Goal: Task Accomplishment & Management: Use online tool/utility

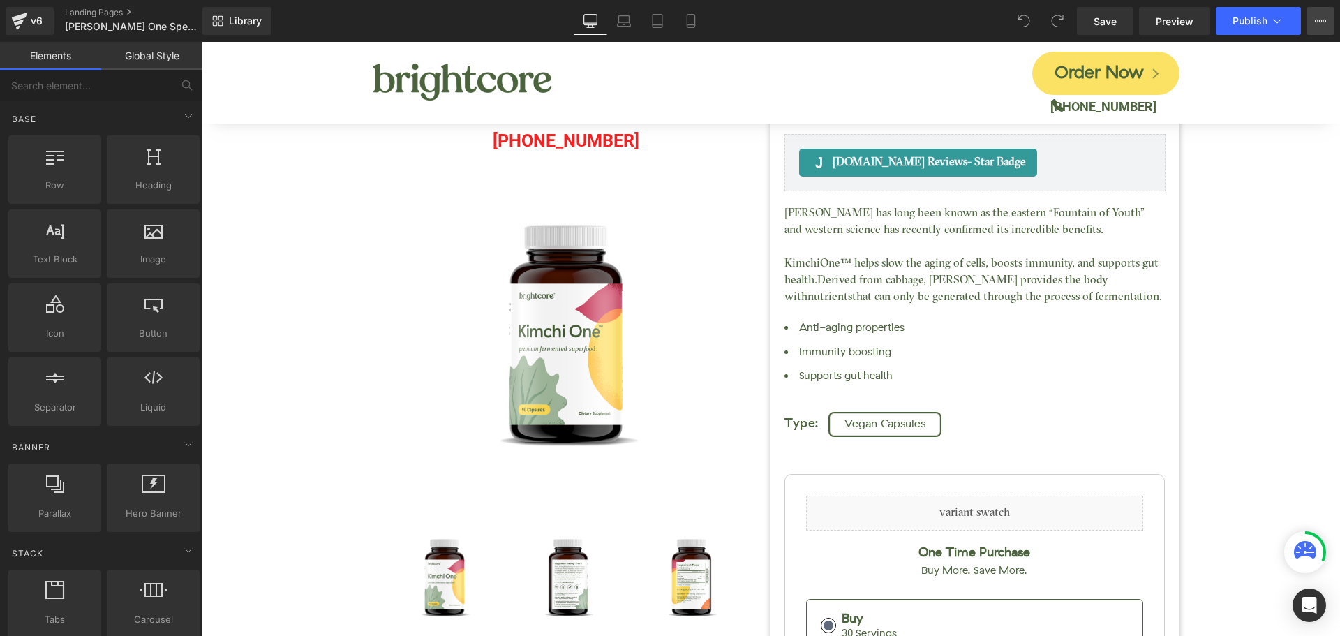
click at [1317, 24] on icon at bounding box center [1320, 20] width 11 height 11
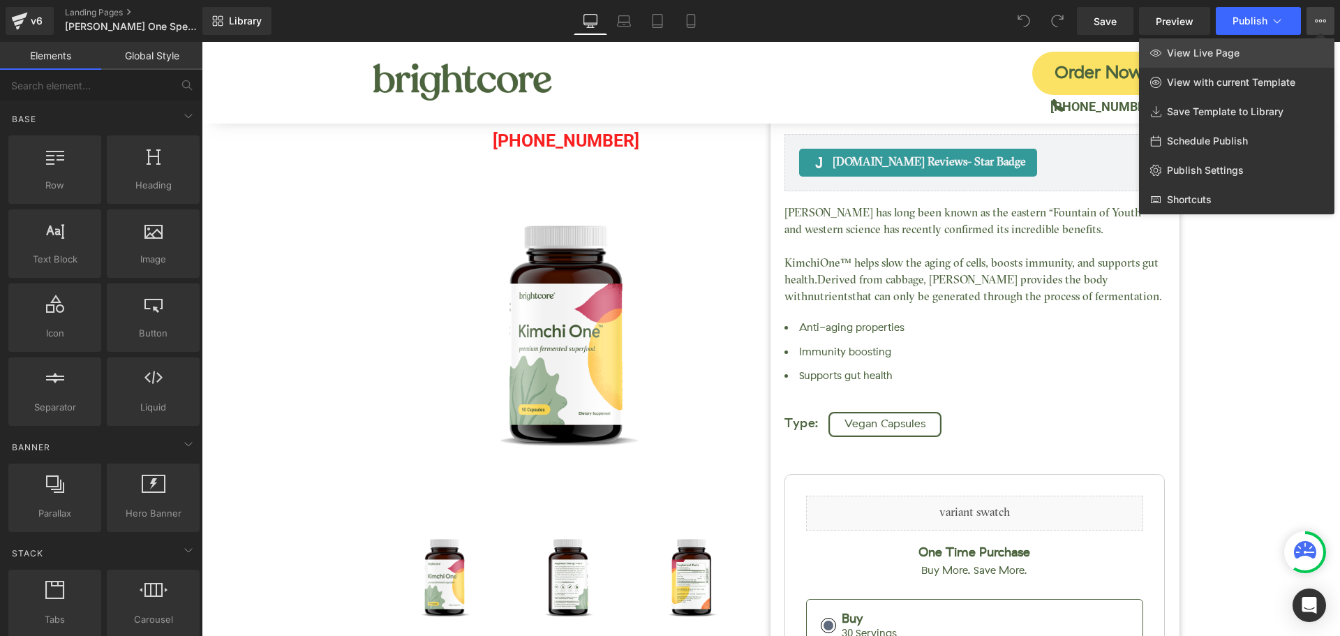
click at [1224, 55] on span "View Live Page" at bounding box center [1203, 53] width 73 height 13
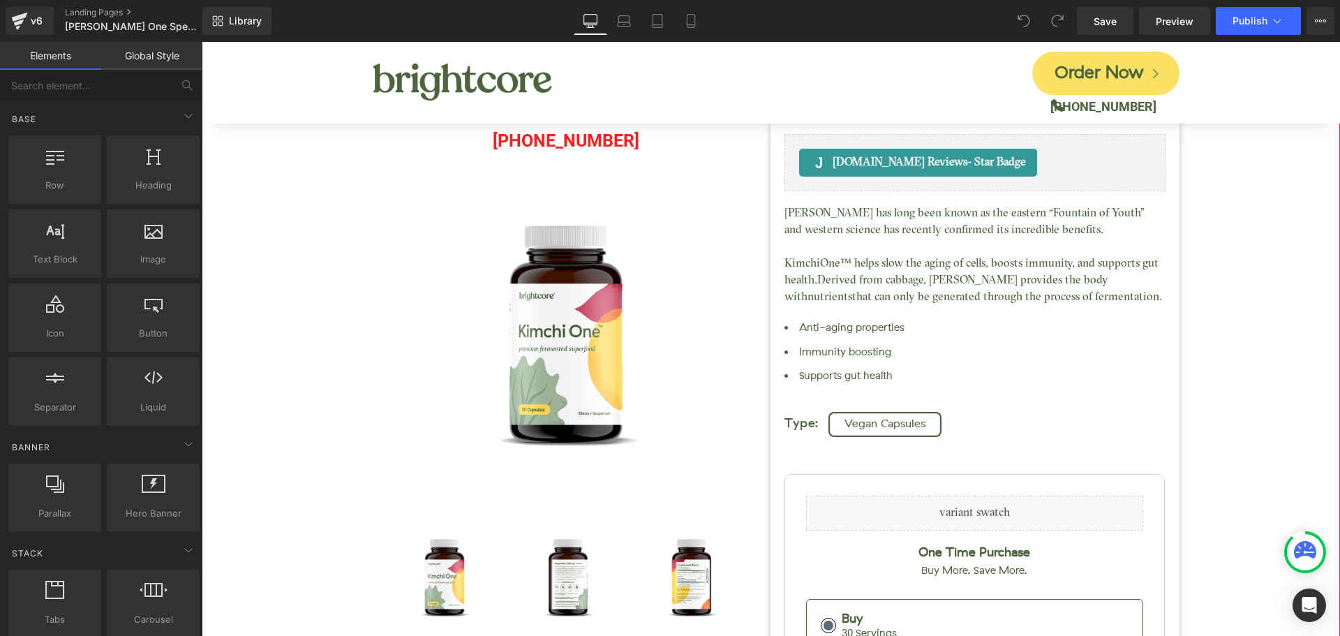
click at [1228, 193] on div "Kimchi One™ (P) Title Judge.me Reviews - Star Badge Judge.me Reviews Liquid (88…" at bounding box center [771, 475] width 1125 height 1057
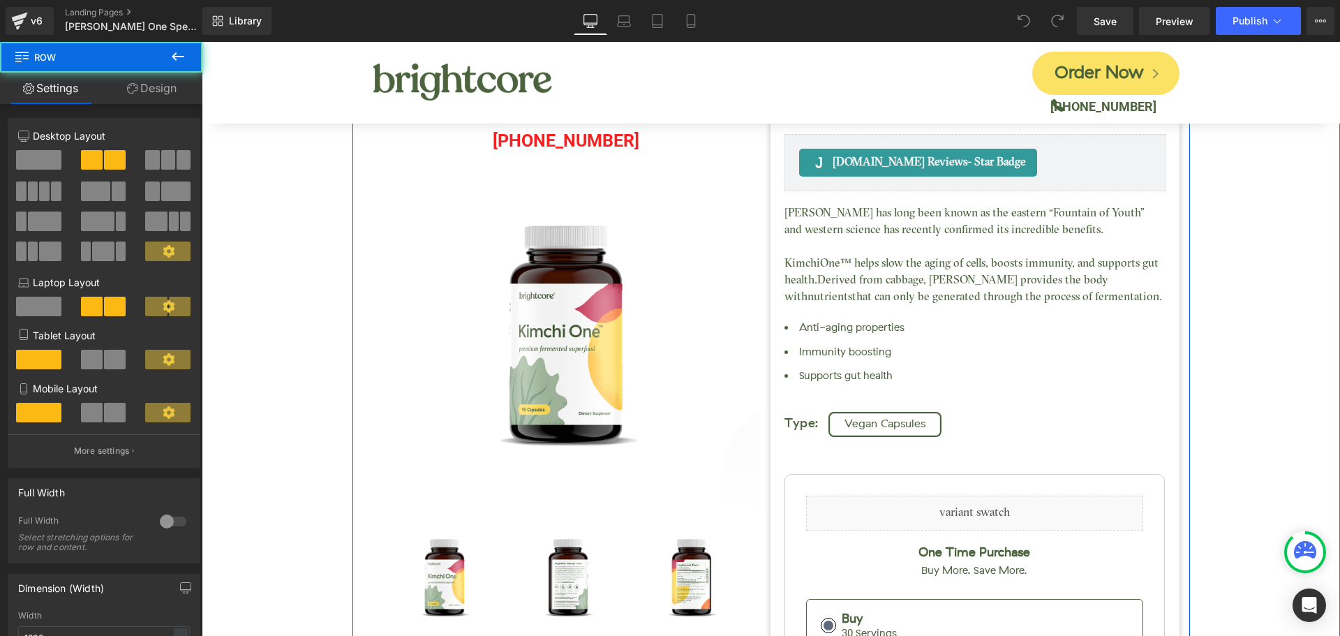
click at [362, 186] on div "Judge.me Reviews - Star Badge Judge.me Reviews Liquid (888) 908-4425 Text Block…" at bounding box center [566, 536] width 409 height 907
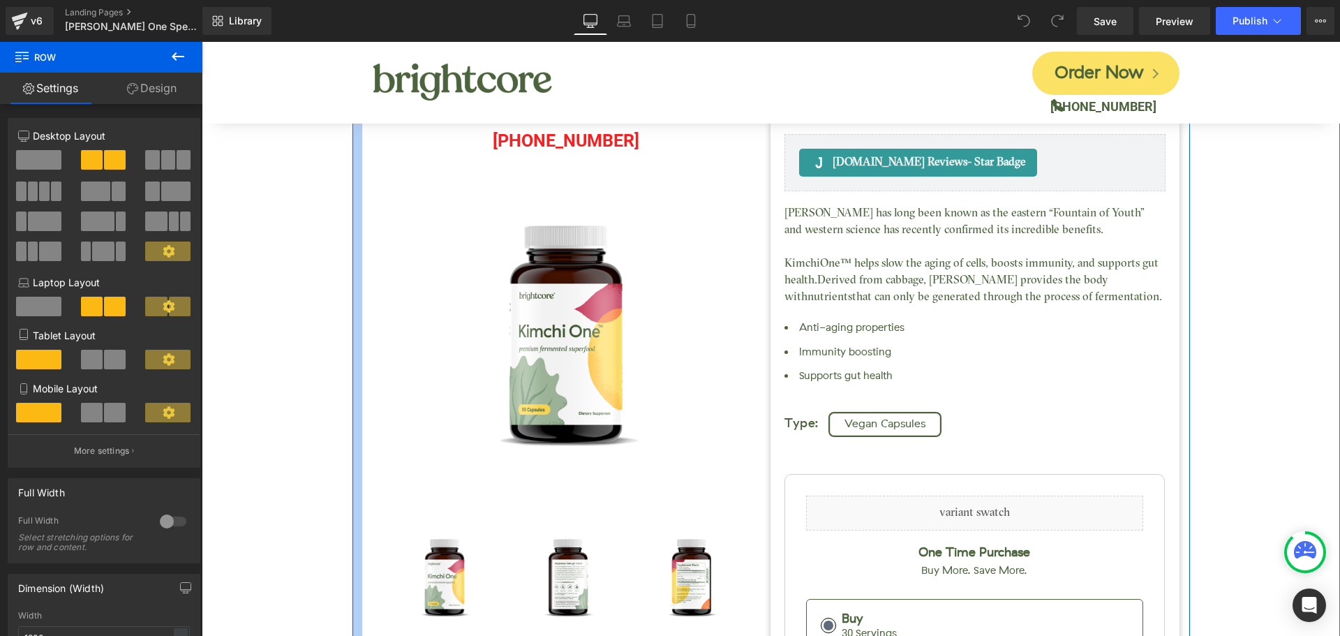
click at [353, 180] on div at bounding box center [358, 517] width 10 height 973
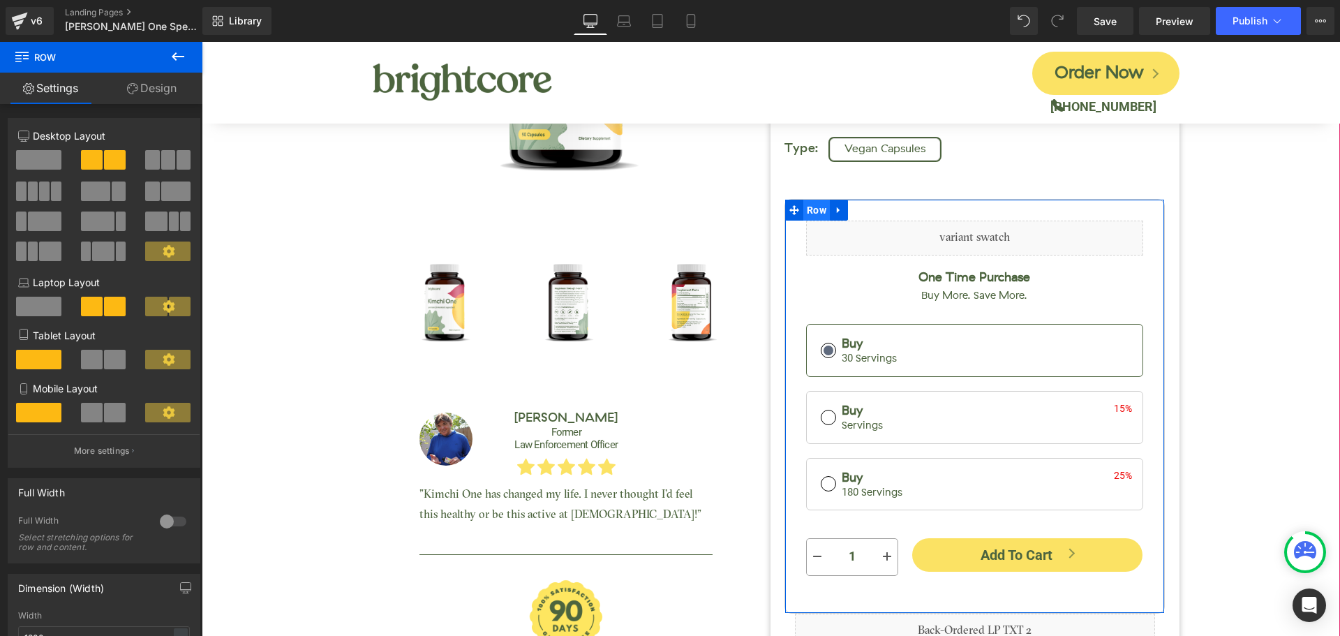
scroll to position [279, 0]
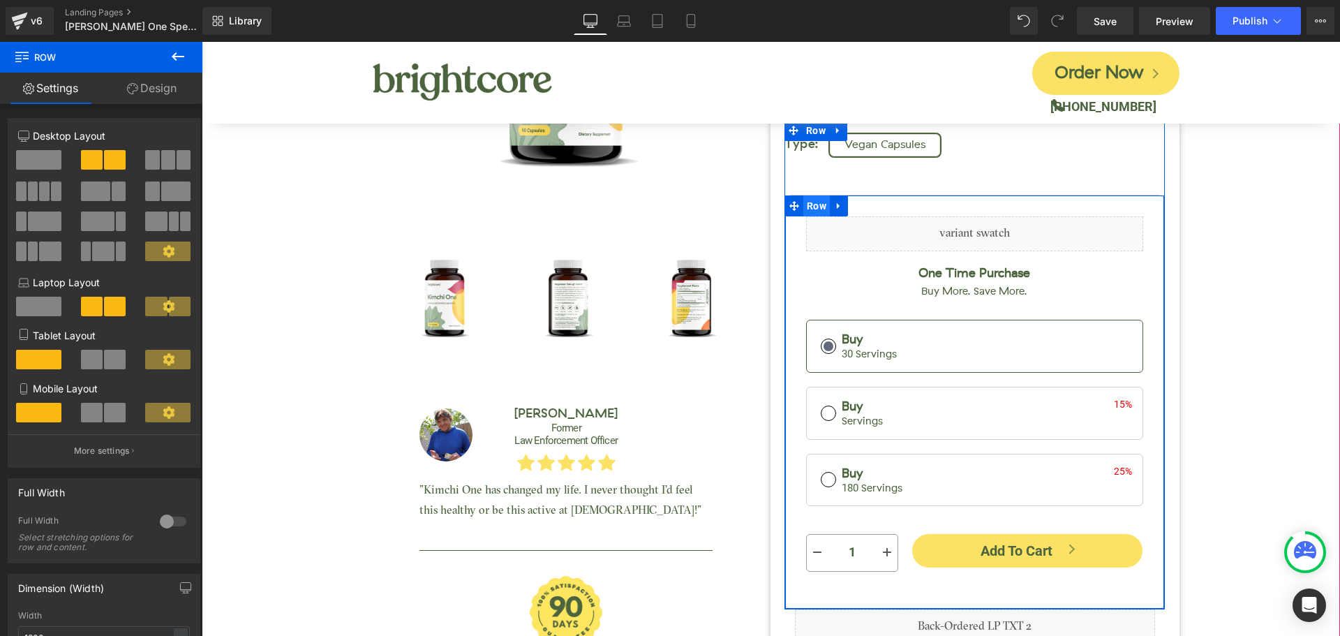
click at [815, 209] on span "Row" at bounding box center [816, 205] width 27 height 21
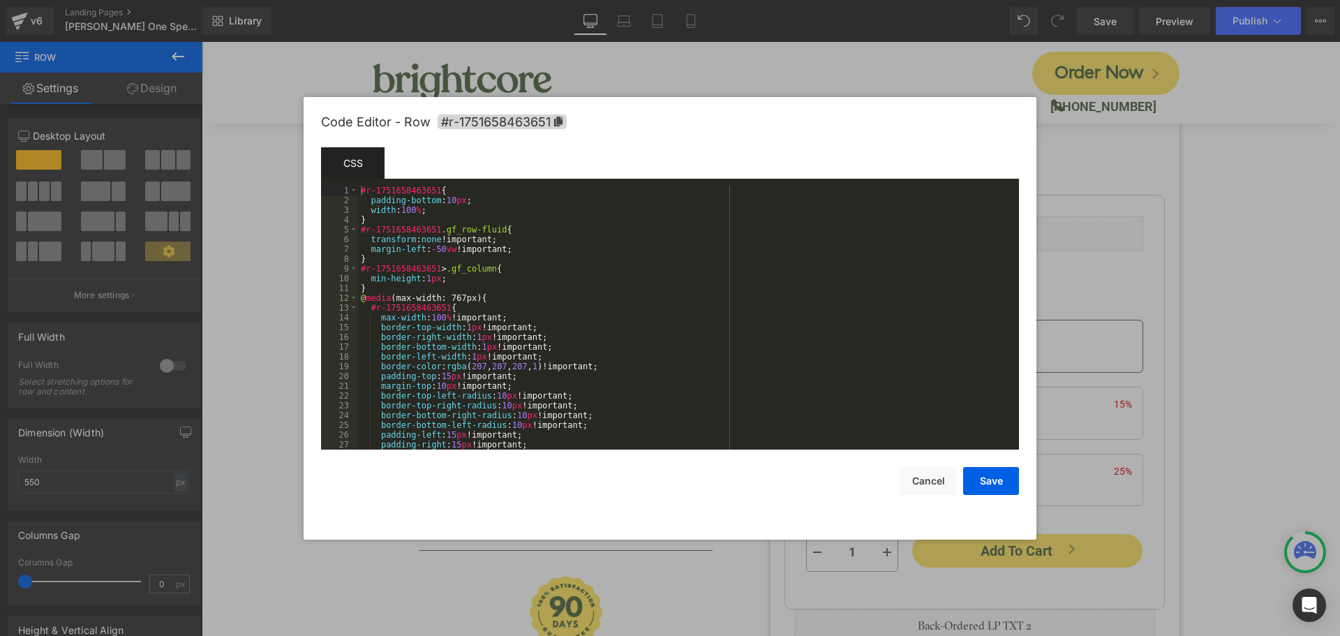
click at [791, 0] on div "Row You are previewing how the will restyle your page. You can not edit Element…" at bounding box center [670, 0] width 1340 height 0
click at [506, 124] on span "#r-1751658463651" at bounding box center [502, 121] width 129 height 15
click at [930, 481] on button "Cancel" at bounding box center [928, 481] width 56 height 28
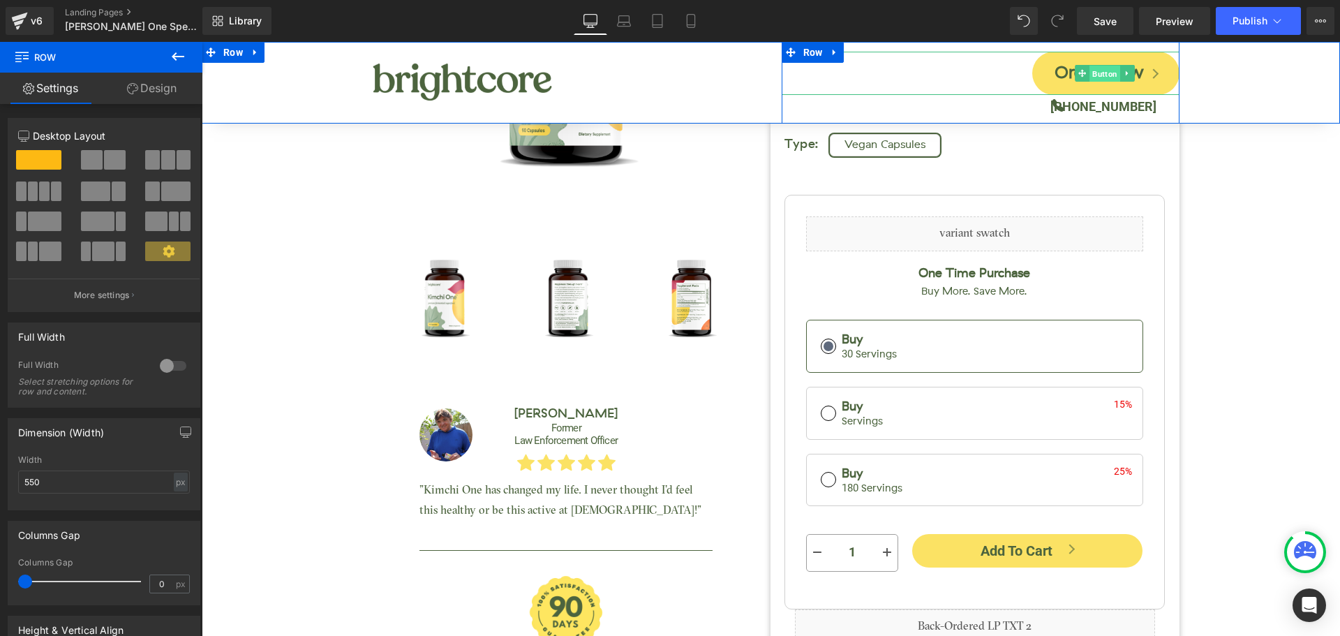
click at [1099, 72] on span "Button" at bounding box center [1105, 74] width 31 height 17
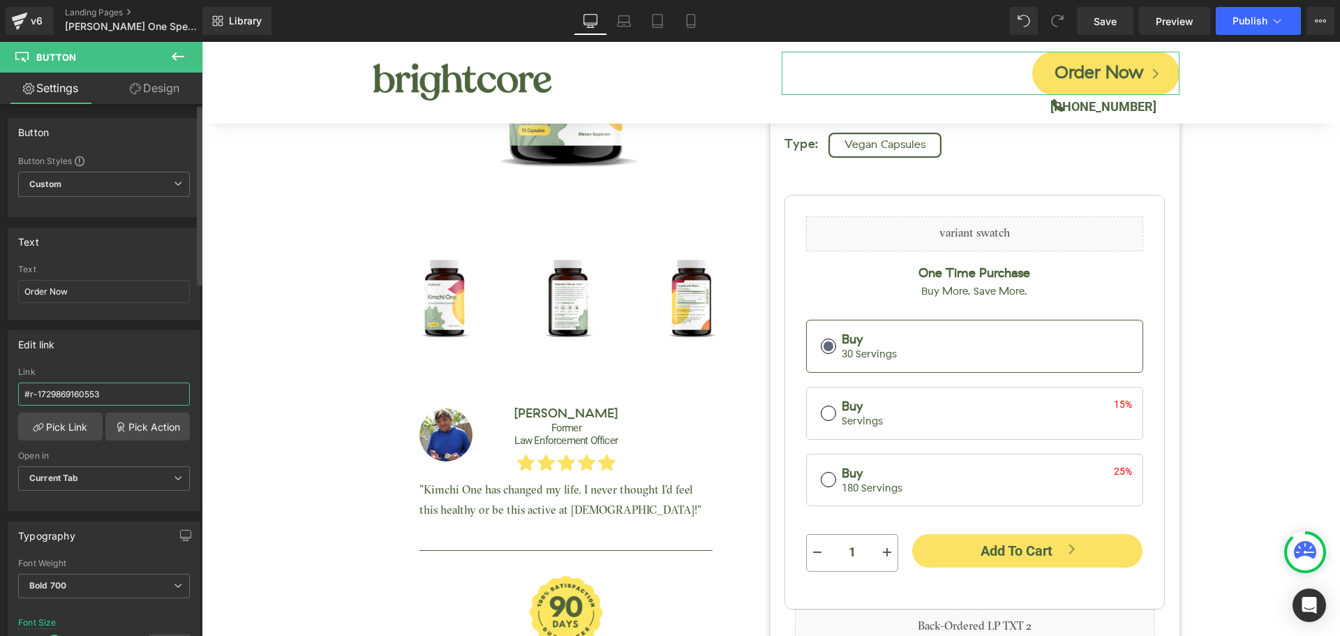
click at [93, 392] on input "#r-1729869160553" at bounding box center [104, 394] width 172 height 23
paste input "51658463651"
type input "#r-1751658463651"
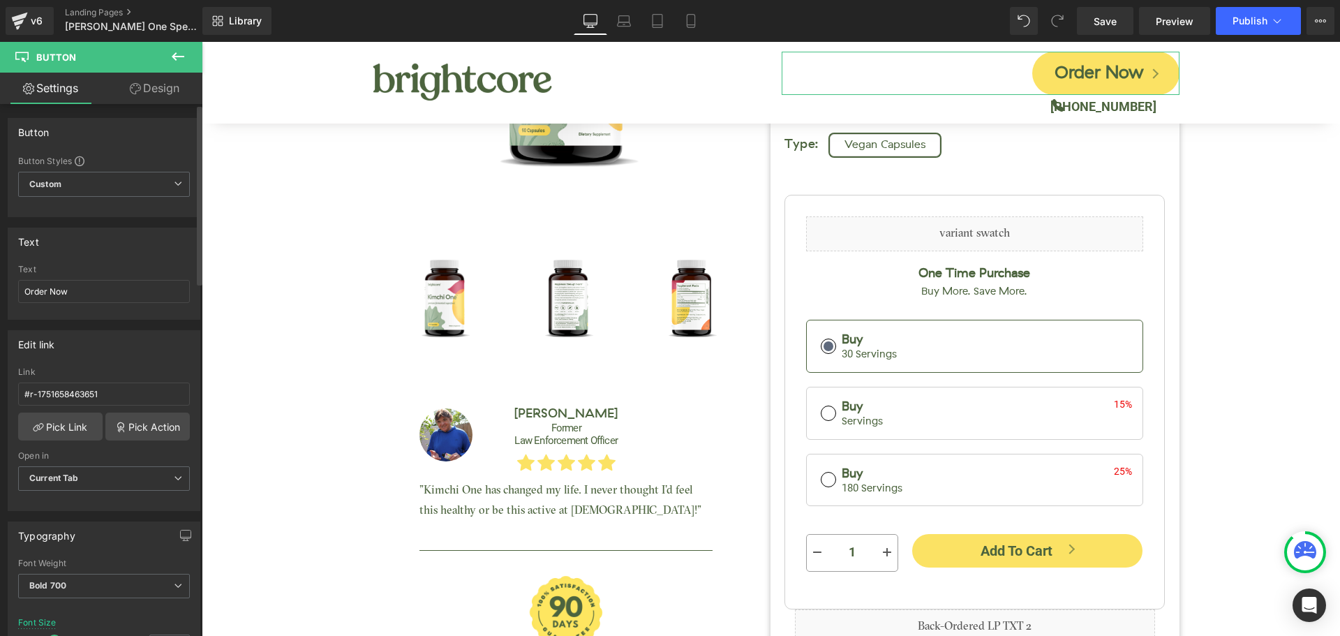
click at [162, 344] on div "Edit link" at bounding box center [103, 344] width 191 height 27
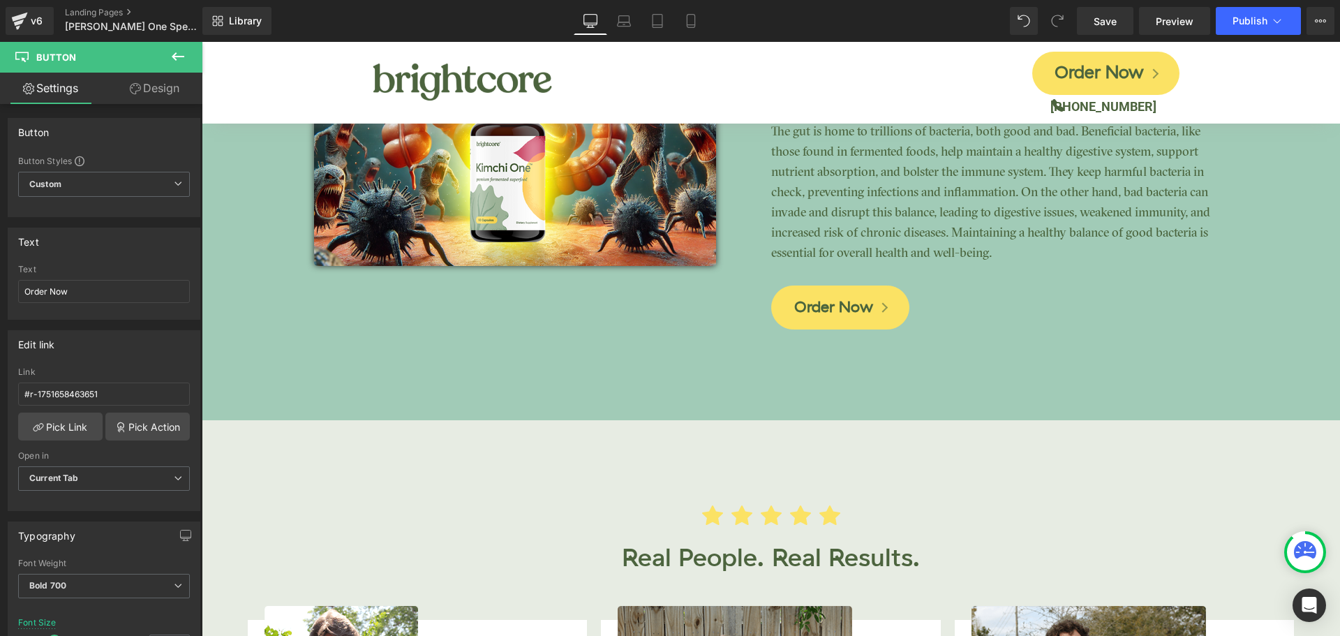
scroll to position [3281, 0]
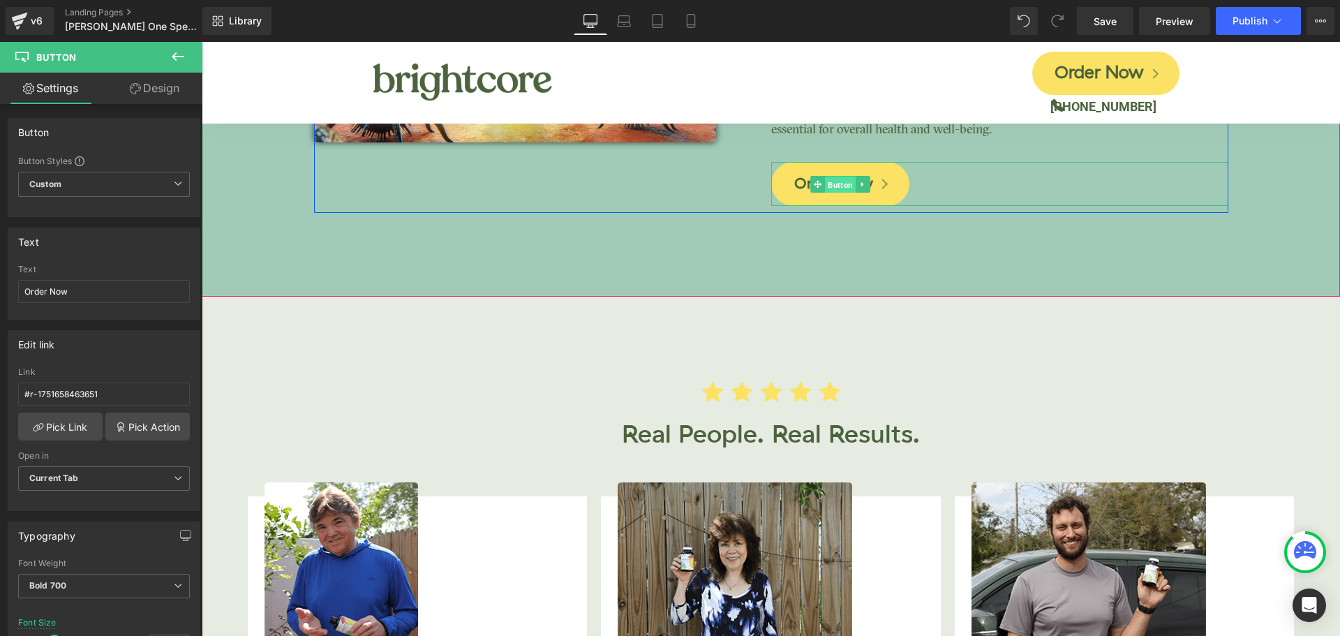
click at [826, 186] on span "Button" at bounding box center [840, 184] width 31 height 17
click at [80, 395] on input "#r-1729869160553" at bounding box center [104, 394] width 172 height 23
click at [80, 394] on input "#r-1729869160553" at bounding box center [104, 394] width 172 height 23
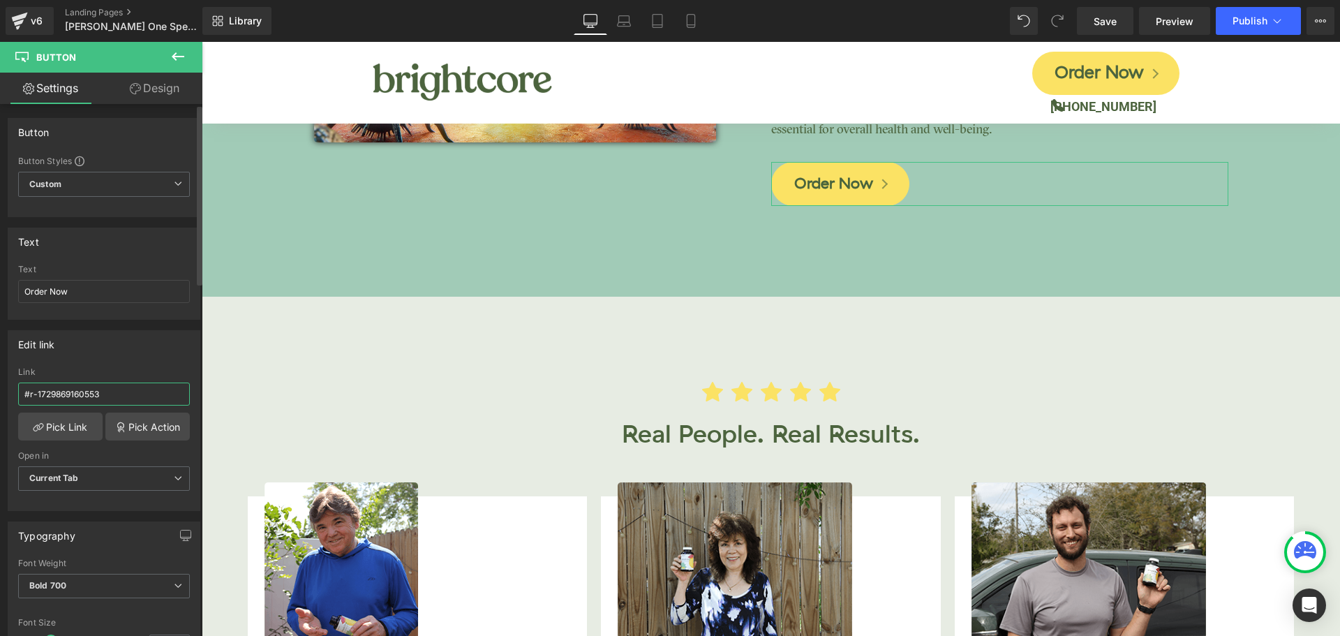
paste input "51658463651"
type input "#r-1751658463651"
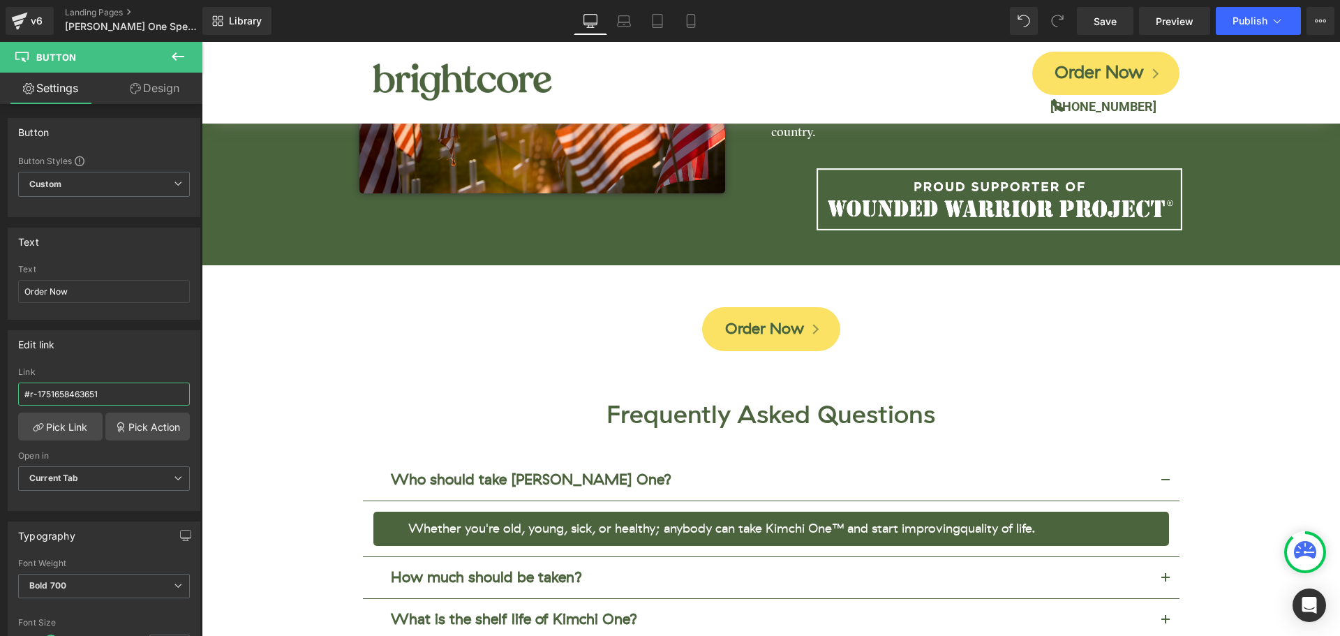
scroll to position [5096, 0]
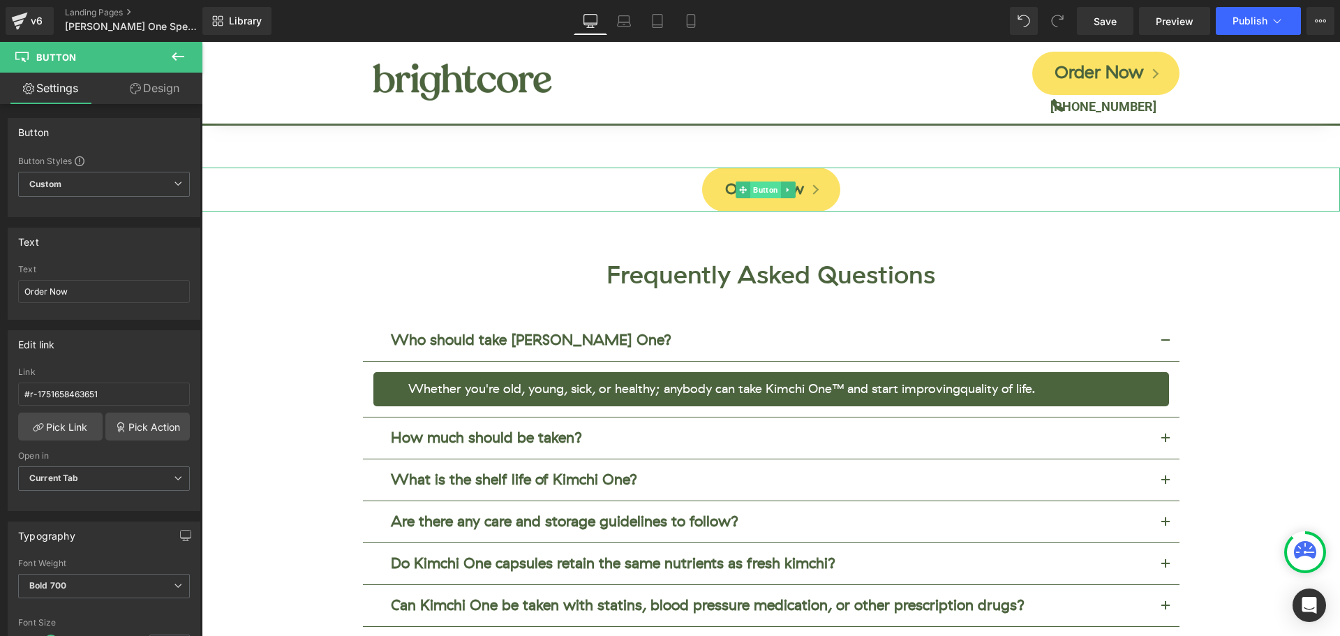
click at [763, 181] on span "Button" at bounding box center [765, 189] width 31 height 17
click at [98, 394] on input "#r-1751658463651" at bounding box center [104, 394] width 172 height 23
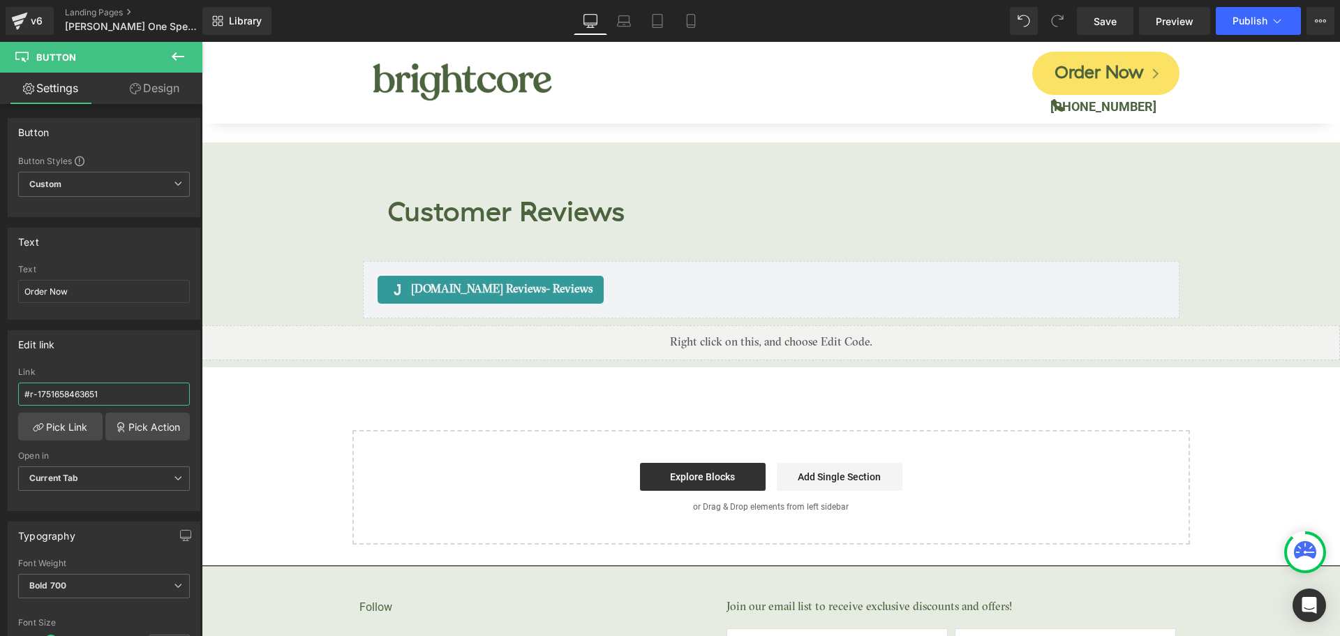
scroll to position [5724, 0]
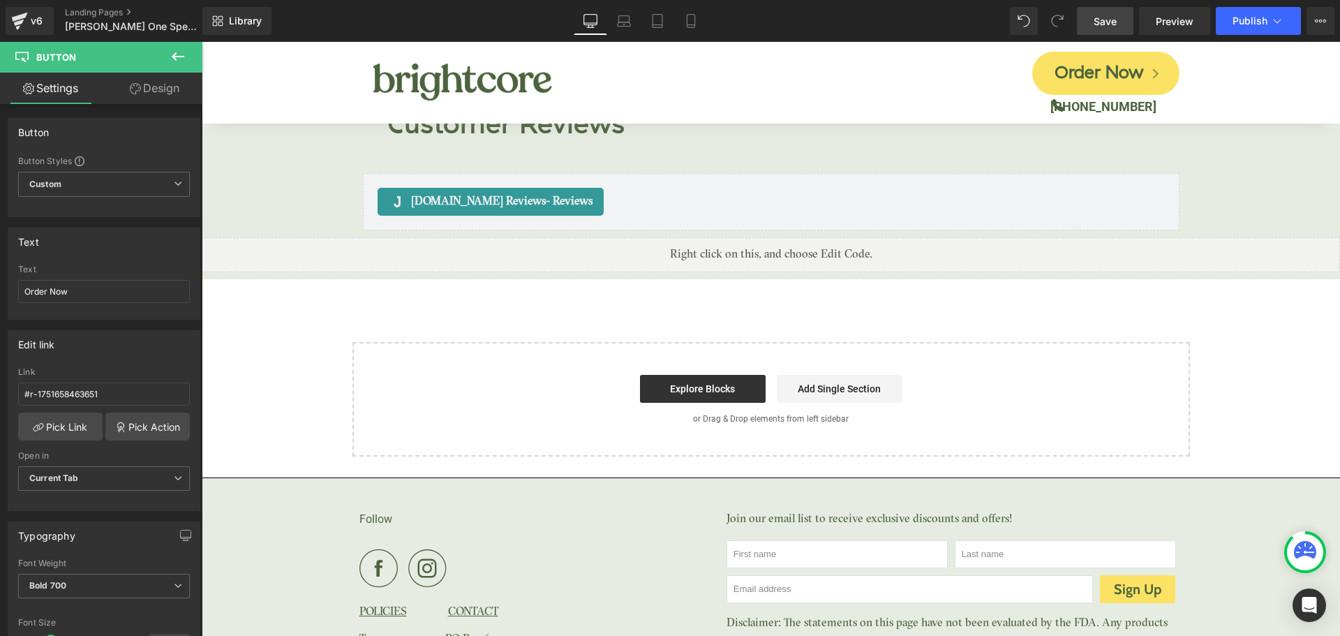
click at [1111, 21] on span "Save" at bounding box center [1105, 21] width 23 height 15
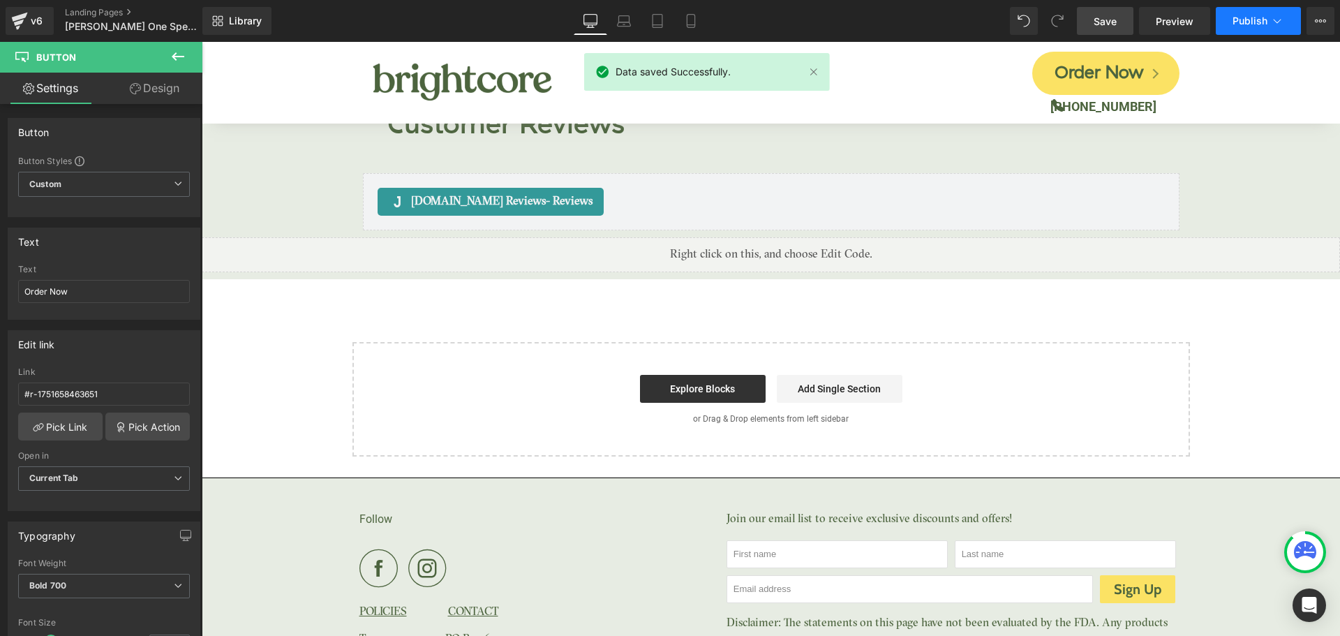
click at [1240, 20] on span "Publish" at bounding box center [1250, 20] width 35 height 11
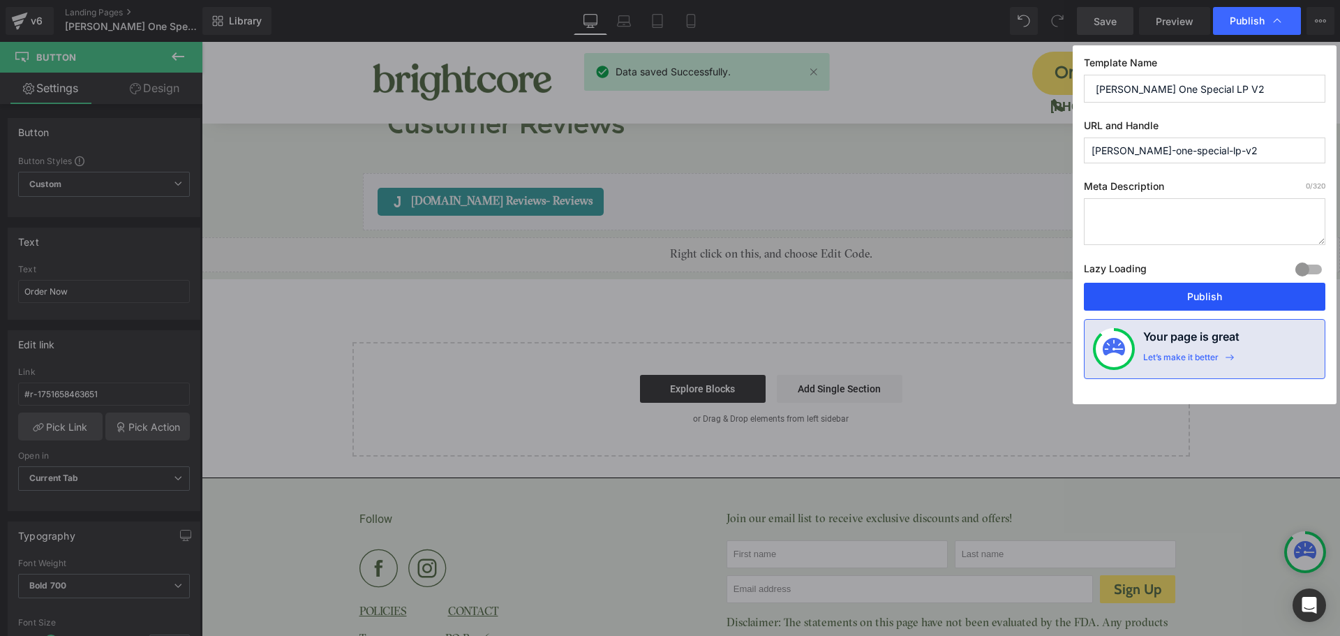
click at [1228, 297] on button "Publish" at bounding box center [1205, 297] width 242 height 28
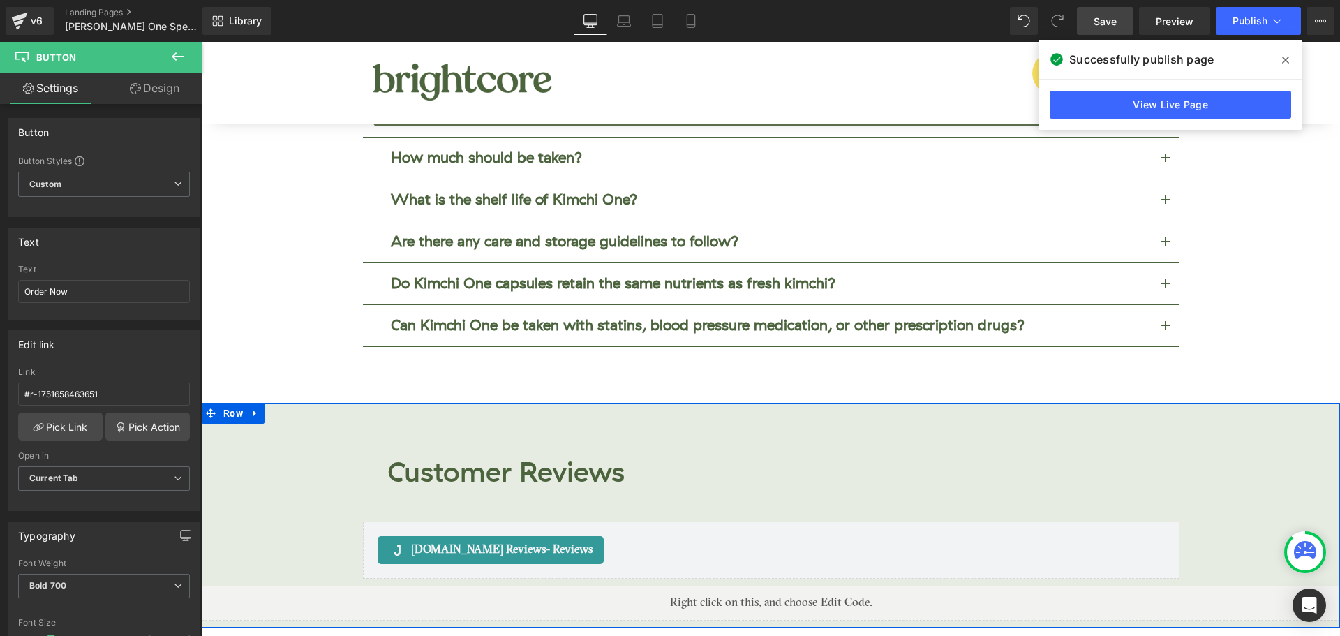
scroll to position [5375, 0]
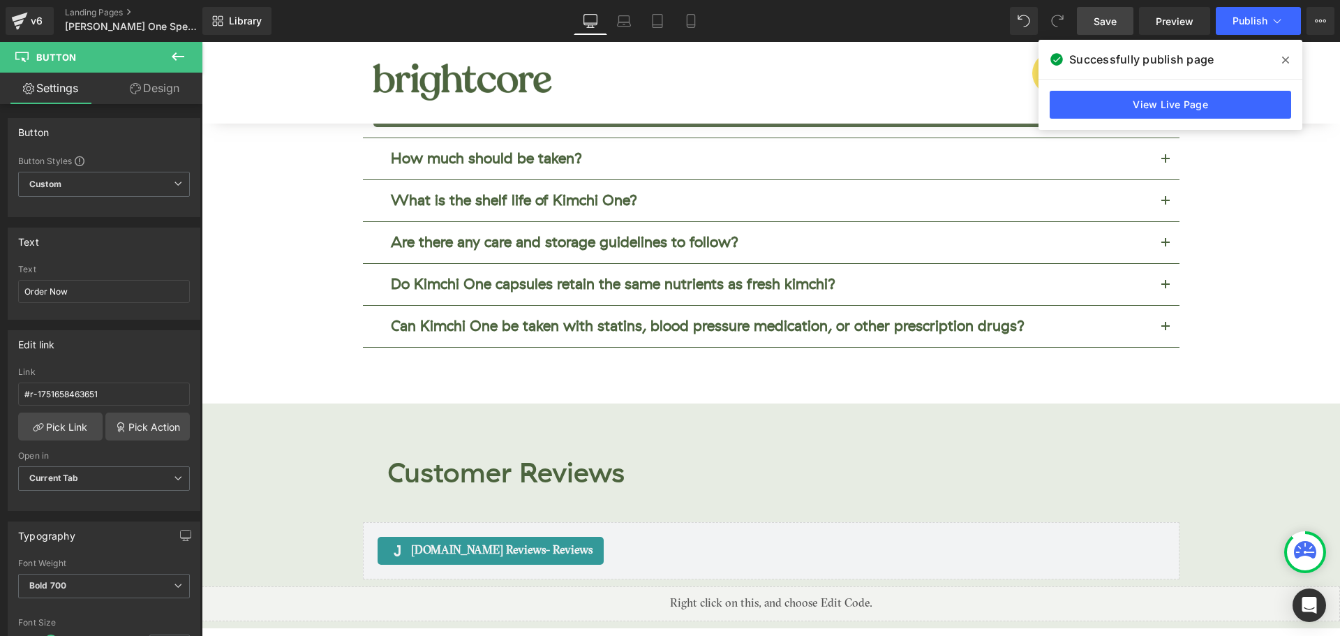
click at [1289, 58] on icon at bounding box center [1285, 60] width 7 height 7
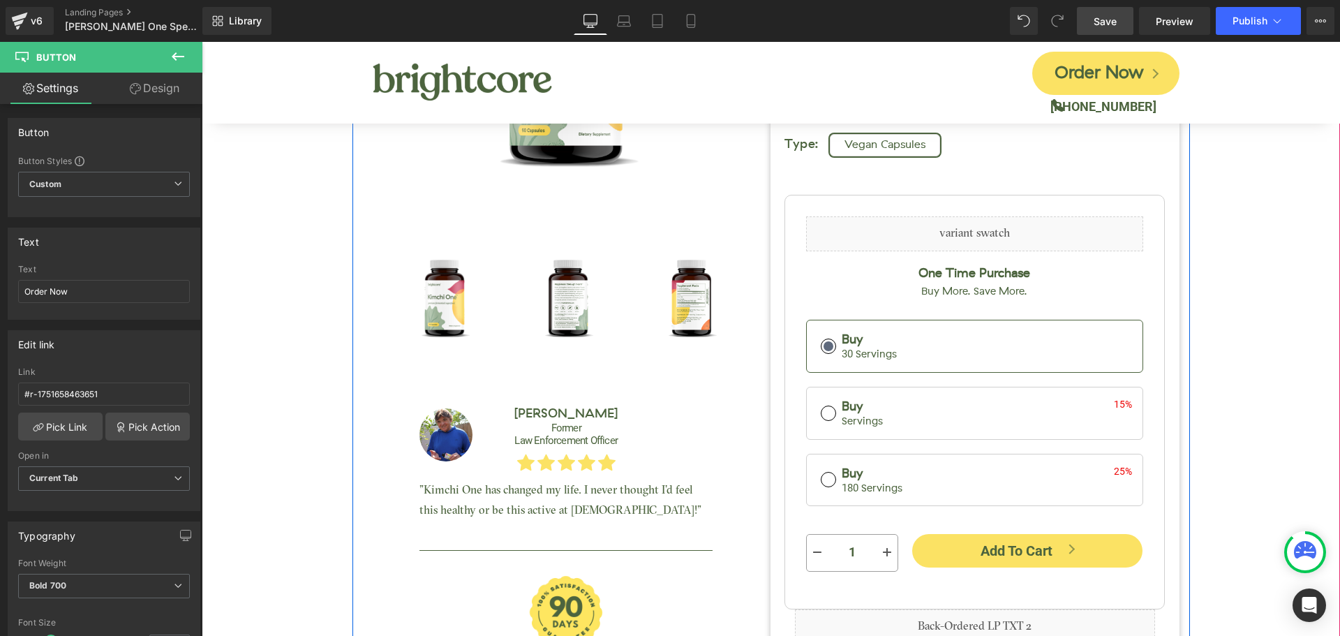
scroll to position [0, 0]
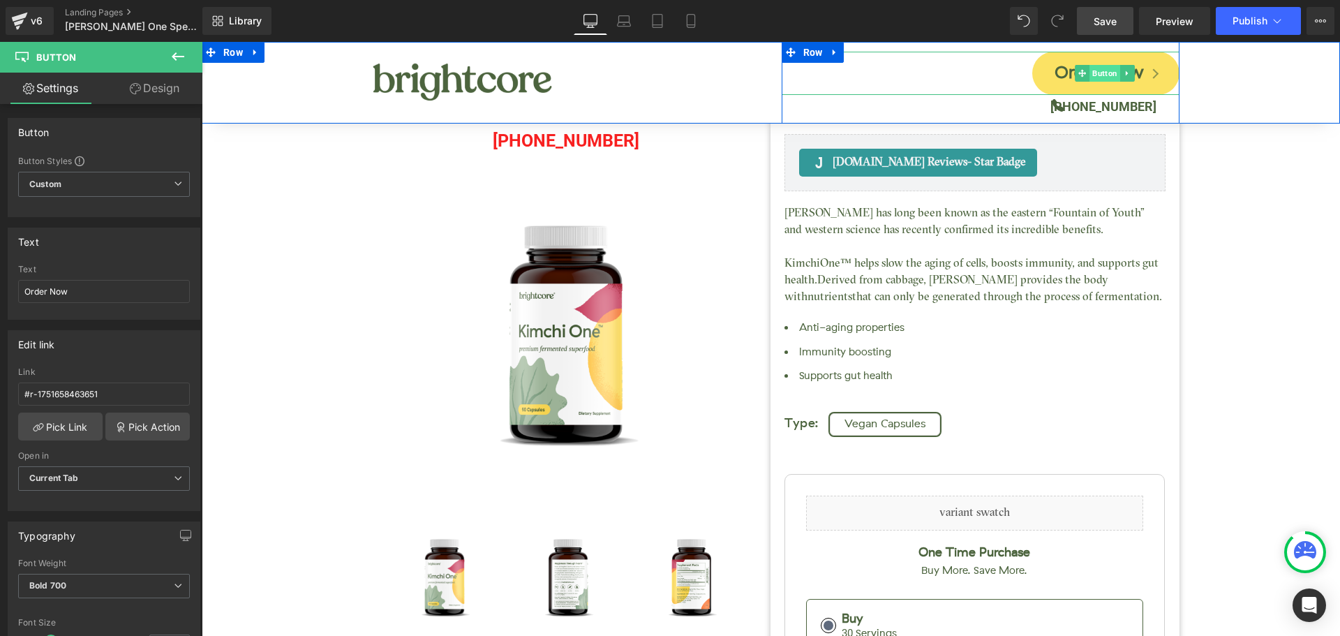
click at [1106, 72] on span "Button" at bounding box center [1105, 73] width 31 height 17
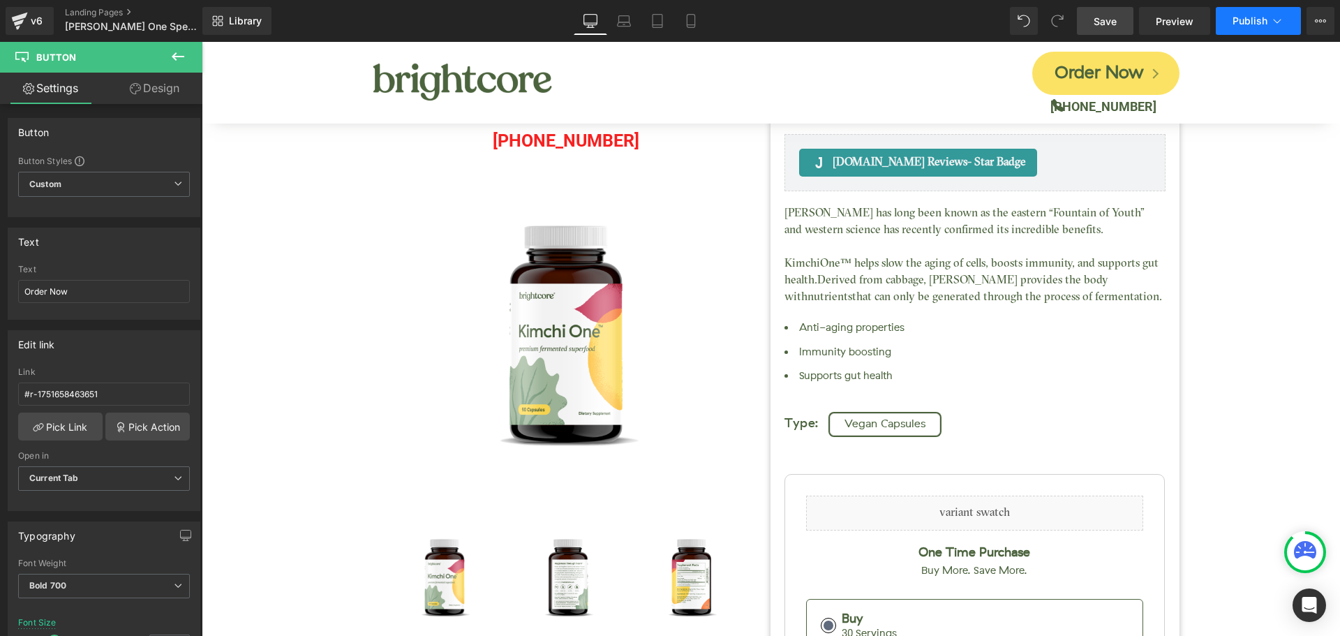
click at [1259, 20] on span "Publish" at bounding box center [1250, 20] width 35 height 11
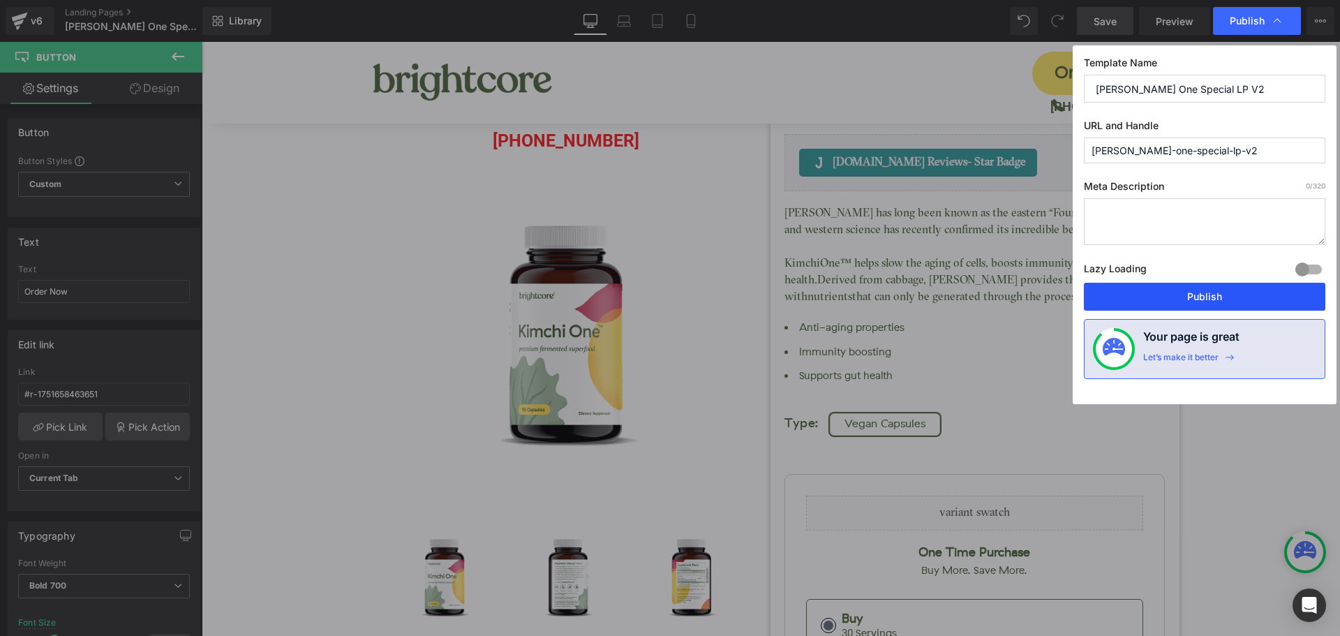
click at [1225, 300] on button "Publish" at bounding box center [1205, 297] width 242 height 28
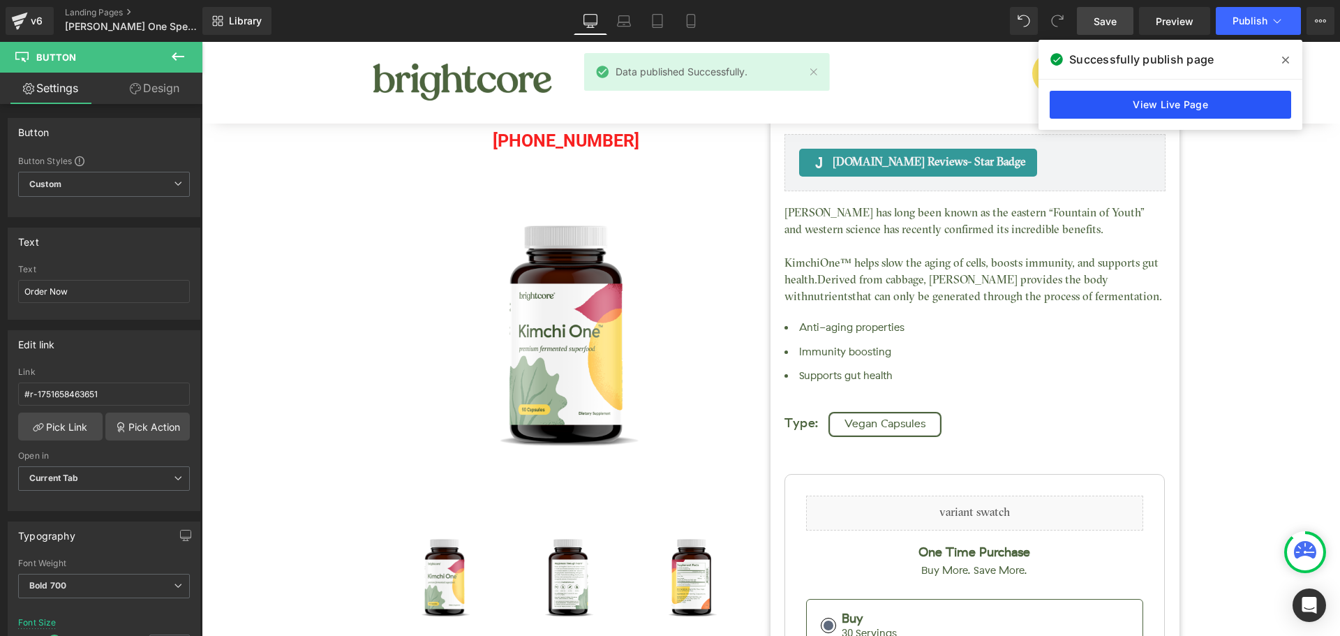
click at [1141, 107] on link "View Live Page" at bounding box center [1171, 105] width 242 height 28
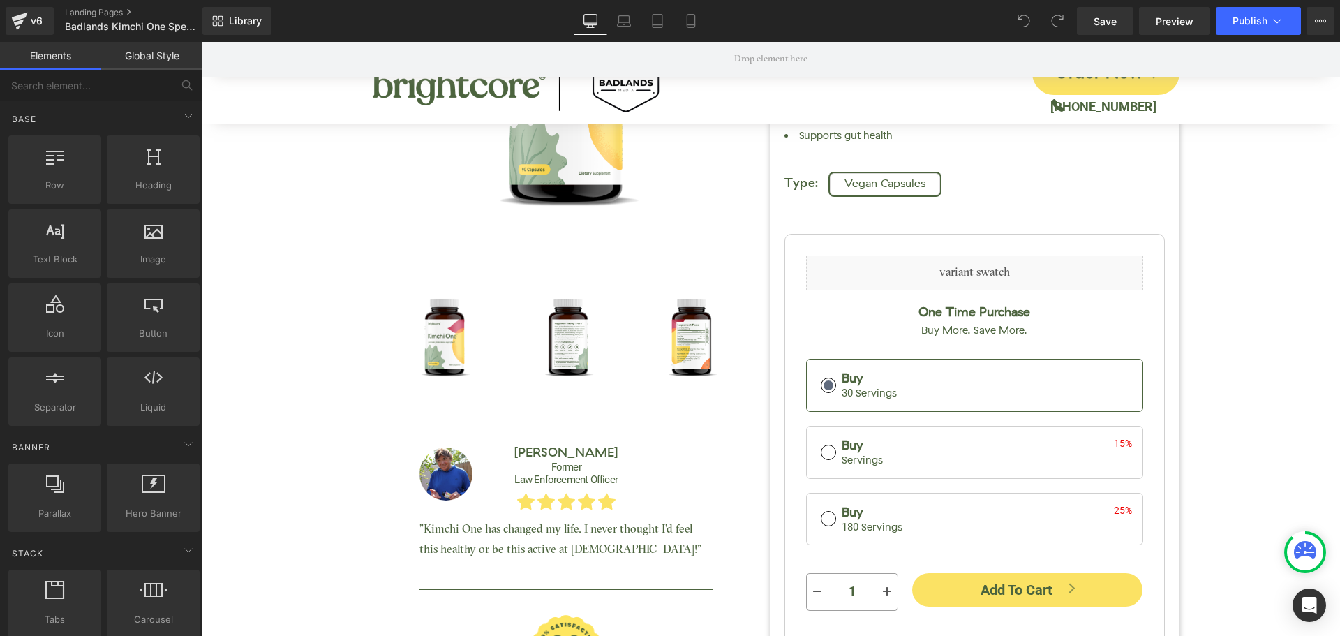
scroll to position [279, 0]
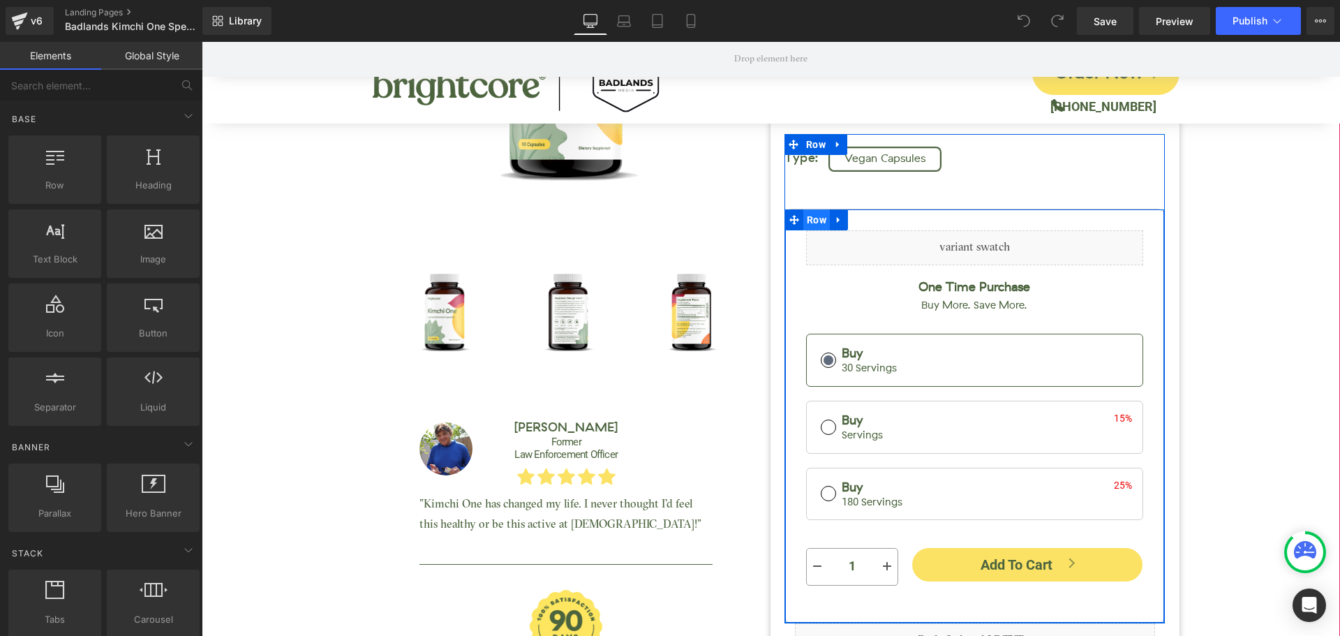
click at [816, 224] on span "Row" at bounding box center [816, 219] width 27 height 21
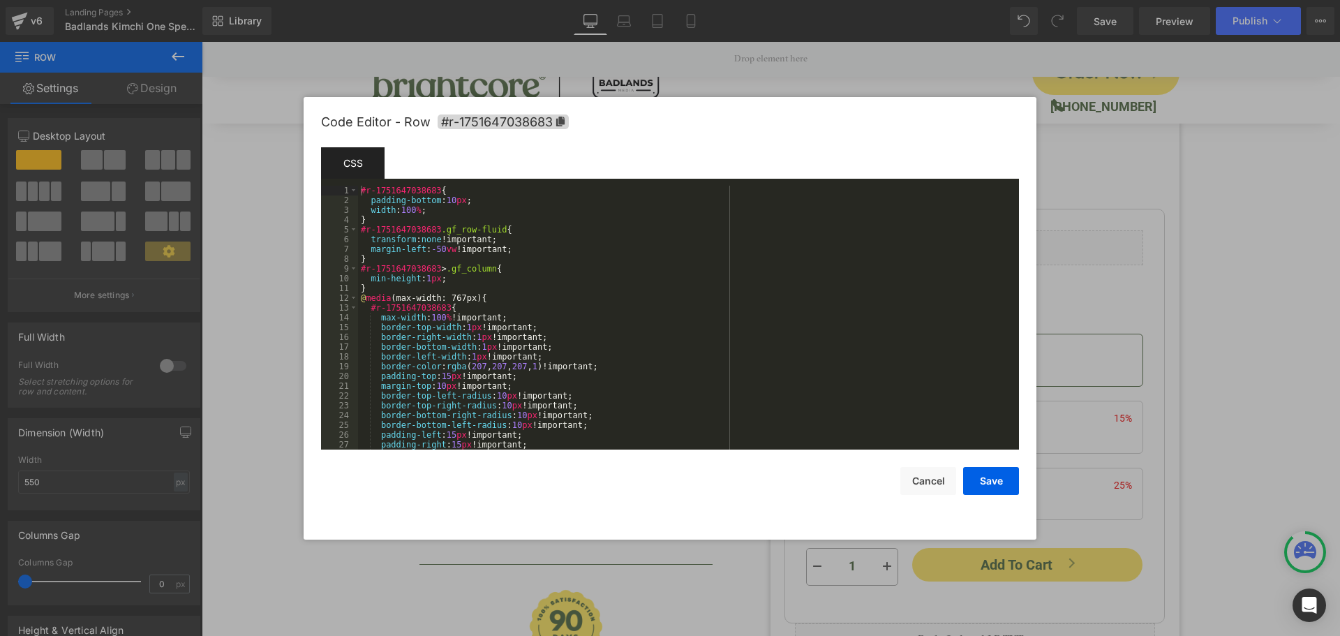
click at [799, 0] on div "Row You are previewing how the will restyle your page. You can not edit Element…" at bounding box center [670, 0] width 1340 height 0
click at [535, 124] on span "#r-1751647038683" at bounding box center [503, 121] width 131 height 15
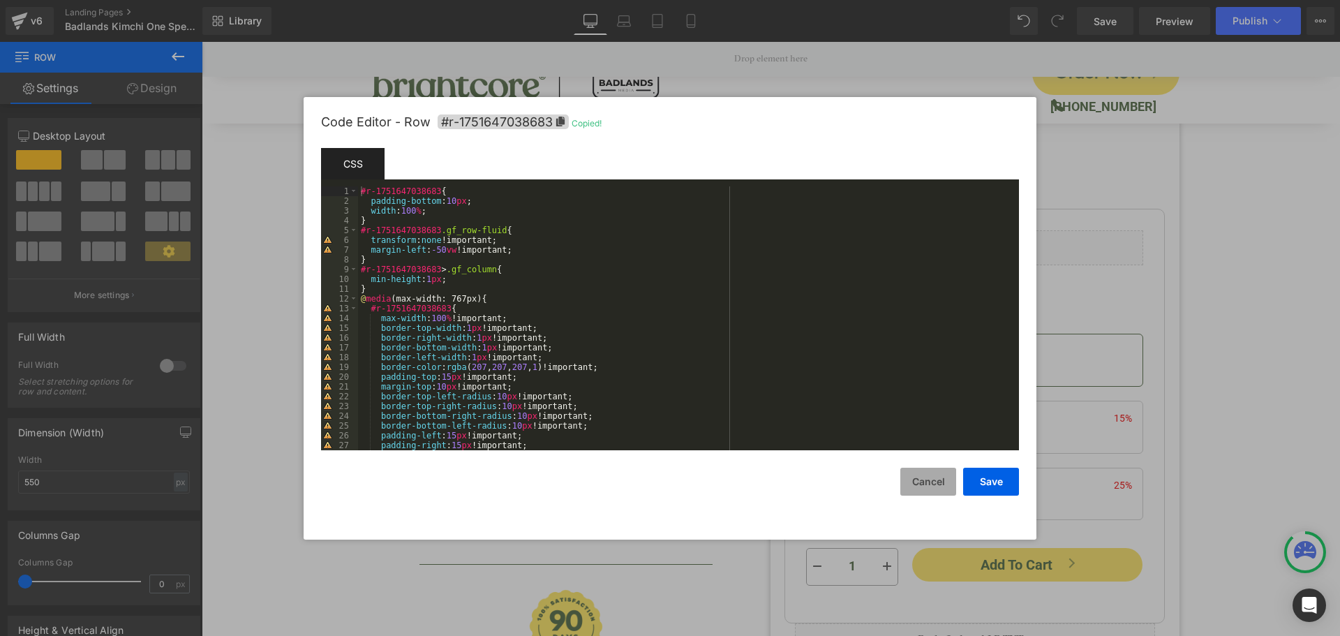
click at [911, 481] on button "Cancel" at bounding box center [928, 482] width 56 height 28
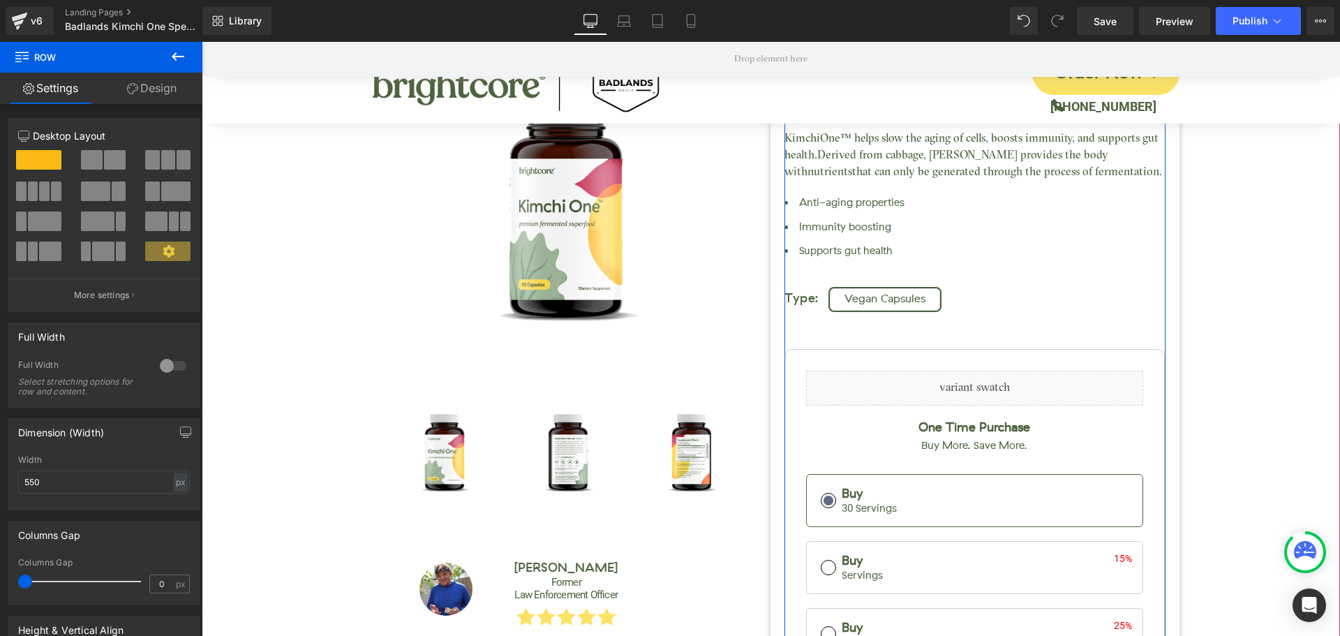
scroll to position [140, 0]
click at [1217, 274] on div "Kimchi One™ (P) Title Judge.me Reviews - Star Badge Judge.me Reviews Call in fo…" at bounding box center [771, 342] width 1125 height 1071
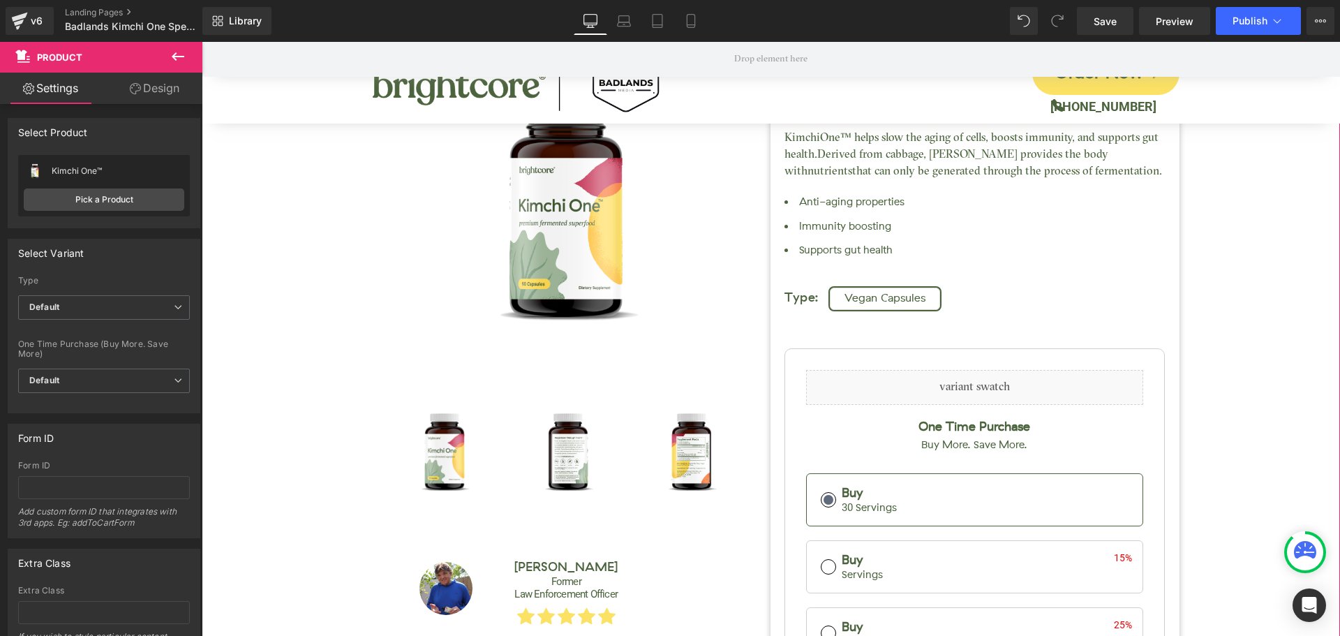
click at [1245, 231] on div "Kimchi One™ (P) Title Judge.me Reviews - Star Badge Judge.me Reviews Call in fo…" at bounding box center [771, 342] width 1125 height 1071
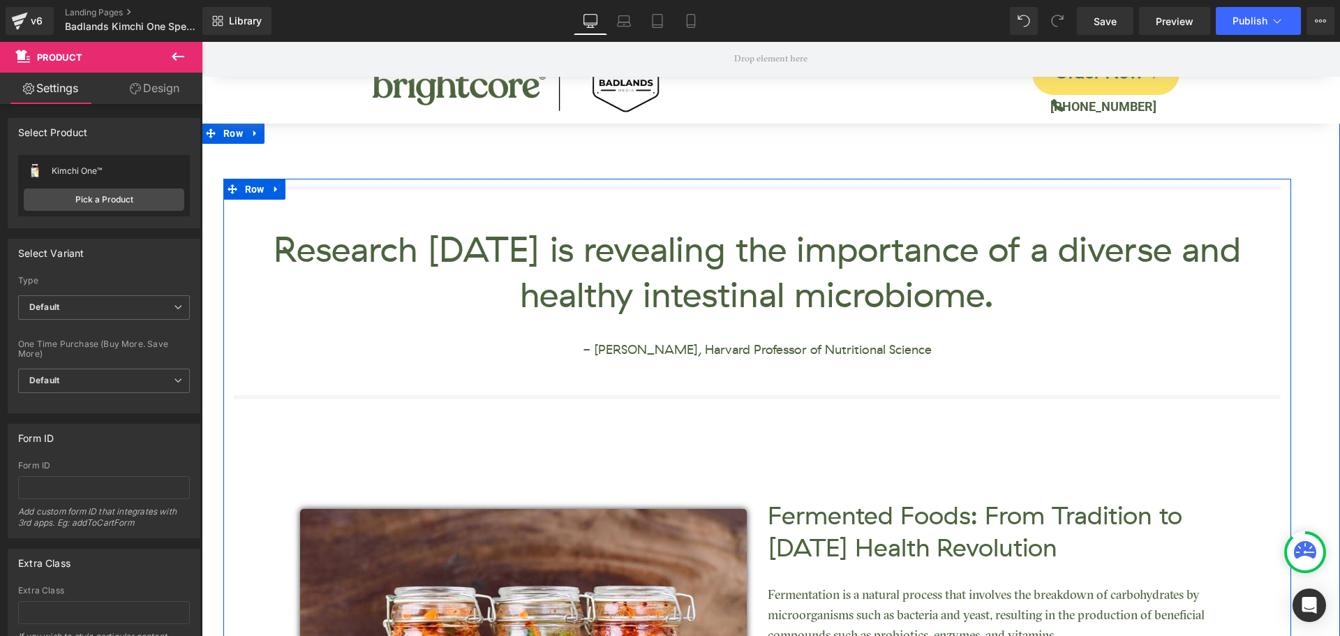
scroll to position [1256, 0]
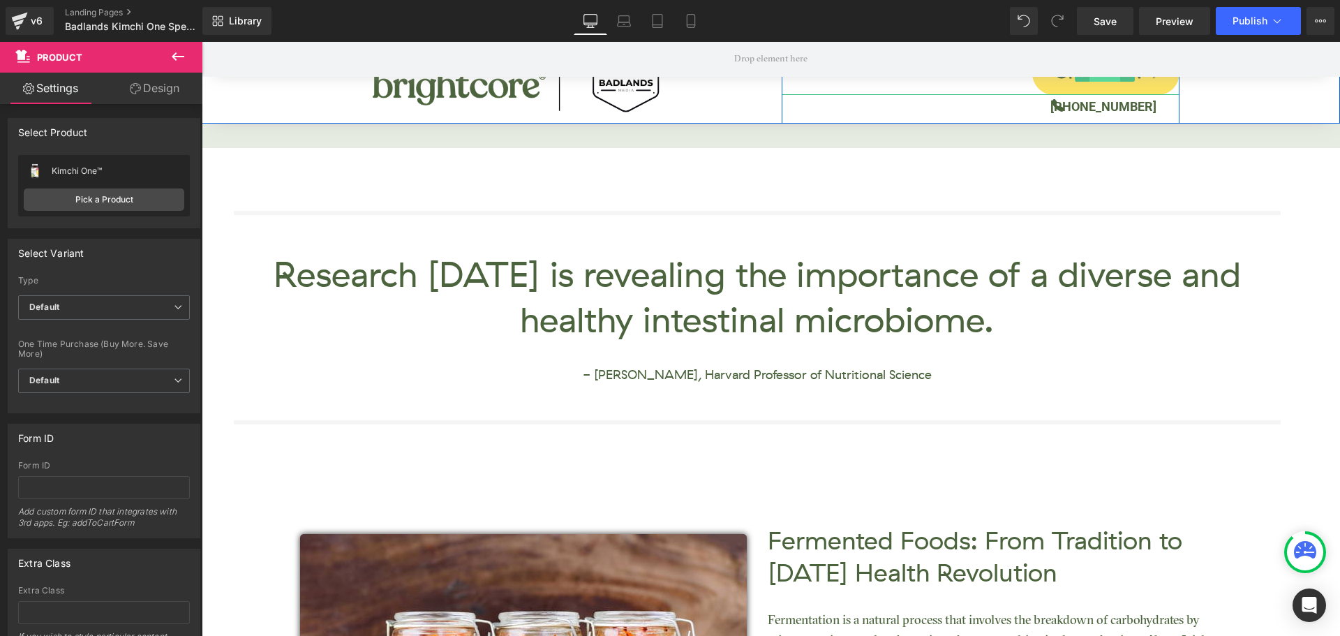
click at [1095, 81] on span "Button" at bounding box center [1105, 74] width 31 height 17
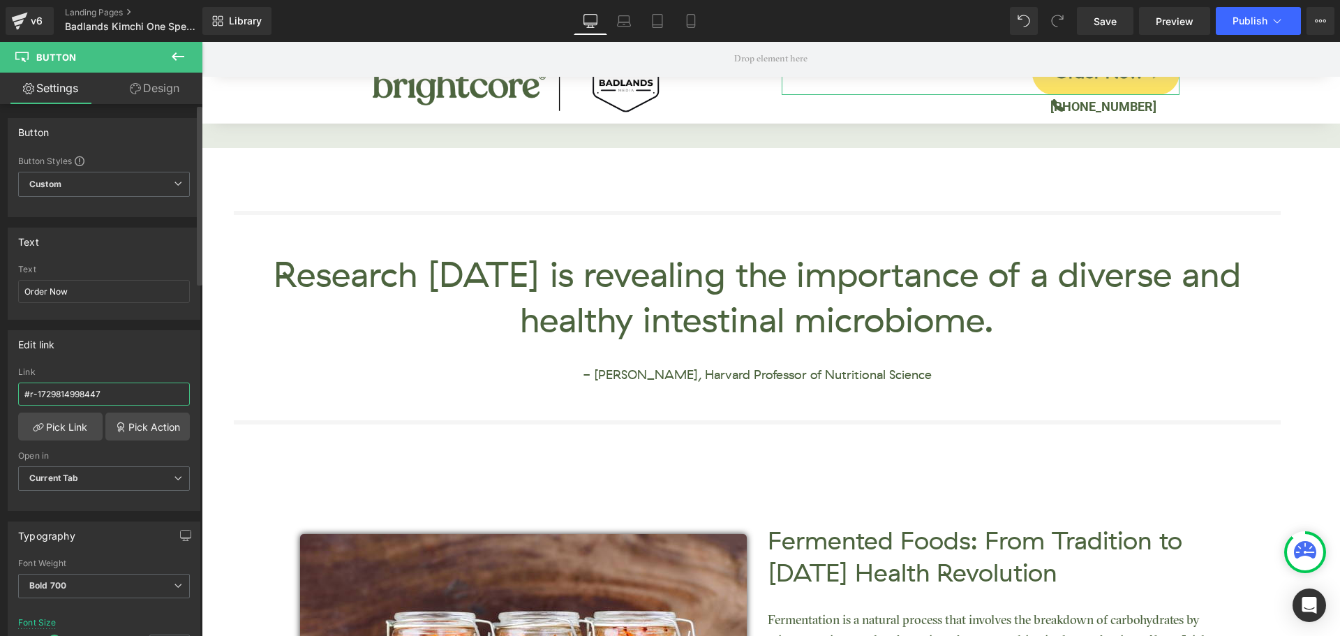
click at [89, 394] on input "#r-1729814998447" at bounding box center [104, 394] width 172 height 23
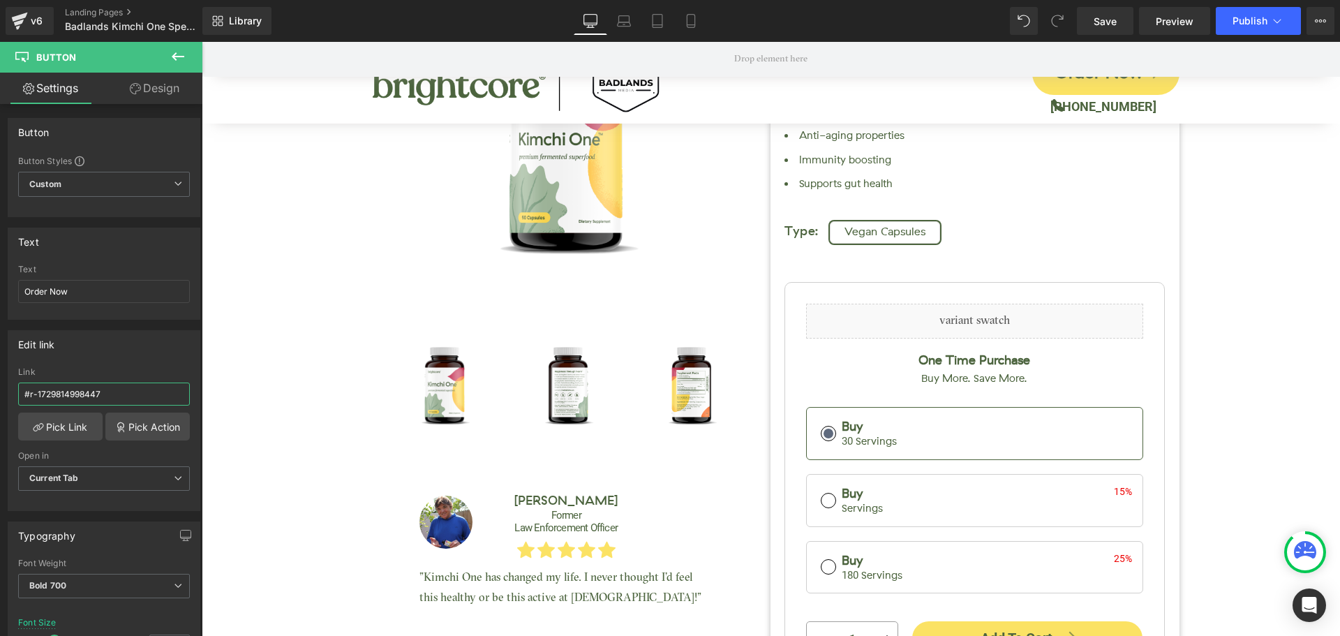
scroll to position [70, 0]
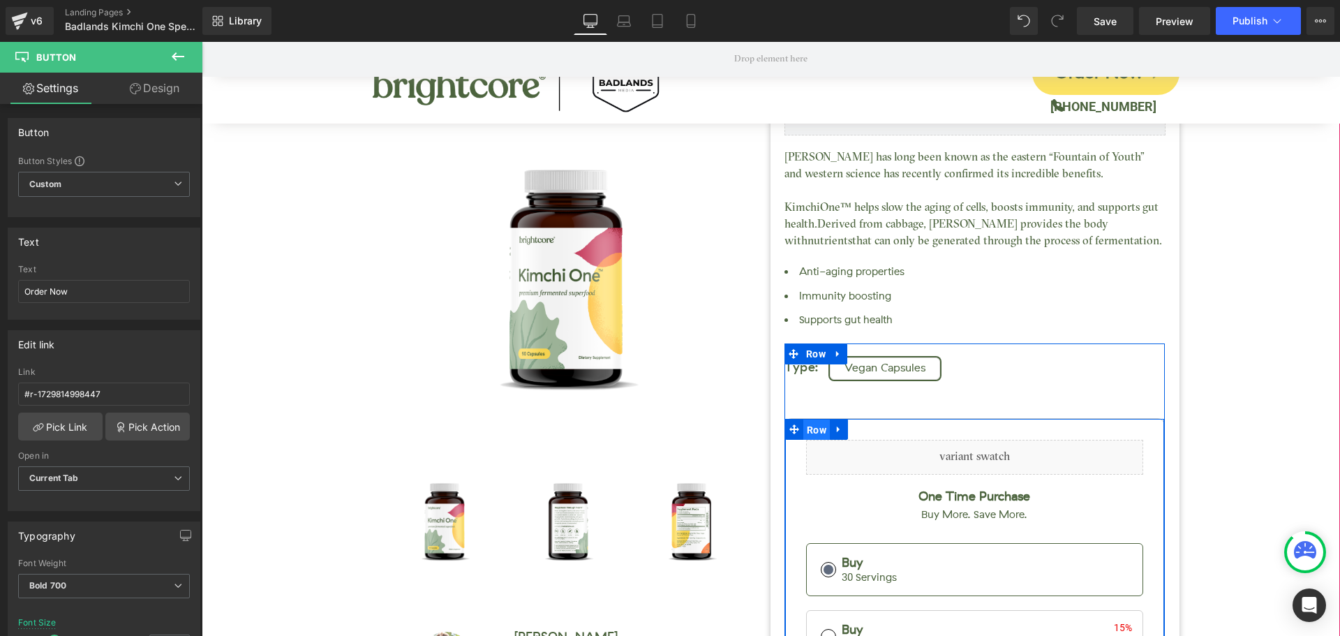
click at [809, 426] on span "Row" at bounding box center [816, 430] width 27 height 21
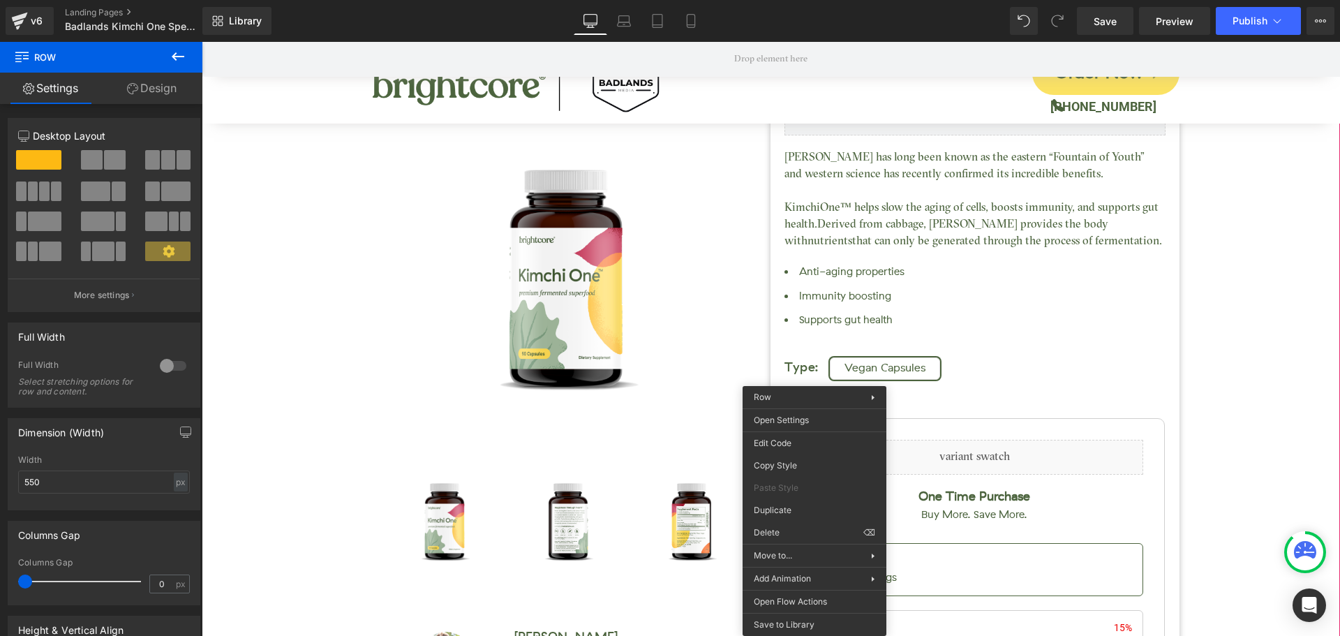
click at [1245, 327] on div "Kimchi One™ (P) Title Judge.me Reviews - Star Badge Judge.me Reviews Call in fo…" at bounding box center [771, 412] width 1125 height 1071
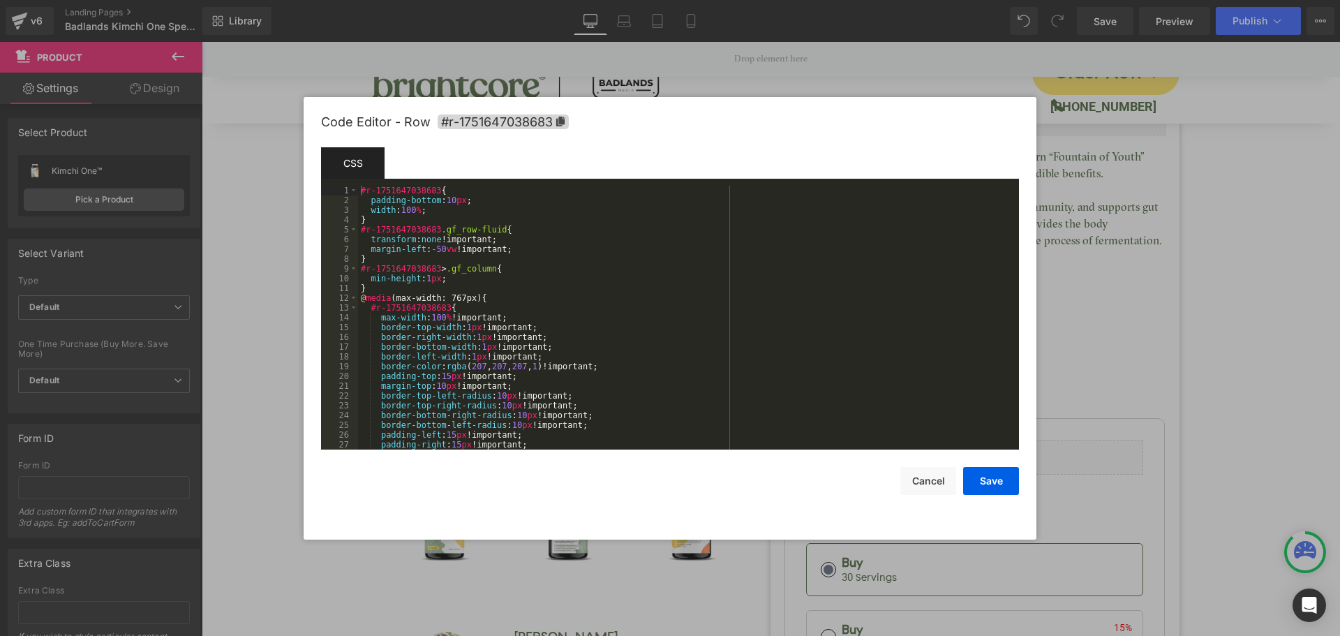
click at [794, 0] on div "Row You are previewing how the will restyle your page. You can not edit Element…" at bounding box center [670, 0] width 1340 height 0
click at [505, 122] on span "#r-1751647038683" at bounding box center [503, 121] width 131 height 15
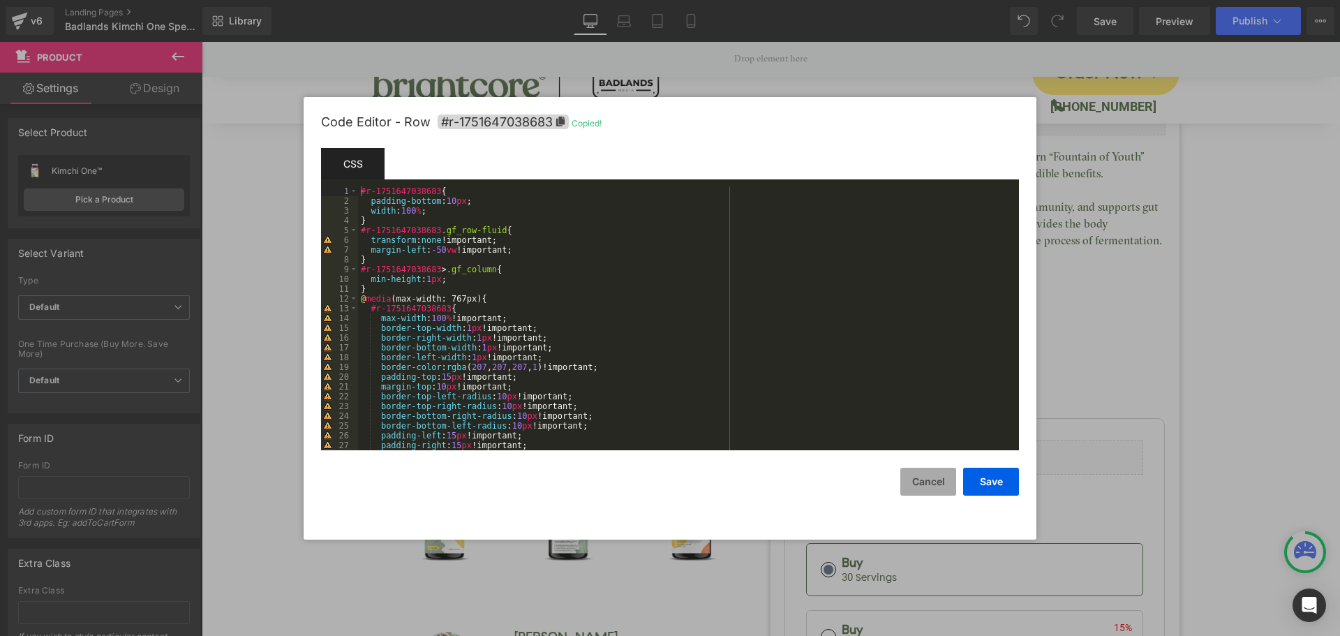
click at [914, 481] on button "Cancel" at bounding box center [928, 482] width 56 height 28
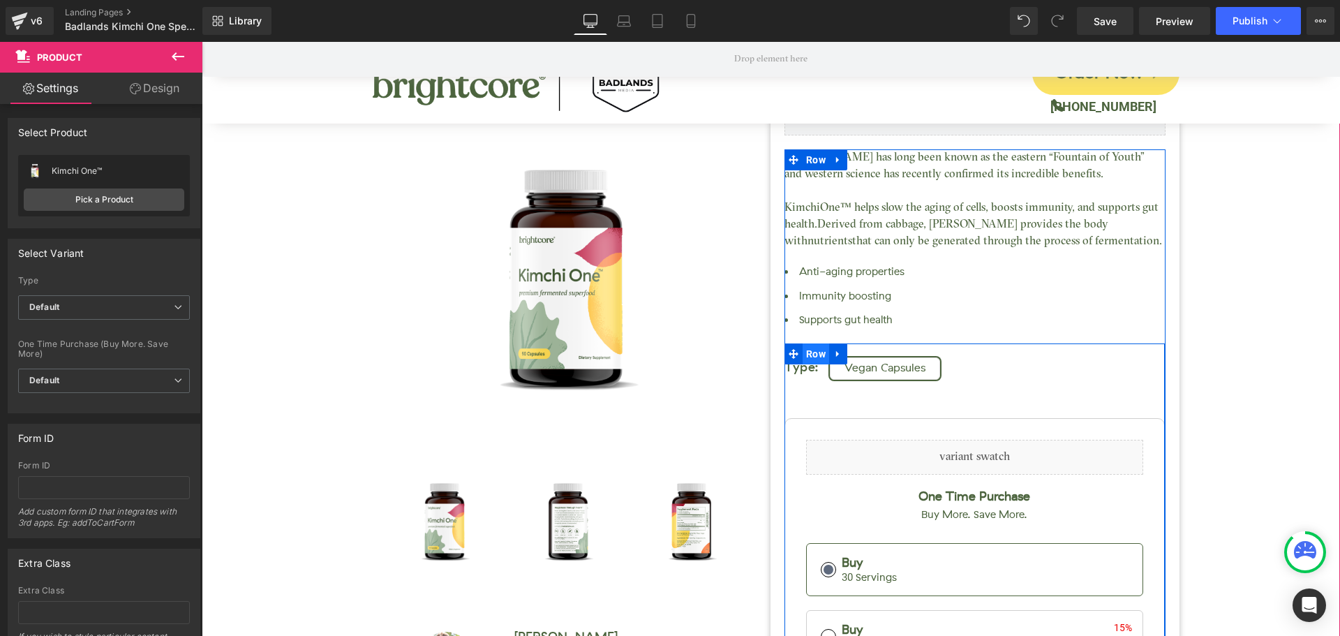
click at [812, 357] on span "Row" at bounding box center [816, 353] width 27 height 21
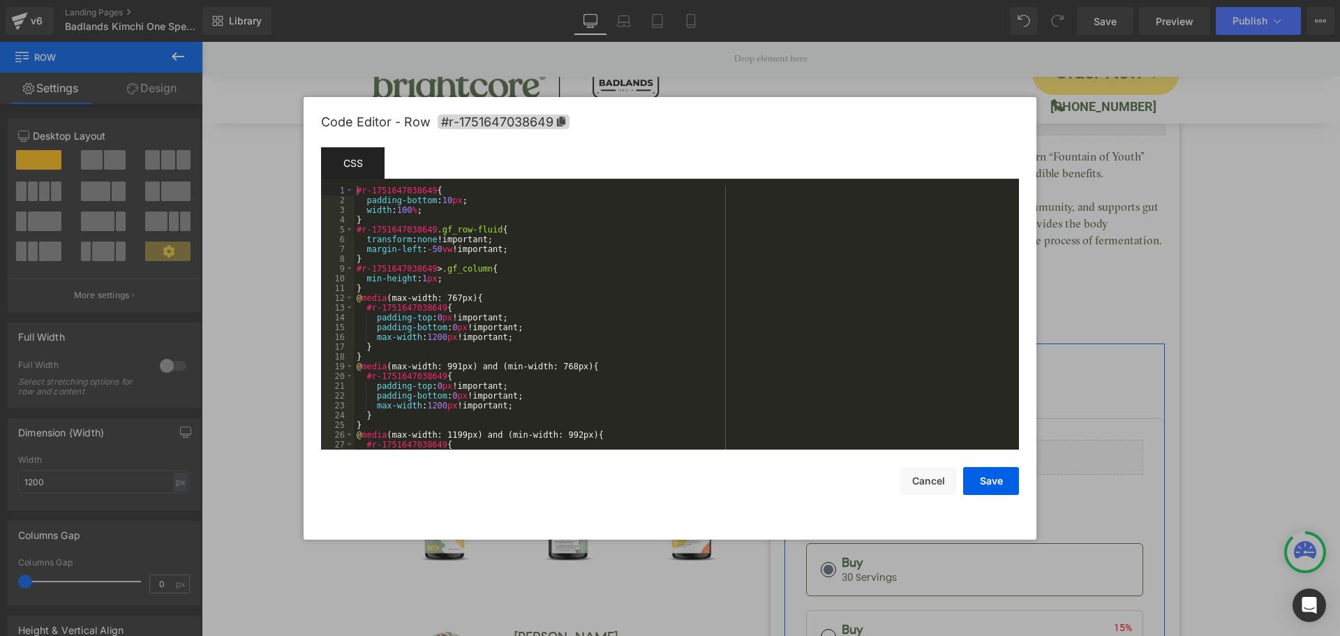
click at [789, 0] on div "Row You are previewing how the will restyle your page. You can not edit Element…" at bounding box center [670, 0] width 1340 height 0
click at [560, 120] on icon at bounding box center [561, 122] width 8 height 10
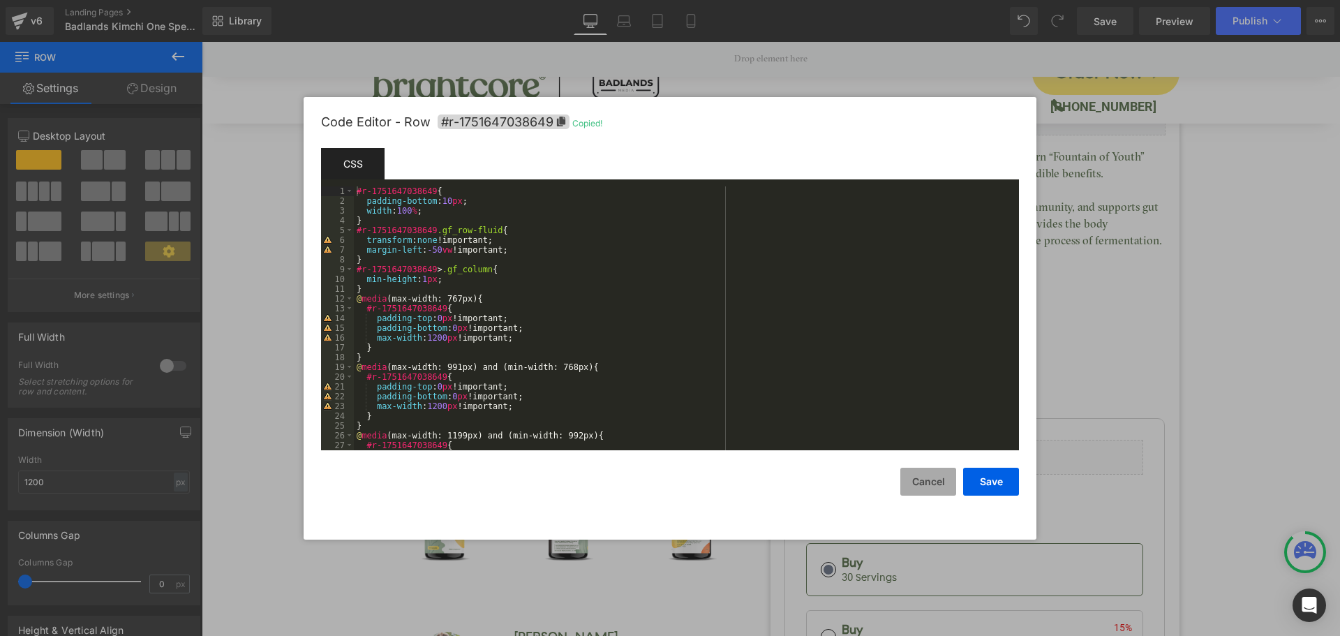
drag, startPoint x: 940, startPoint y: 491, endPoint x: 738, endPoint y: 448, distance: 207.0
click at [940, 491] on button "Cancel" at bounding box center [928, 482] width 56 height 28
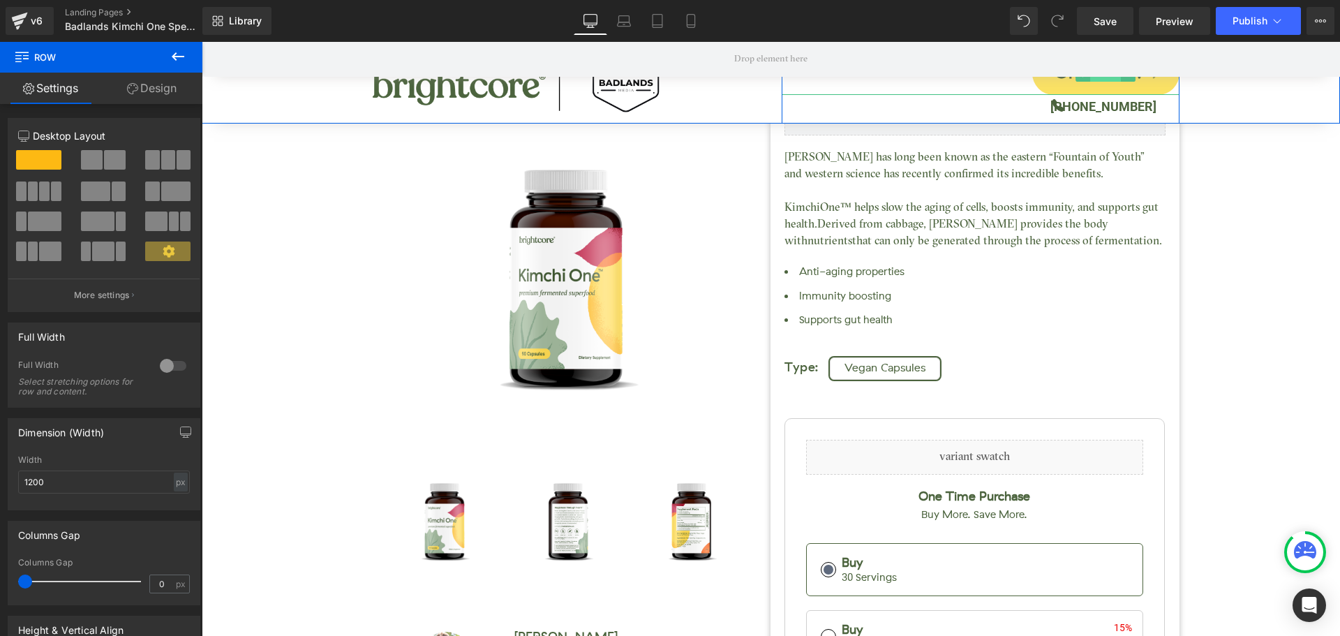
click at [1097, 79] on span "Button" at bounding box center [1105, 73] width 31 height 17
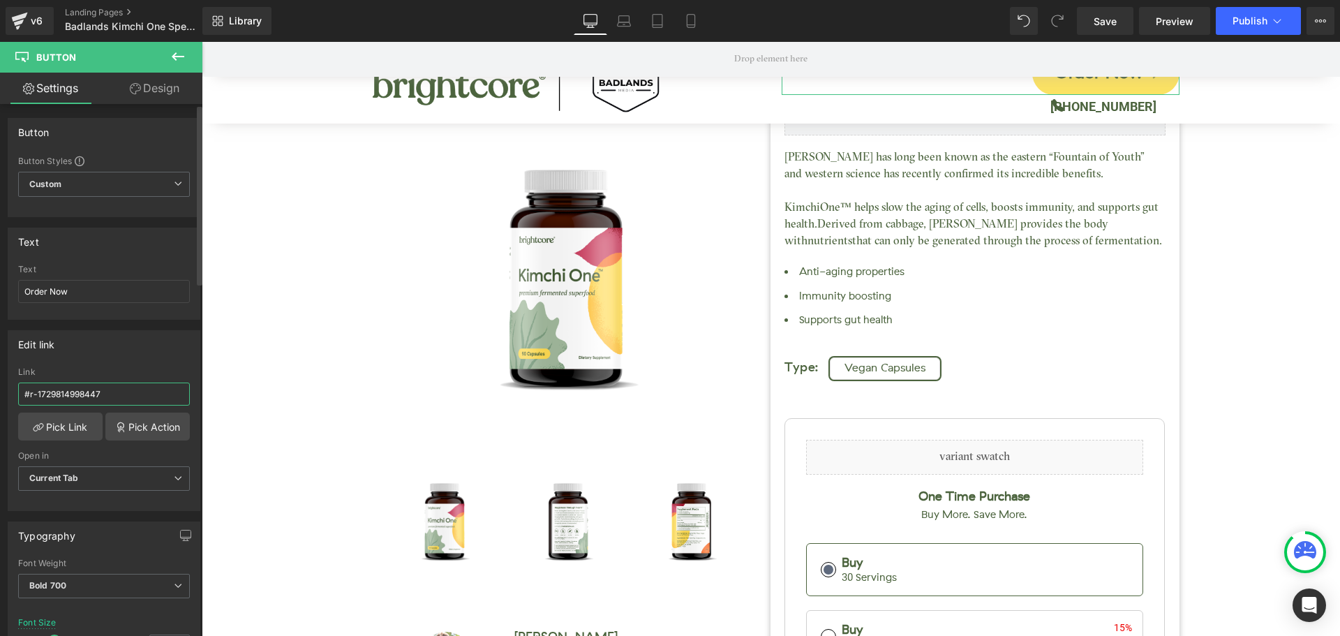
click at [69, 390] on input "#r-1729814998447" at bounding box center [104, 394] width 172 height 23
paste input "51647038649"
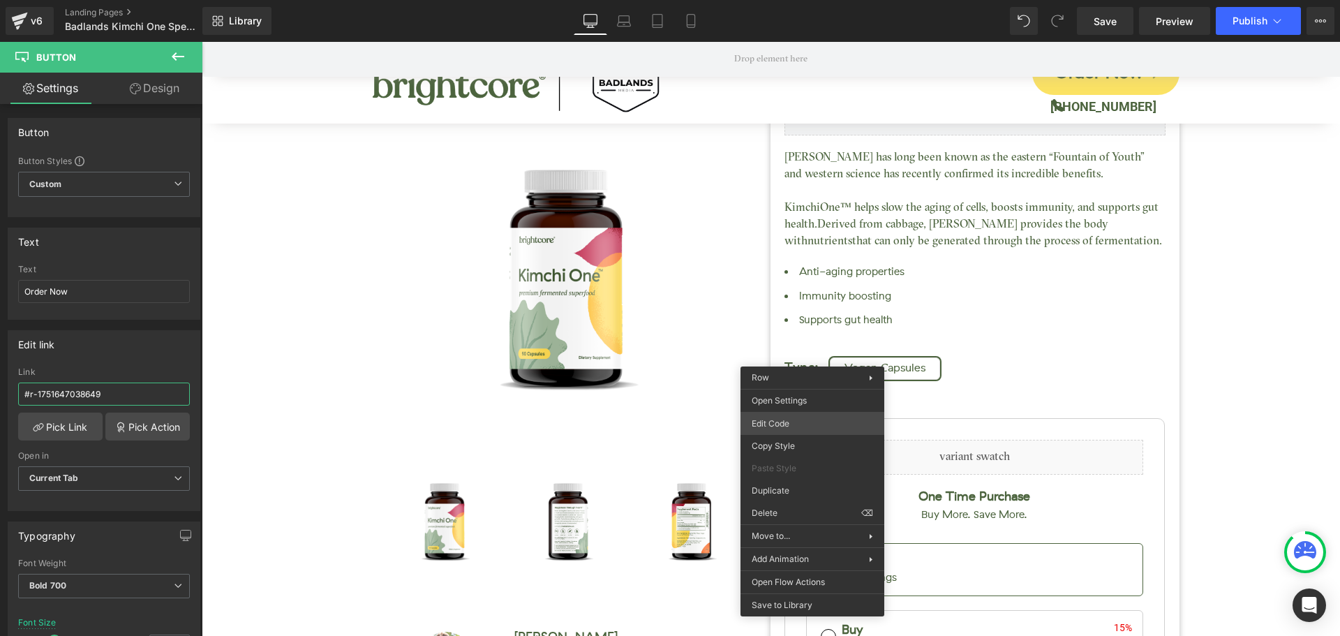
click at [799, 0] on div "Button You are previewing how the will restyle your page. You can not edit Elem…" at bounding box center [670, 0] width 1340 height 0
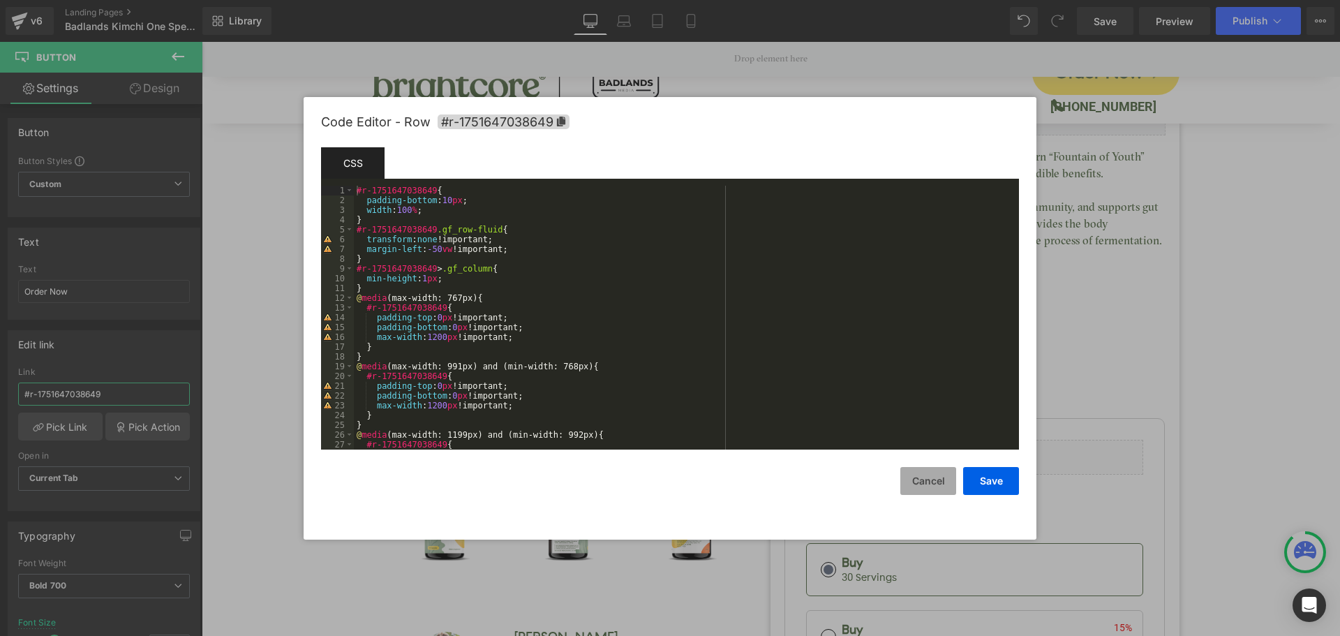
type input "#r-1751647038649"
click at [919, 483] on button "Cancel" at bounding box center [928, 481] width 56 height 28
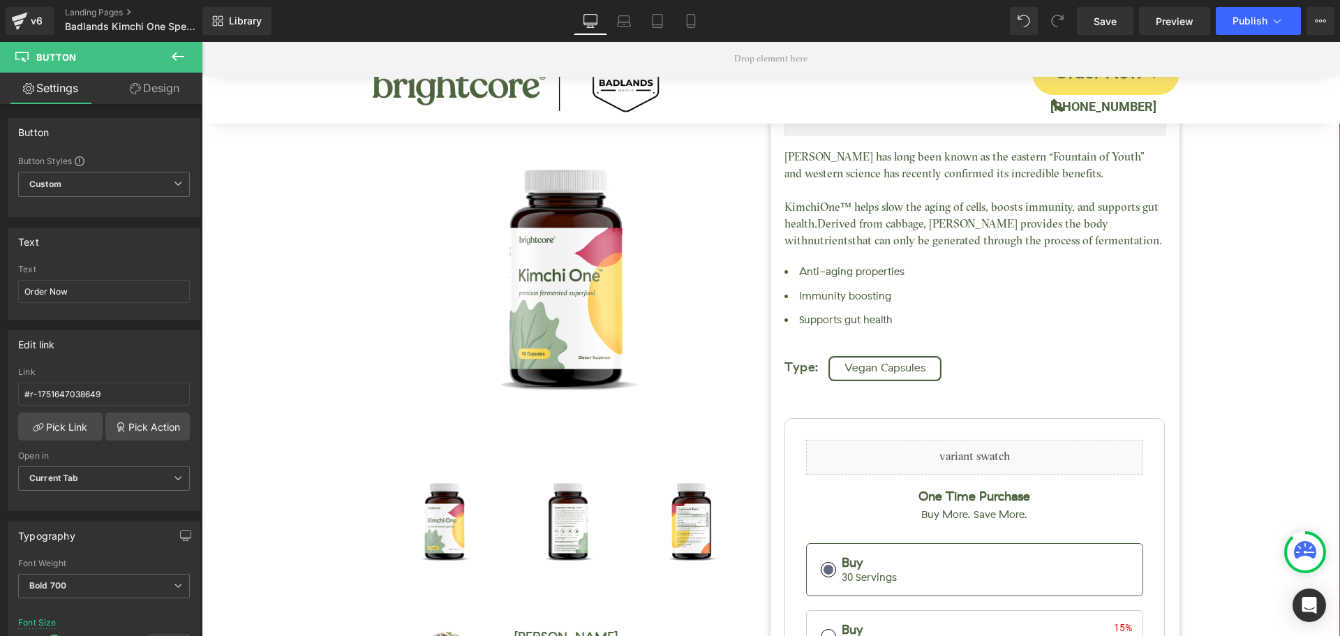
click at [1222, 339] on div "Kimchi One™ (P) Title Judge.me Reviews - Star Badge Judge.me Reviews Call in fo…" at bounding box center [771, 412] width 1125 height 1071
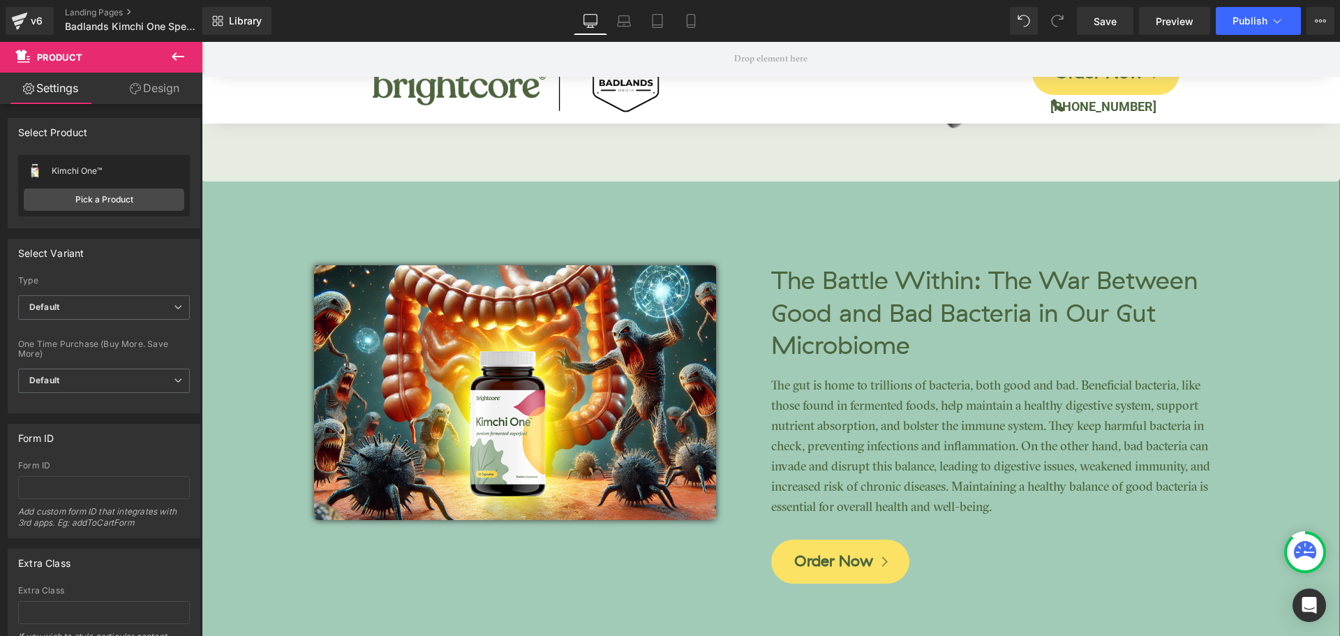
scroll to position [3002, 0]
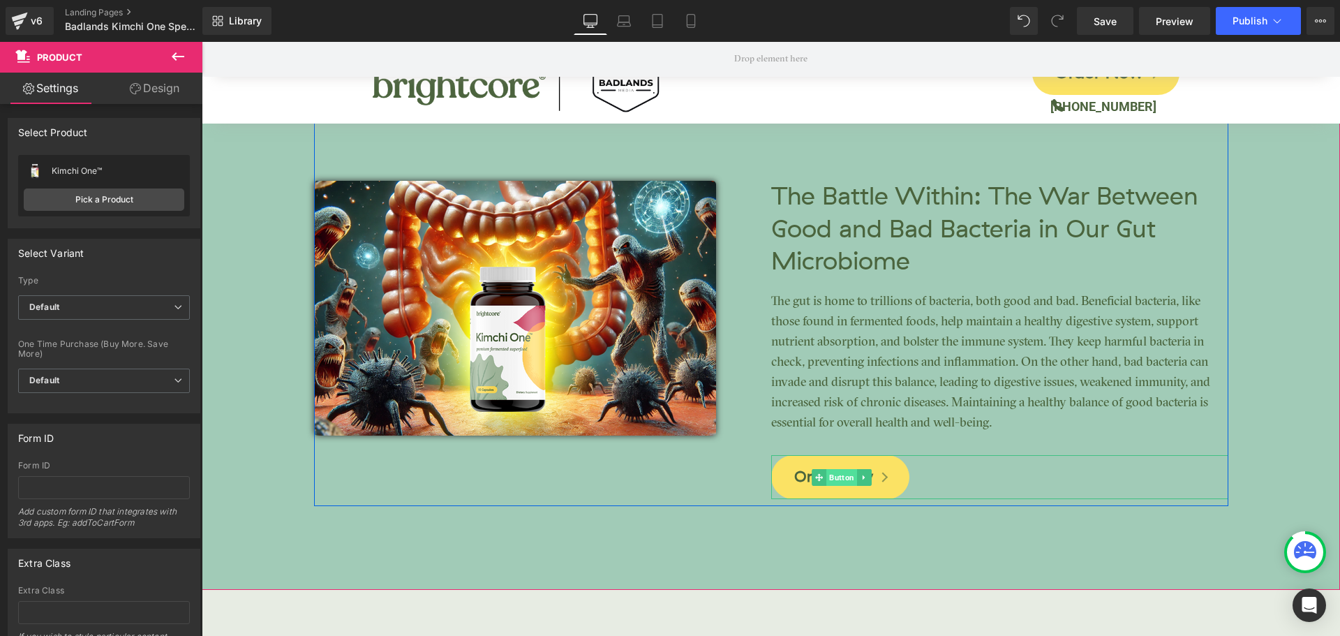
click at [833, 479] on span "Button" at bounding box center [842, 477] width 31 height 17
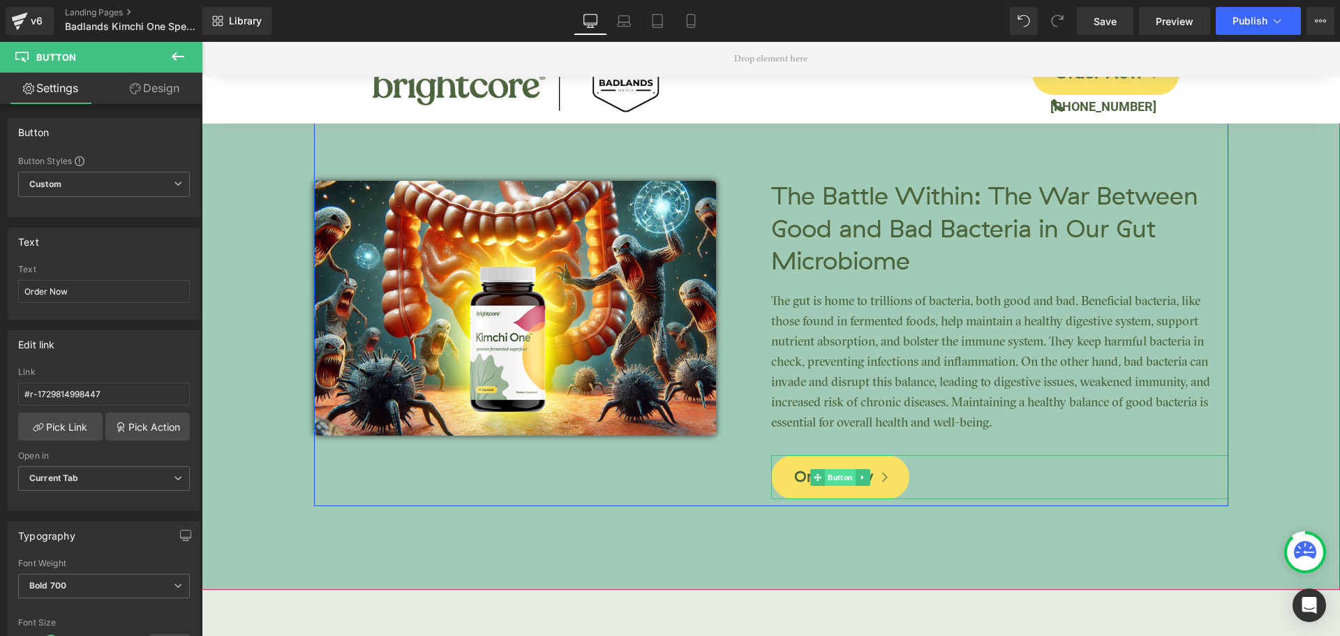
click at [833, 475] on span "Button" at bounding box center [840, 477] width 31 height 17
click at [71, 396] on input "#r-1729814998447" at bounding box center [104, 394] width 172 height 23
paste input "51647038649"
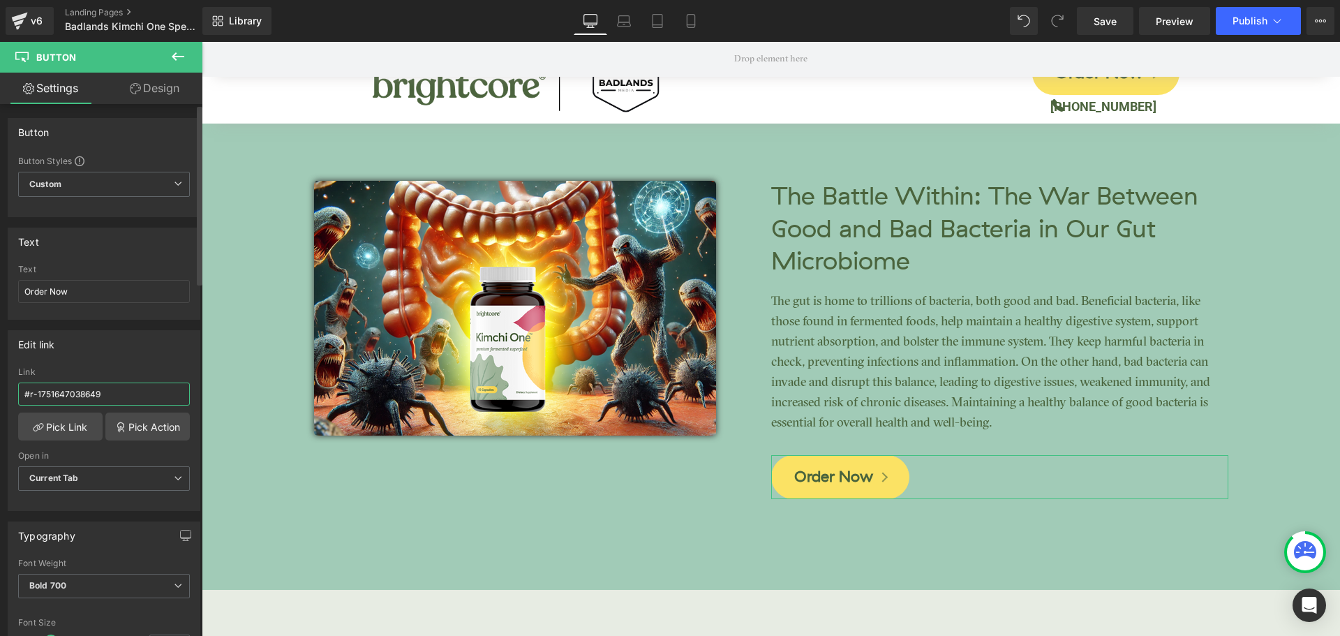
type input "#r-1751647038649"
click at [142, 359] on div "Edit link #r-1751647038649 Link #r-1751647038649 Pick Link Pick Action Current …" at bounding box center [104, 420] width 193 height 181
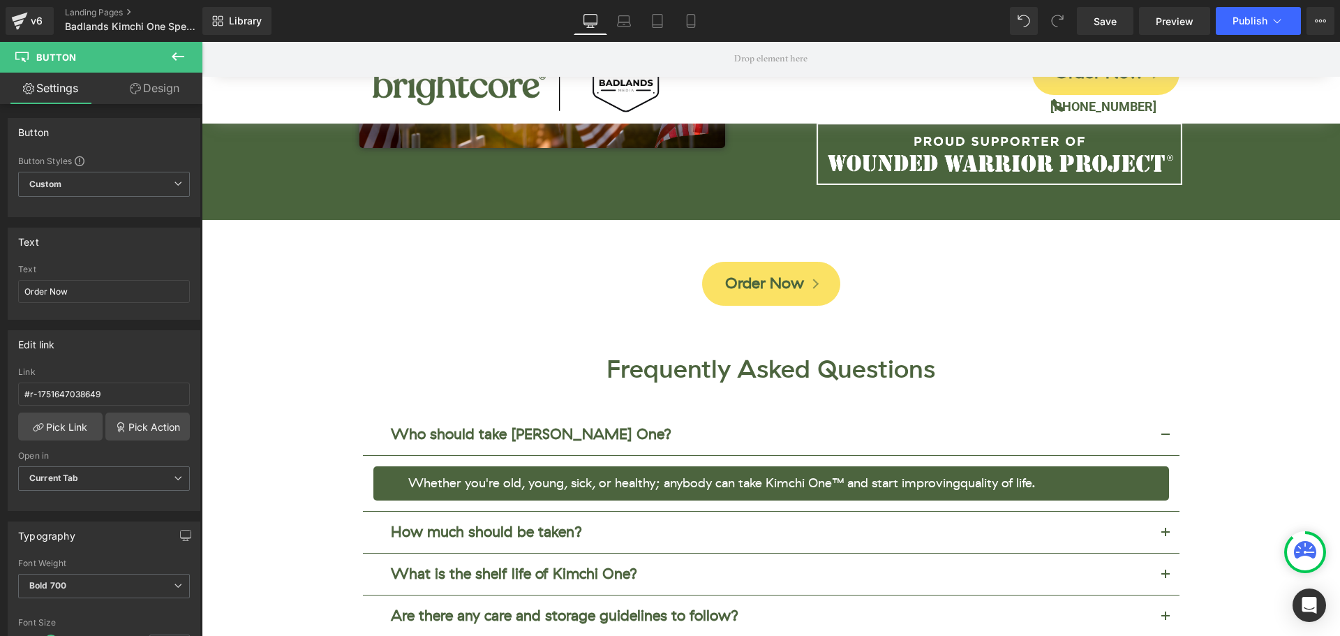
scroll to position [4886, 0]
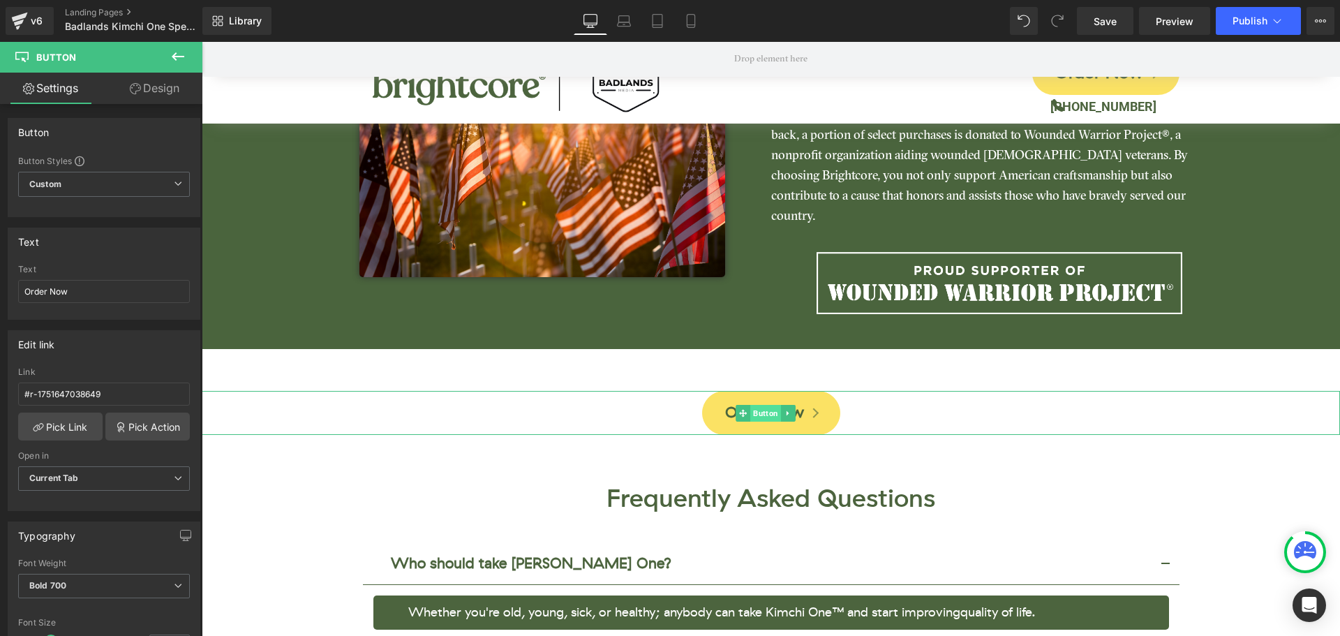
click at [767, 405] on span "Button" at bounding box center [765, 413] width 31 height 17
click at [98, 399] on input "#r-1751647038683" at bounding box center [104, 394] width 172 height 23
paste input "49"
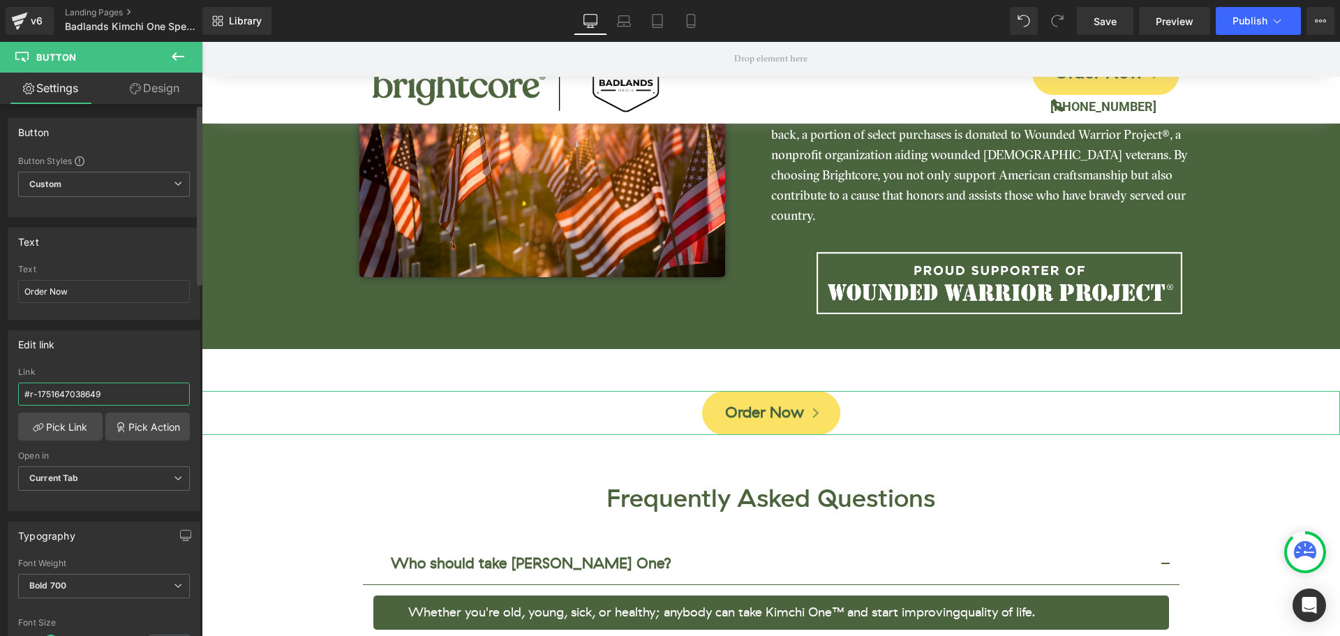
type input "#r-1751647038649"
click at [134, 371] on div "Link" at bounding box center [104, 372] width 172 height 10
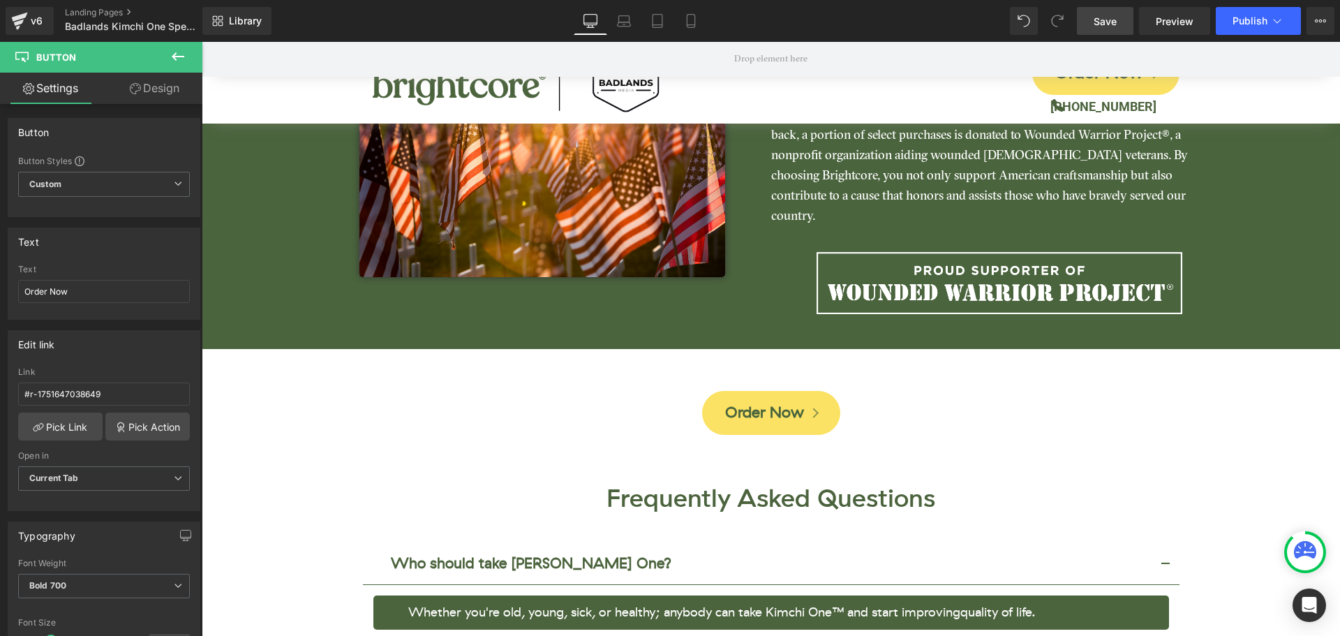
click at [1104, 22] on span "Save" at bounding box center [1105, 21] width 23 height 15
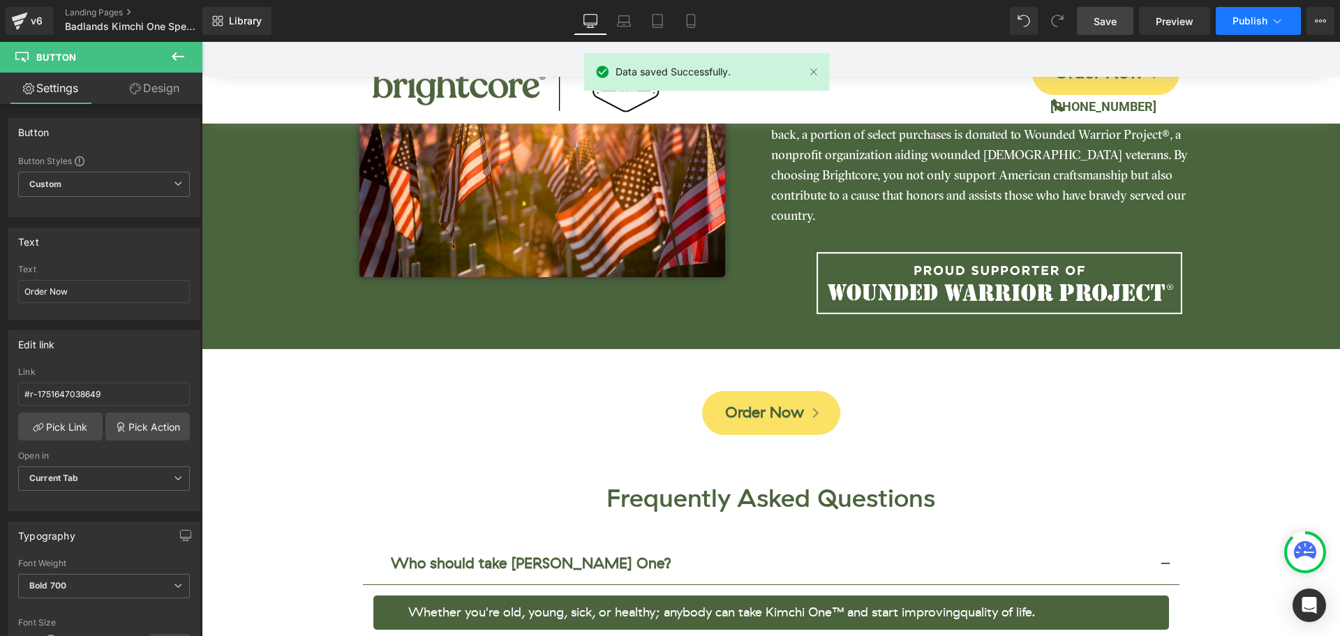
click at [1236, 26] on span "Publish" at bounding box center [1250, 20] width 35 height 11
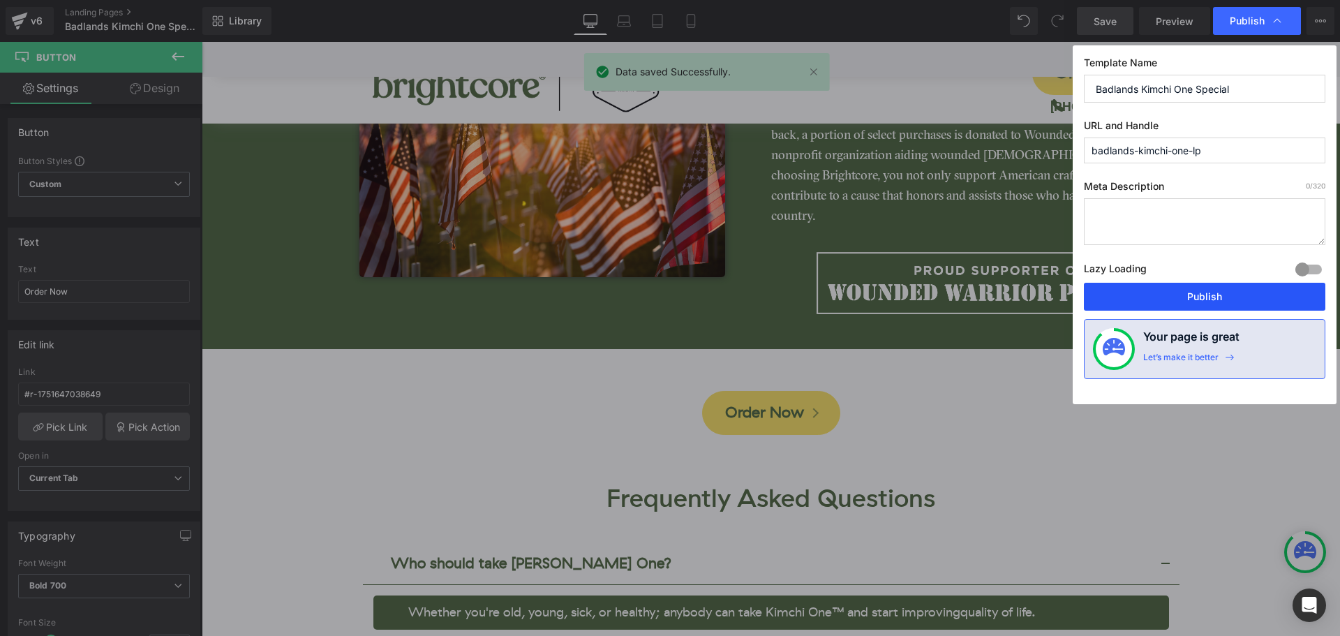
drag, startPoint x: 1205, startPoint y: 295, endPoint x: 772, endPoint y: 272, distance: 433.4
click at [1205, 295] on button "Publish" at bounding box center [1205, 297] width 242 height 28
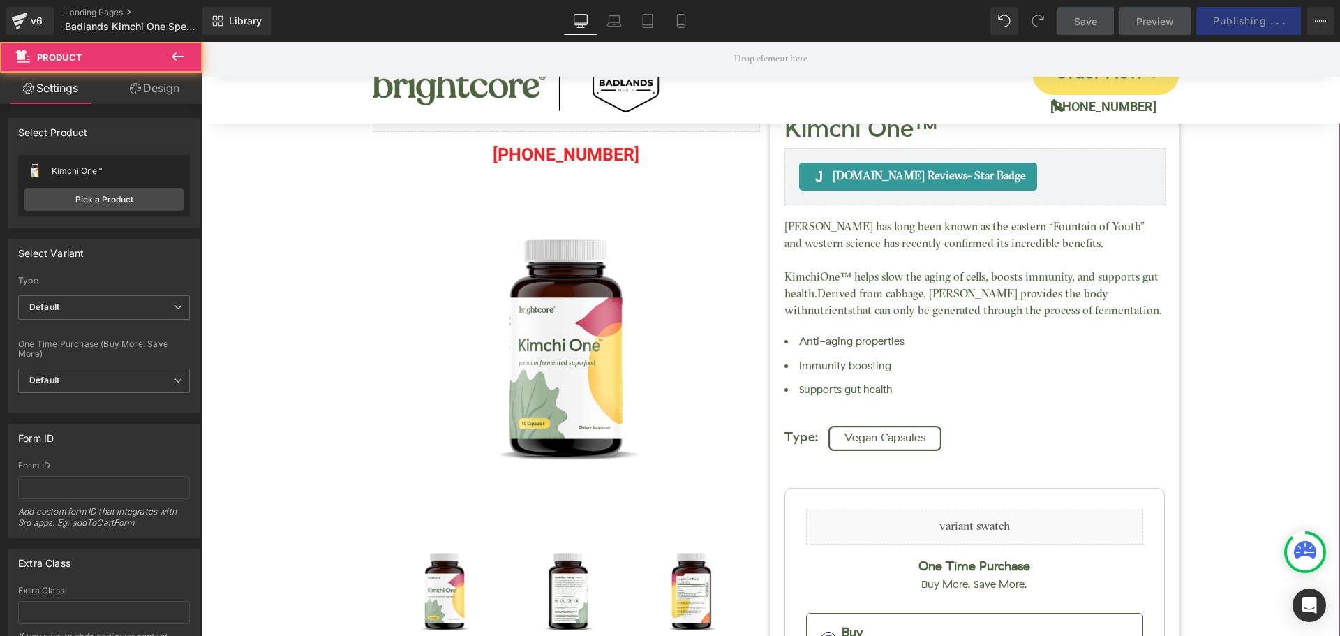
click at [1257, 206] on div "Kimchi One™ (P) Title Judge.me Reviews - Star Badge Judge.me Reviews Call in fo…" at bounding box center [771, 482] width 1125 height 1071
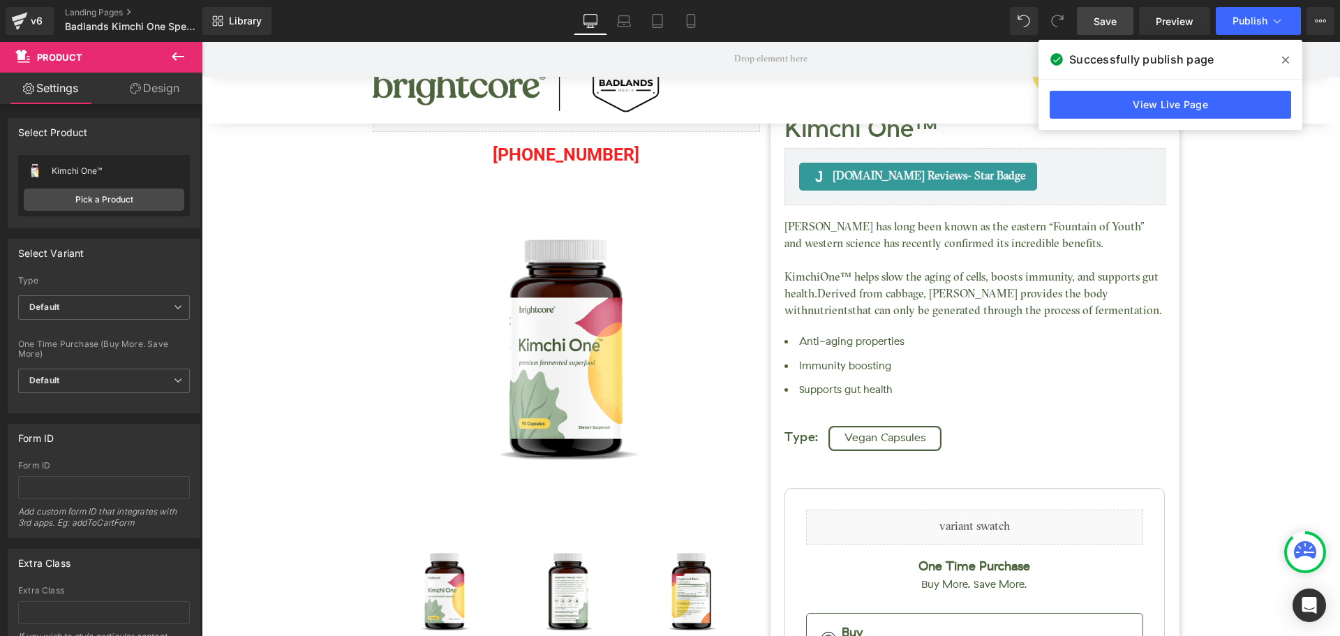
click at [1290, 58] on span at bounding box center [1286, 60] width 22 height 22
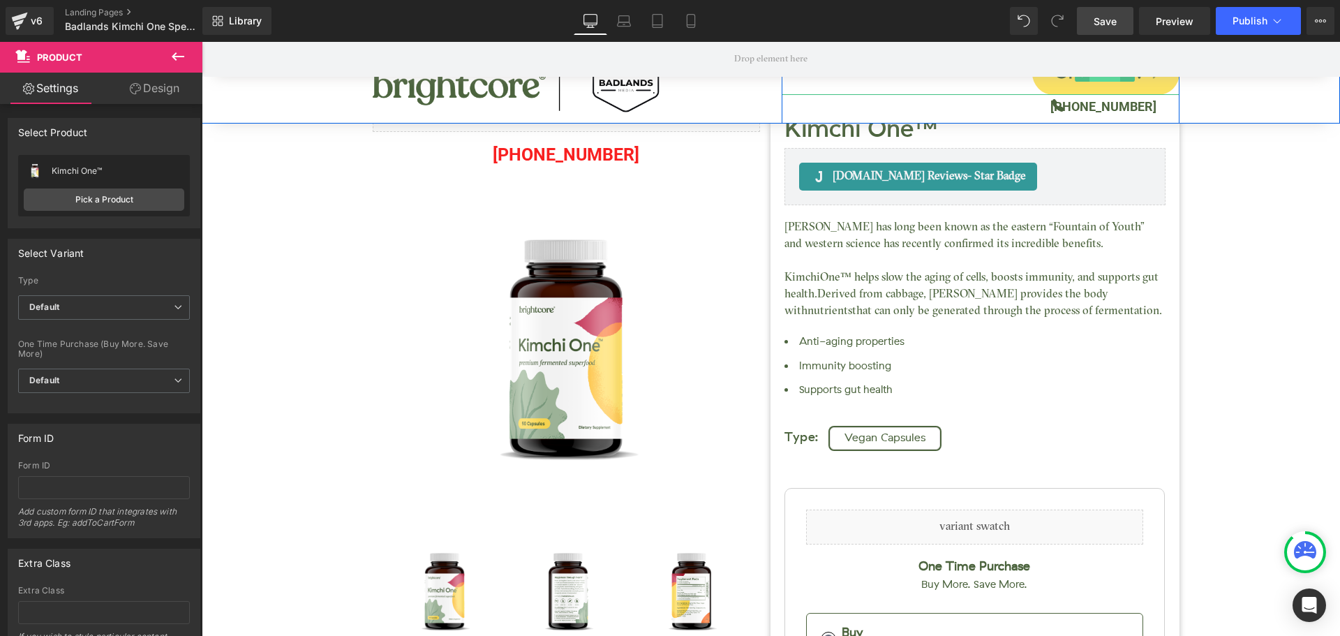
click at [1093, 80] on span "Button" at bounding box center [1105, 73] width 31 height 17
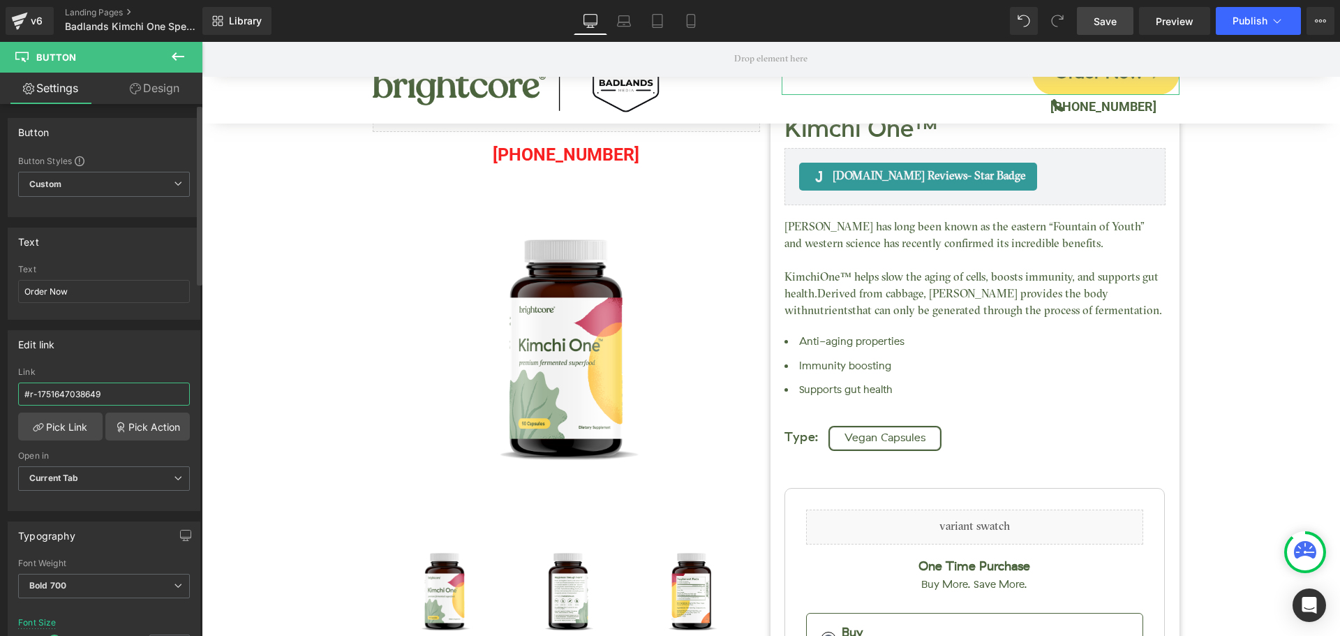
click at [103, 390] on input "#r-1751647038649" at bounding box center [104, 394] width 172 height 23
click at [104, 390] on input "#r-1751647038649" at bounding box center [104, 394] width 172 height 23
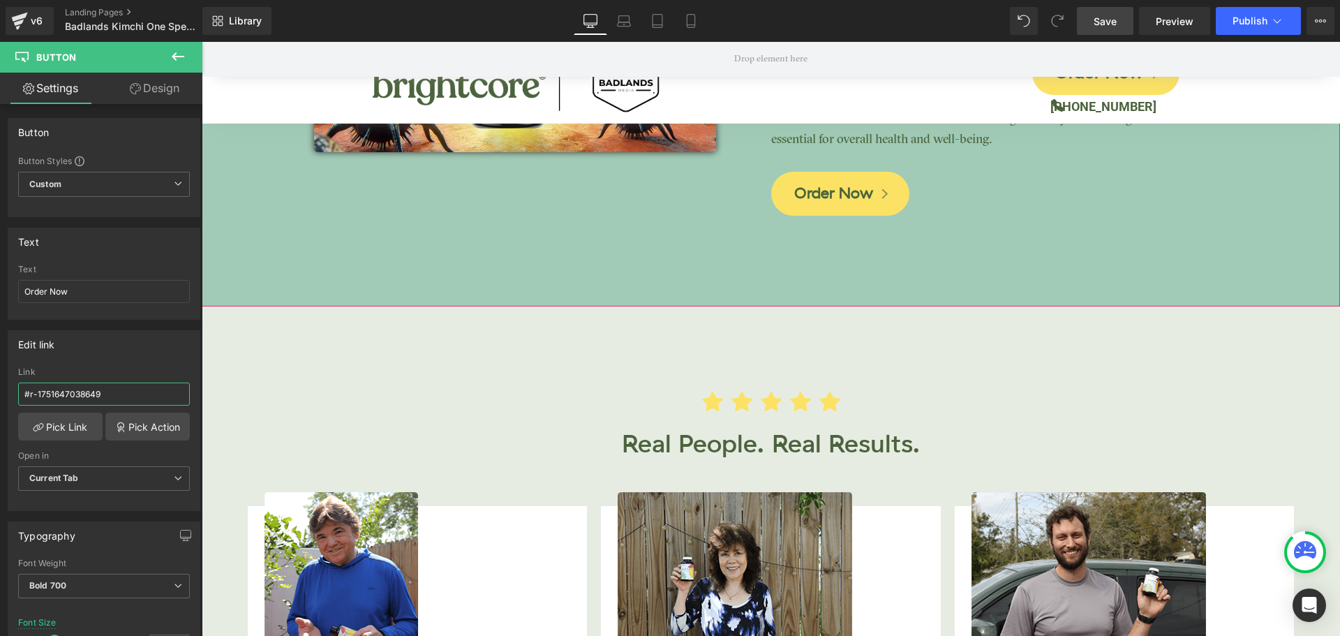
scroll to position [3211, 0]
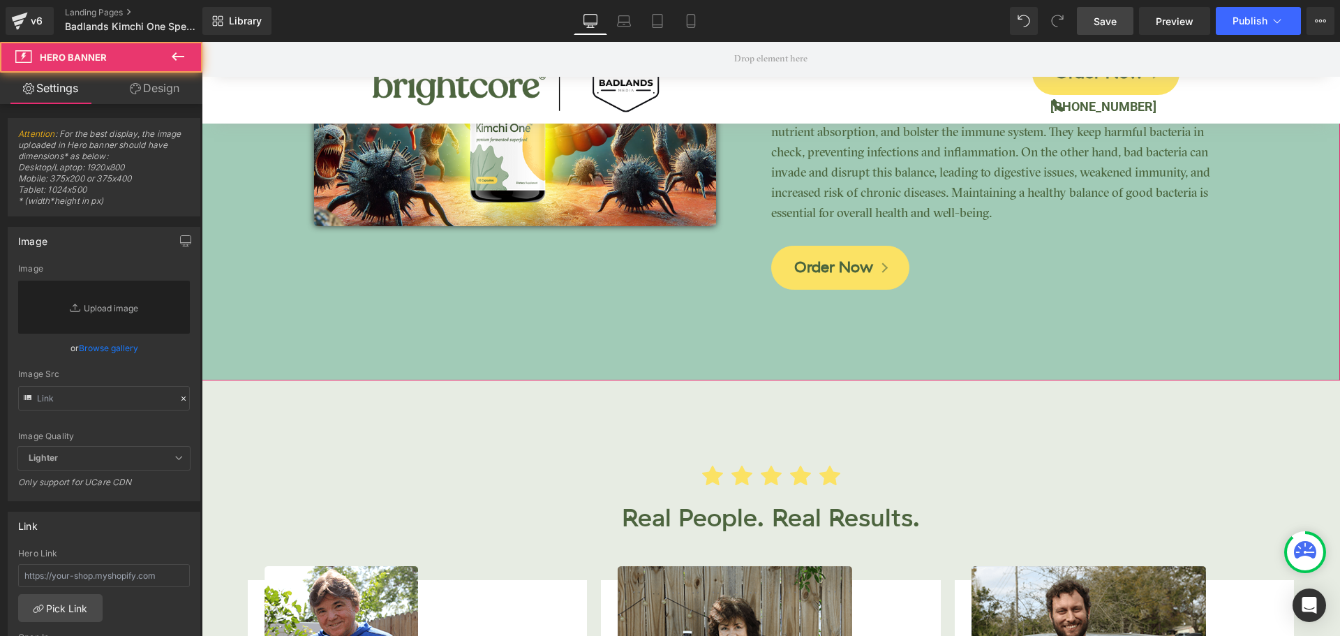
drag, startPoint x: 847, startPoint y: 332, endPoint x: 849, endPoint y: 311, distance: 21.0
click at [831, 265] on span "Button" at bounding box center [840, 268] width 31 height 17
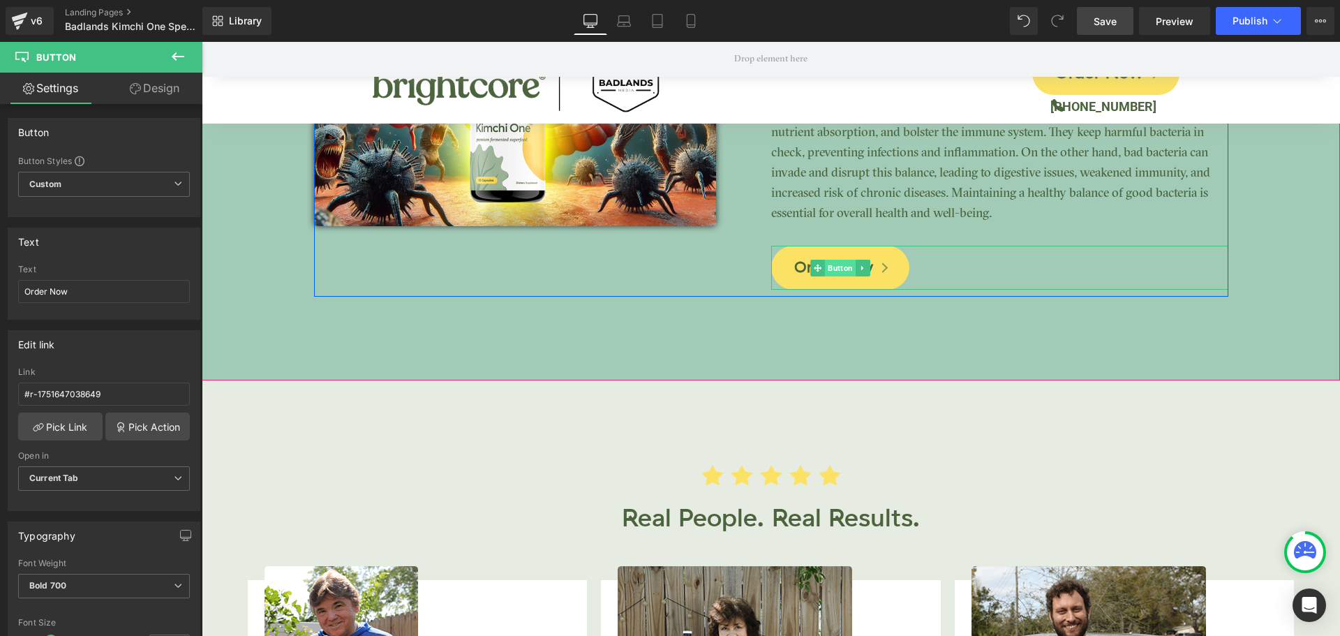
click at [833, 261] on span "Button" at bounding box center [840, 268] width 31 height 17
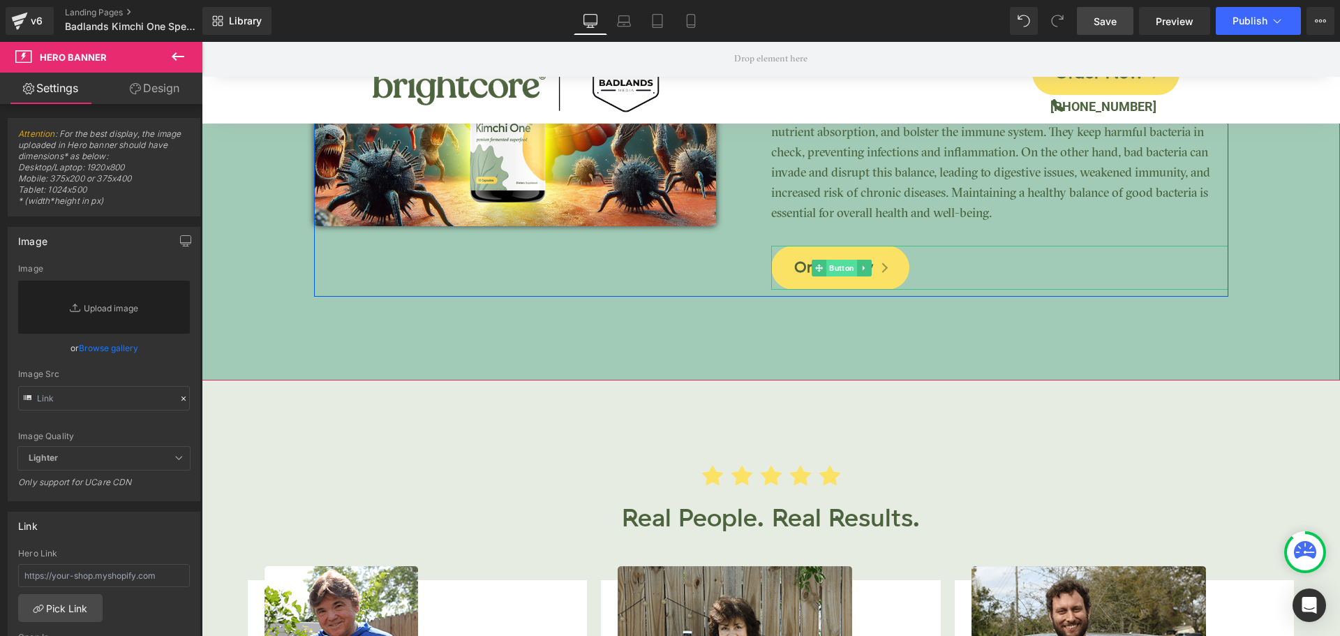
click at [836, 271] on span "Button" at bounding box center [842, 268] width 31 height 17
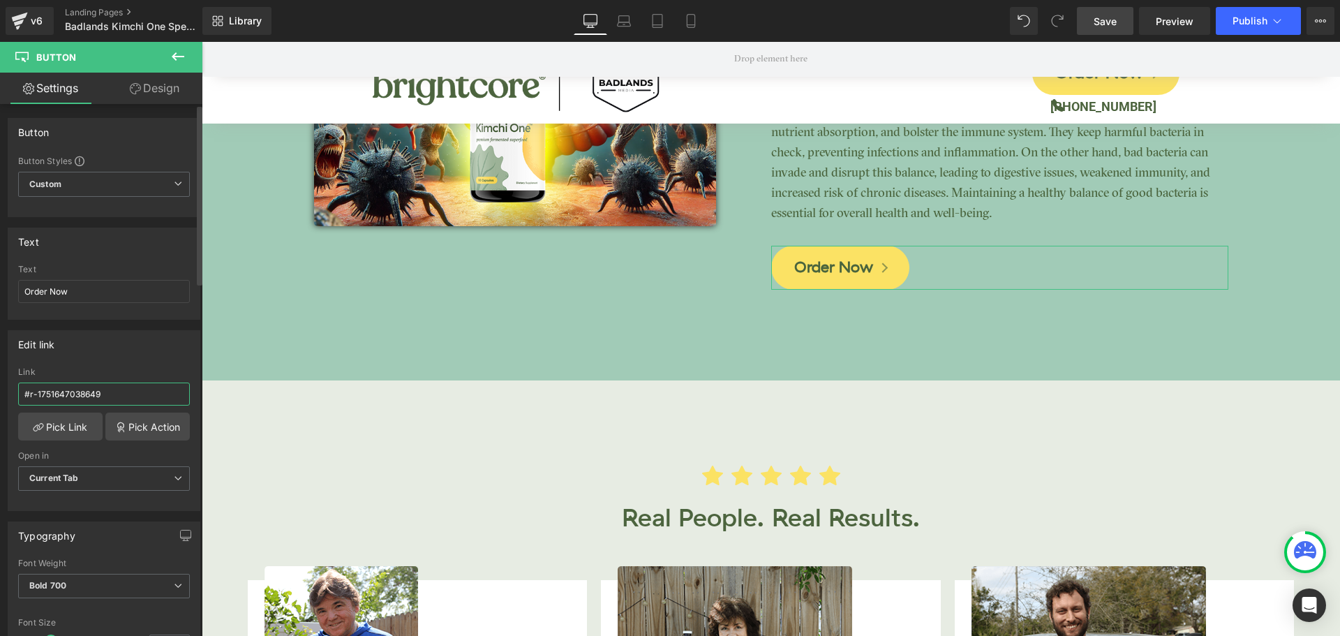
click at [71, 387] on input "#r-1751647038649" at bounding box center [104, 394] width 172 height 23
click at [168, 358] on div "Edit link #r-1751647038649 Link #r-1751647038649 Pick Link Pick Action Current …" at bounding box center [104, 420] width 193 height 181
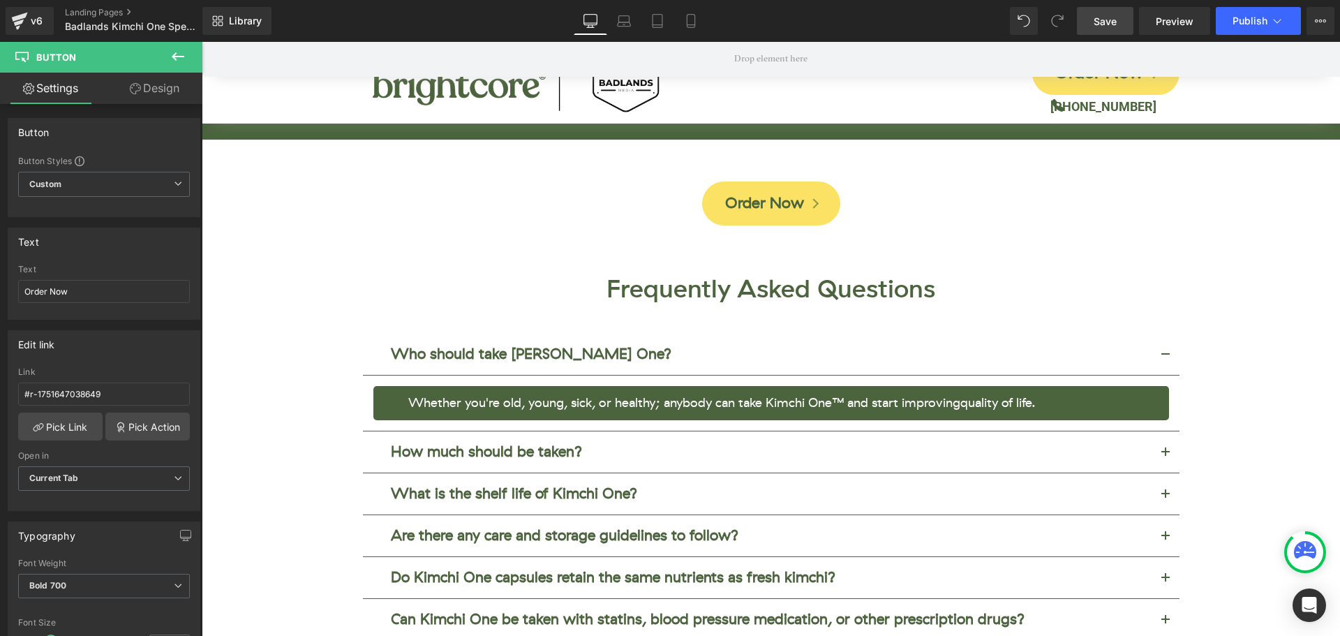
scroll to position [5026, 0]
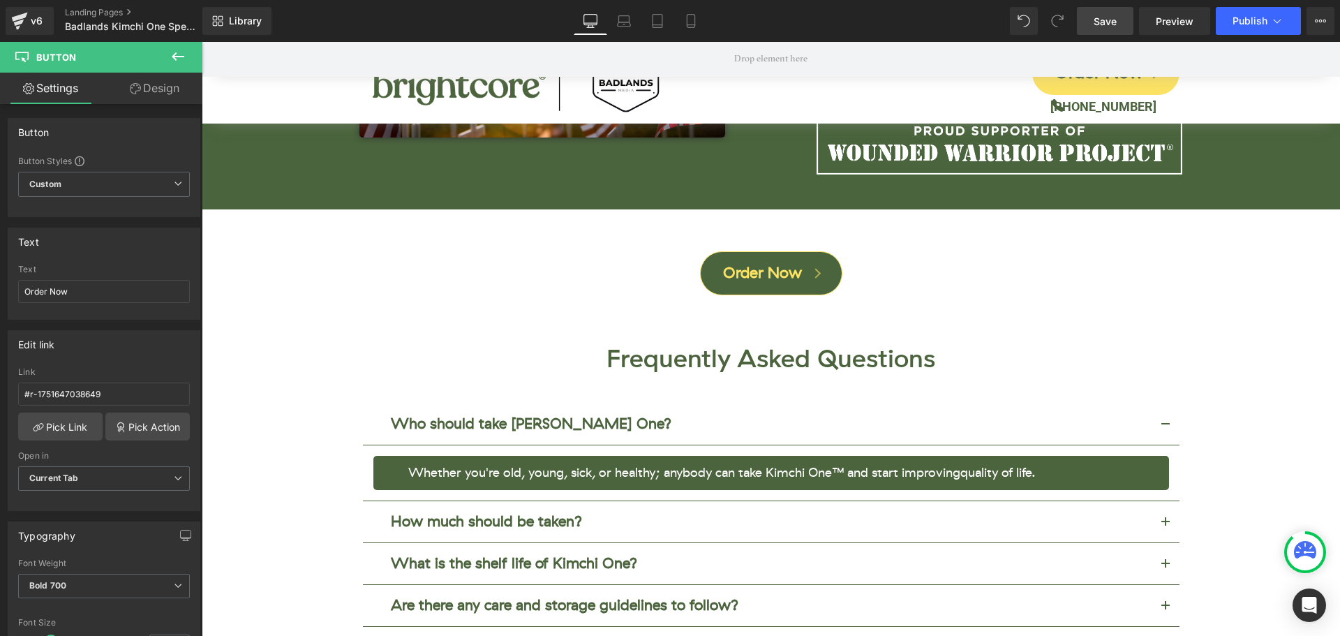
click at [759, 251] on div "Order Now Button" at bounding box center [771, 273] width 1138 height 44
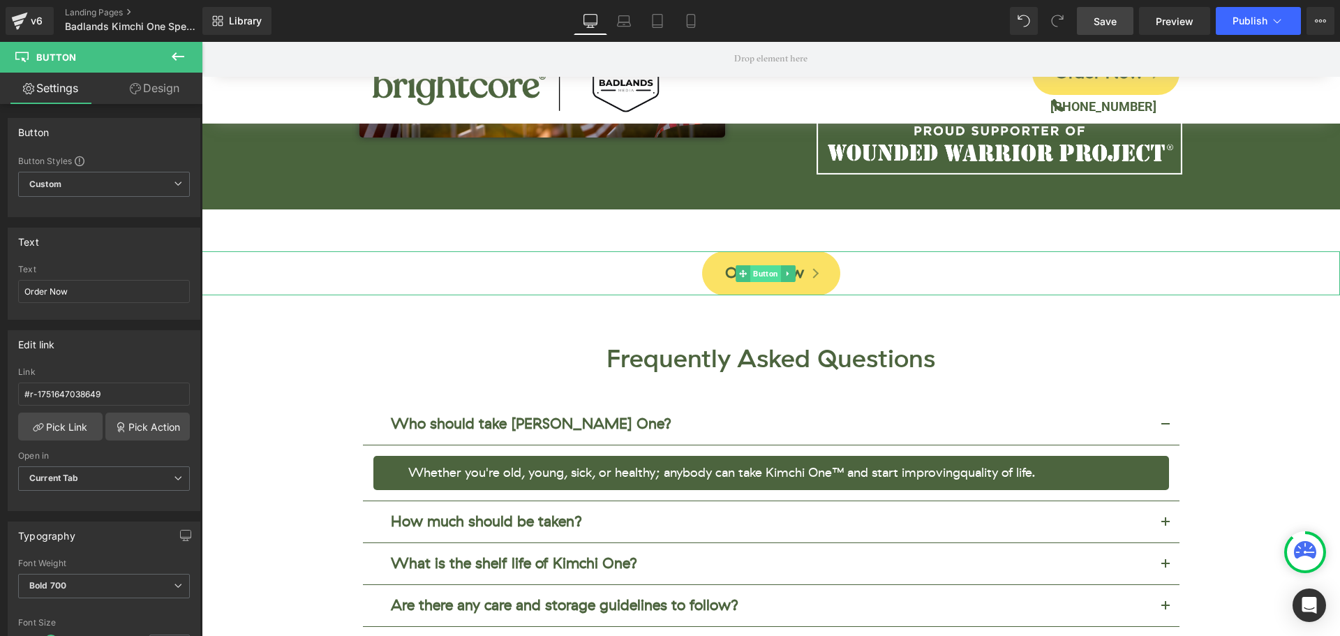
click at [765, 265] on span "Button" at bounding box center [765, 273] width 31 height 17
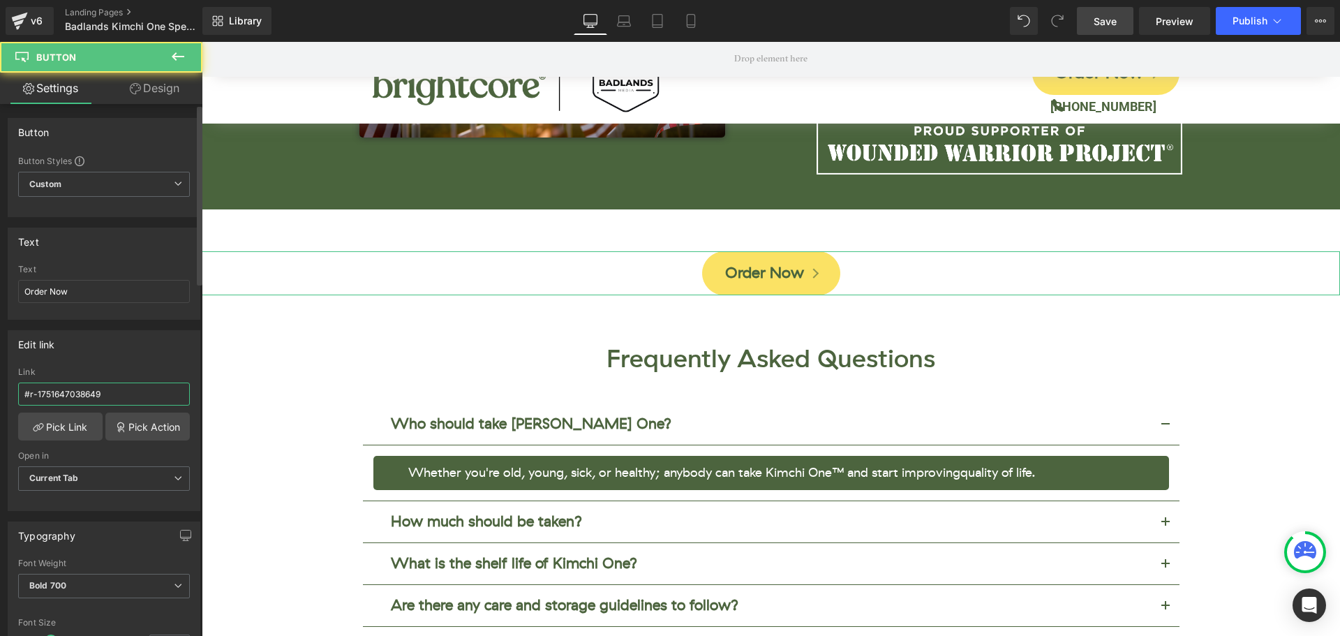
click at [88, 393] on input "#r-1751647038649" at bounding box center [104, 394] width 172 height 23
click at [128, 362] on div "Edit link #r-1751647038649 Link #r-1751647038649 Pick Link Pick Action Current …" at bounding box center [104, 420] width 193 height 181
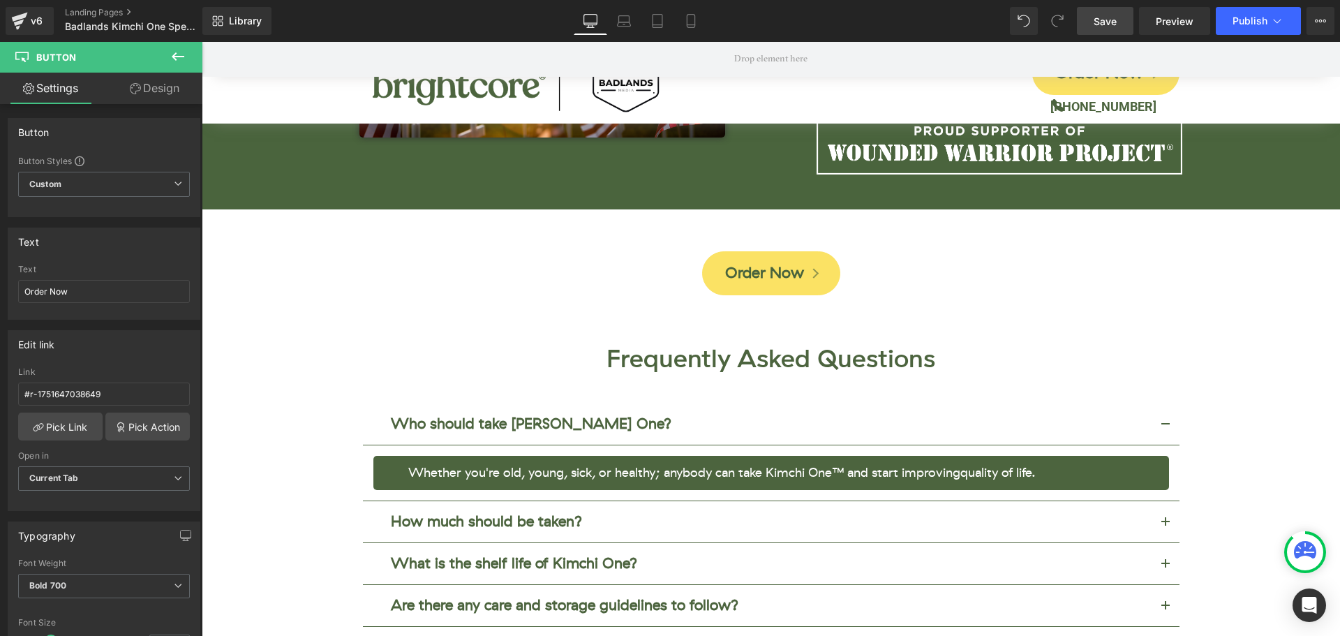
drag, startPoint x: 1101, startPoint y: 13, endPoint x: 1018, endPoint y: 11, distance: 83.1
click at [1101, 13] on link "Save" at bounding box center [1105, 21] width 57 height 28
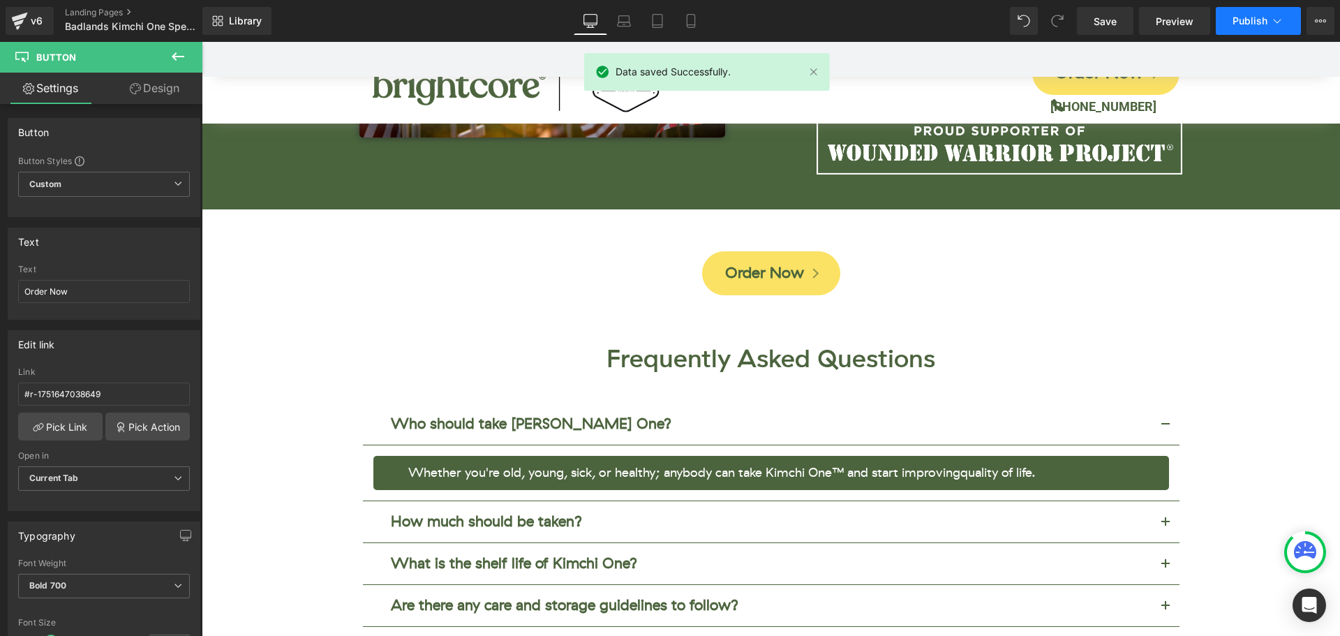
click at [1241, 20] on span "Publish" at bounding box center [1250, 20] width 35 height 11
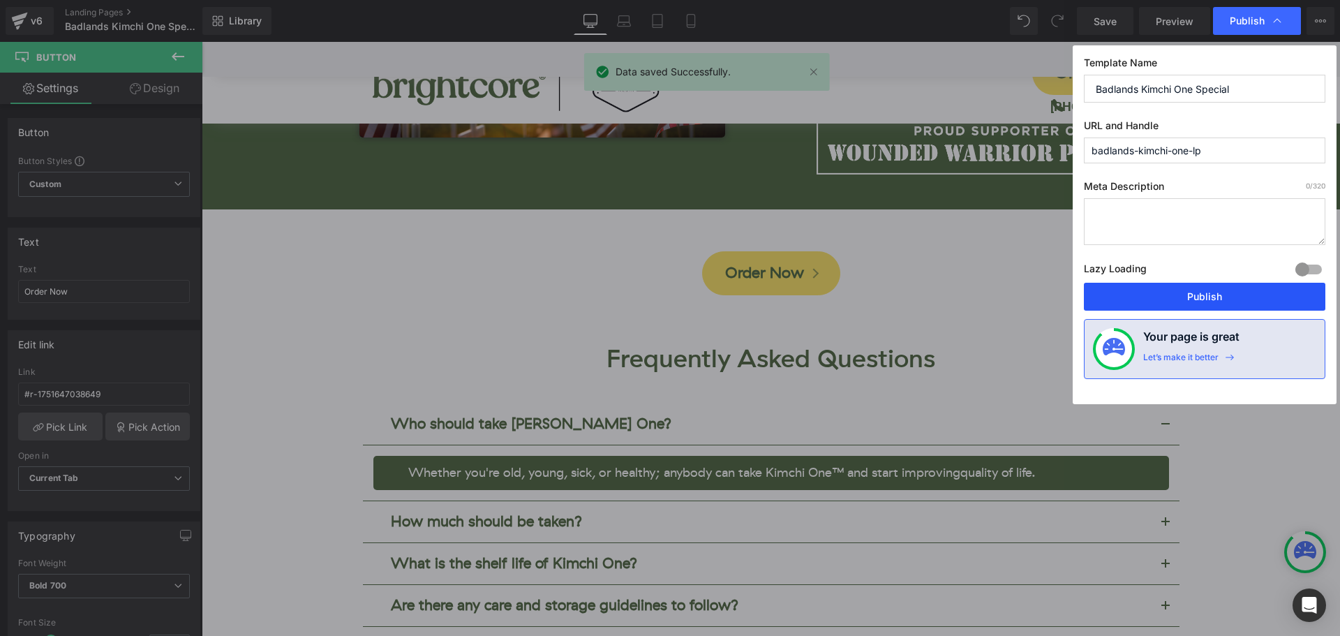
drag, startPoint x: 1225, startPoint y: 299, endPoint x: 1023, endPoint y: 248, distance: 208.1
click at [1225, 299] on button "Publish" at bounding box center [1205, 297] width 242 height 28
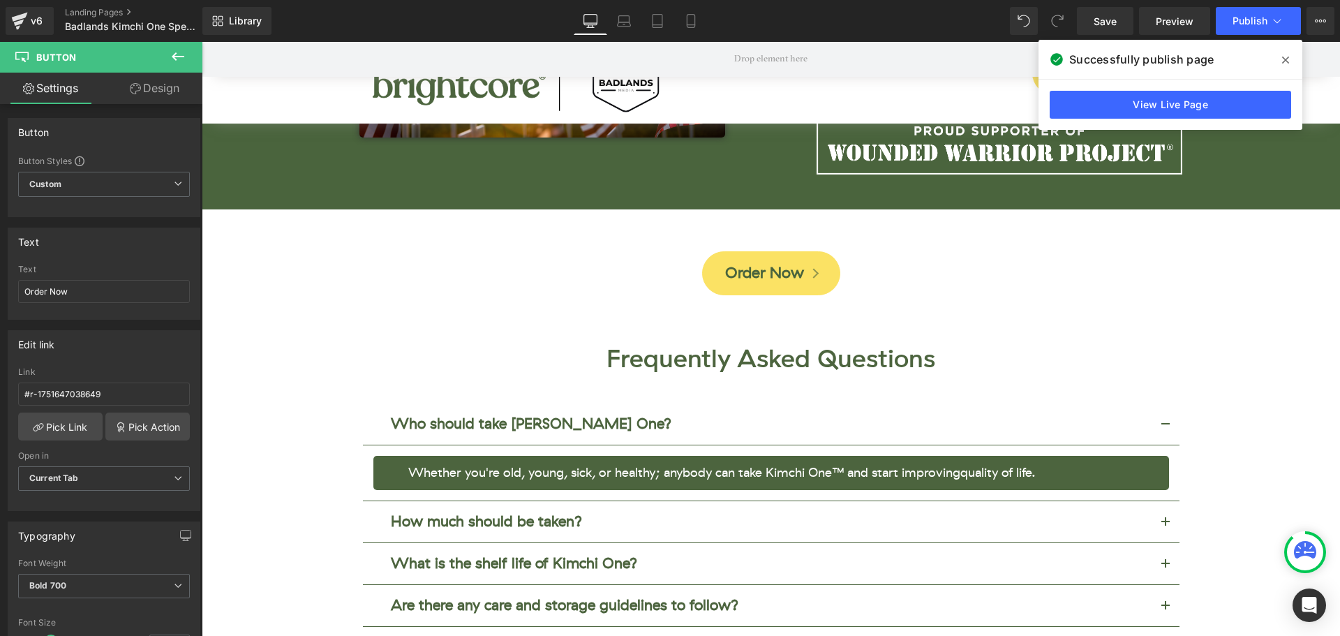
click at [1286, 60] on icon at bounding box center [1285, 60] width 7 height 7
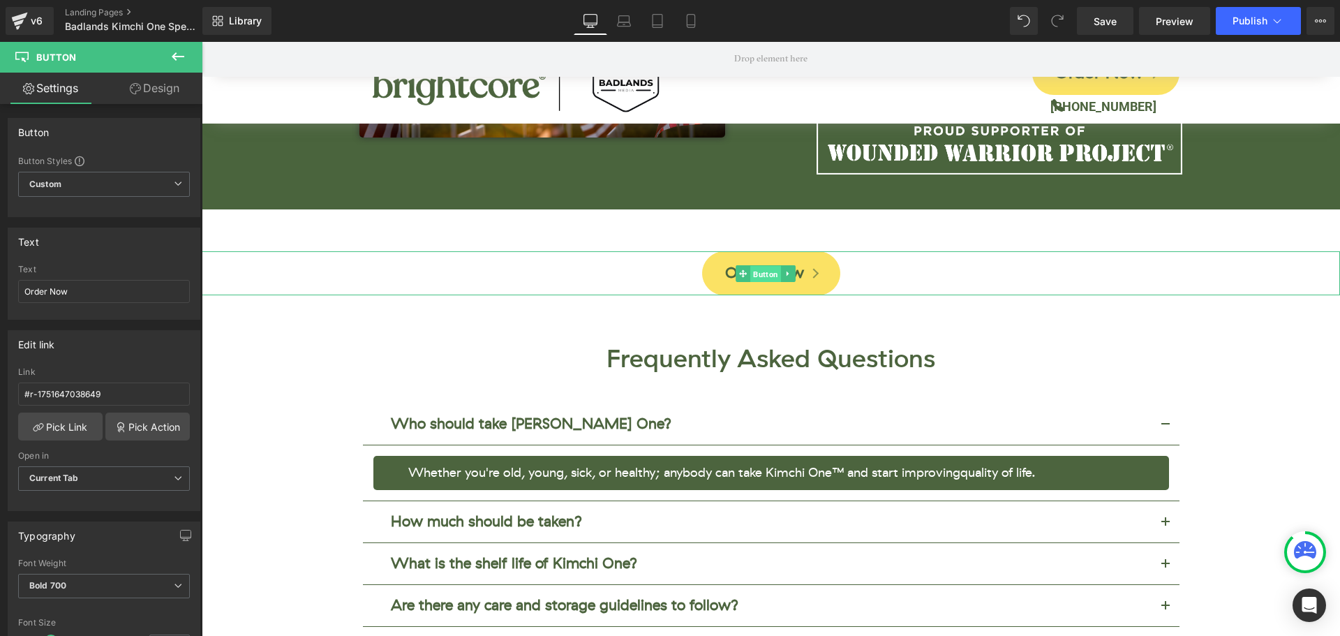
click at [765, 265] on span "Button" at bounding box center [765, 273] width 31 height 17
click at [803, 259] on link "Order Now" at bounding box center [771, 273] width 142 height 44
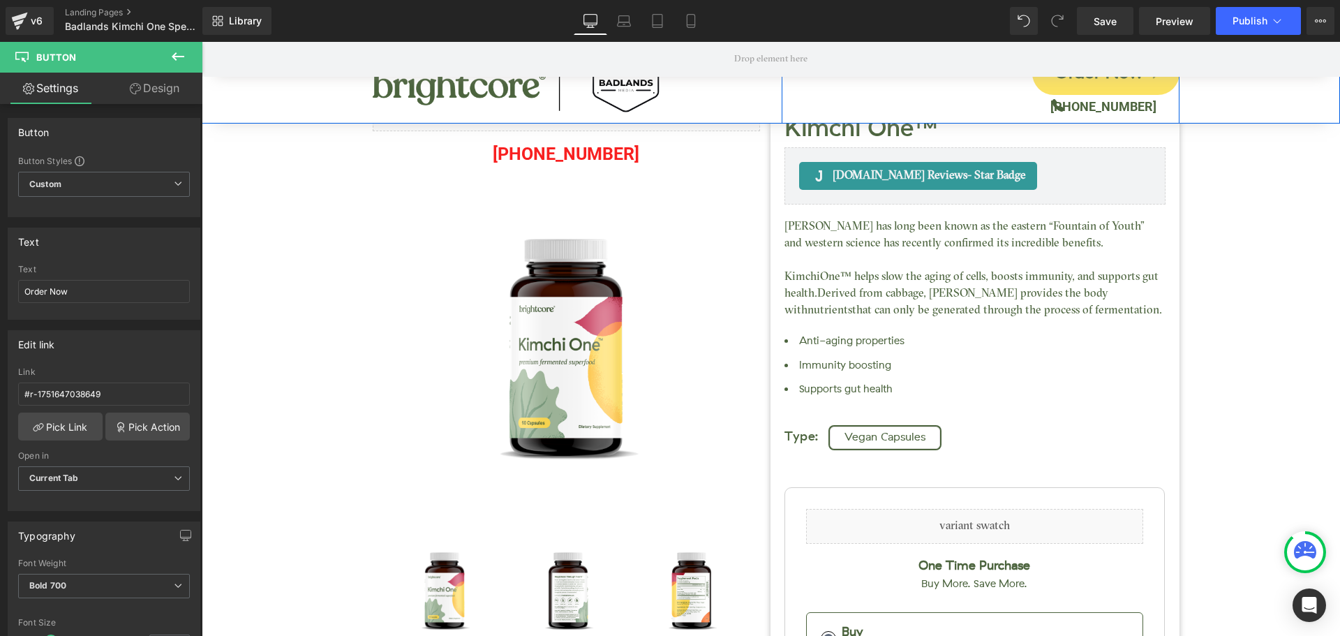
scroll to position [0, 0]
click at [1158, 91] on div at bounding box center [981, 92] width 398 height 3
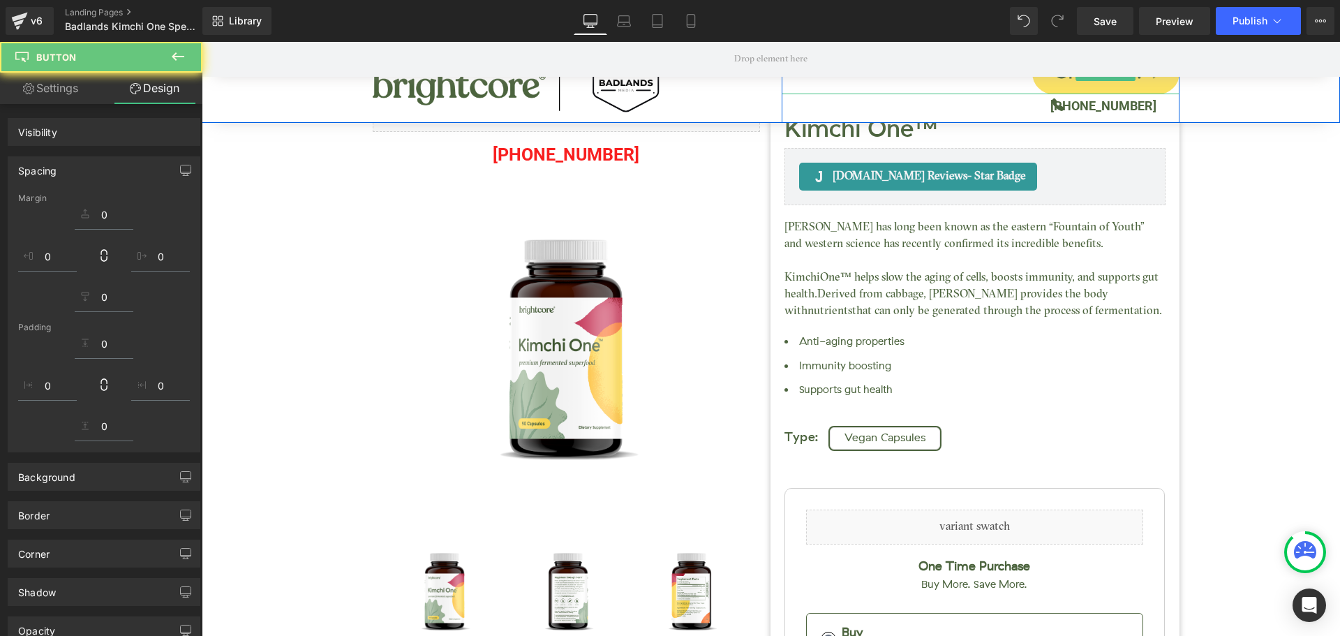
click at [1157, 85] on div at bounding box center [981, 89] width 398 height 10
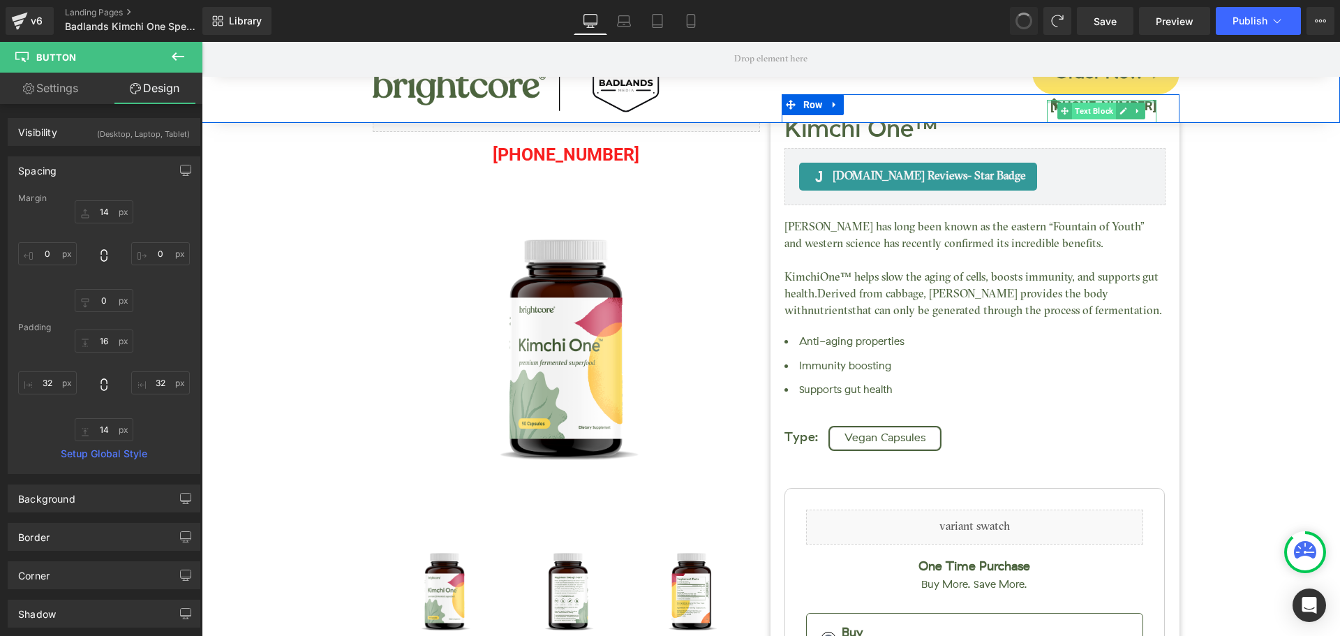
type input "14"
type input "0"
type input "16"
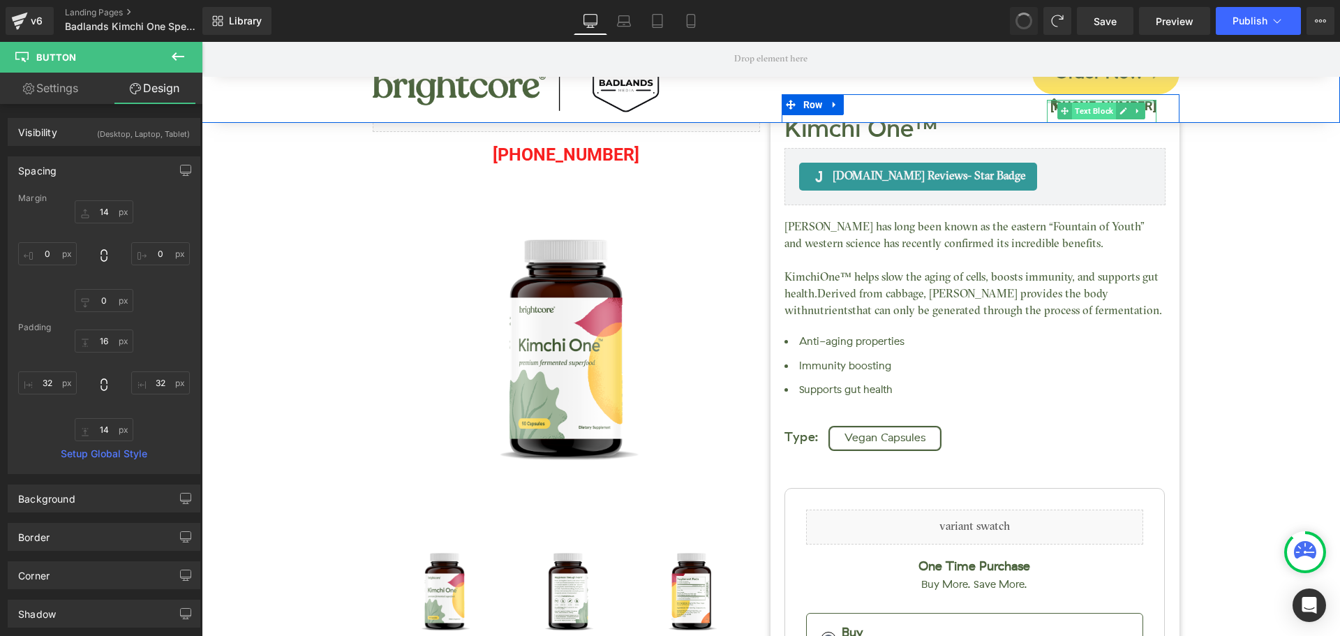
type input "32"
type input "14"
type input "32"
type input "14"
type input "0"
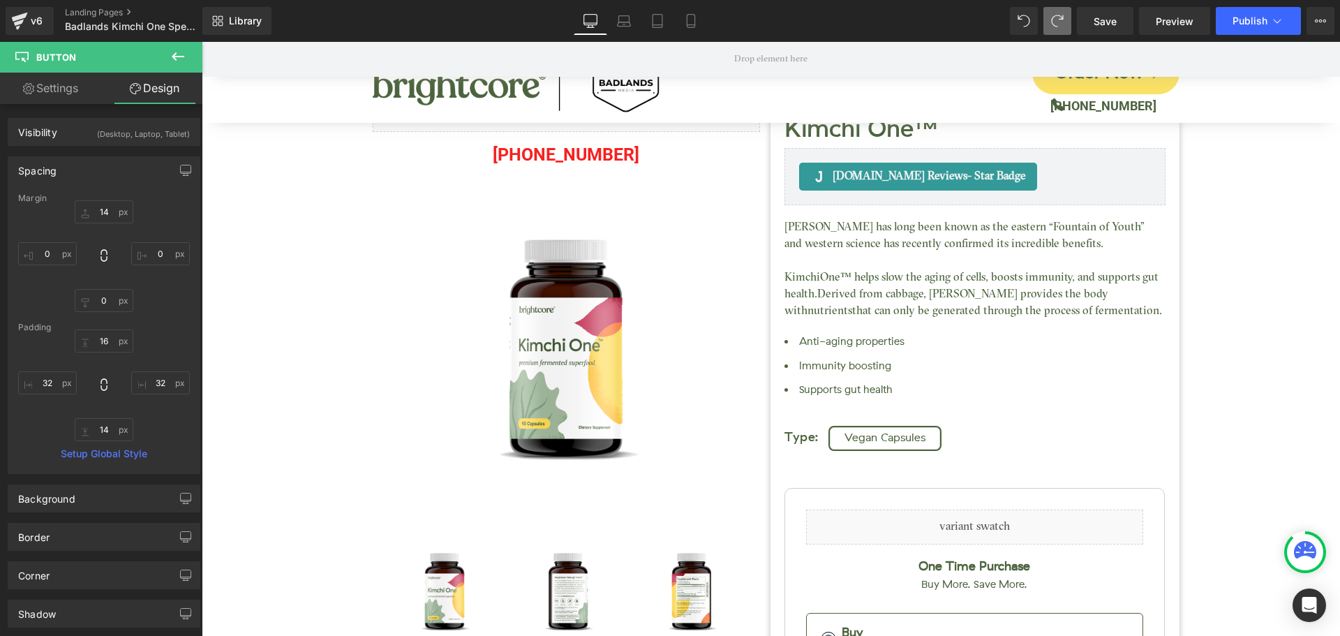
type input "0"
type input "16"
type input "32"
type input "14"
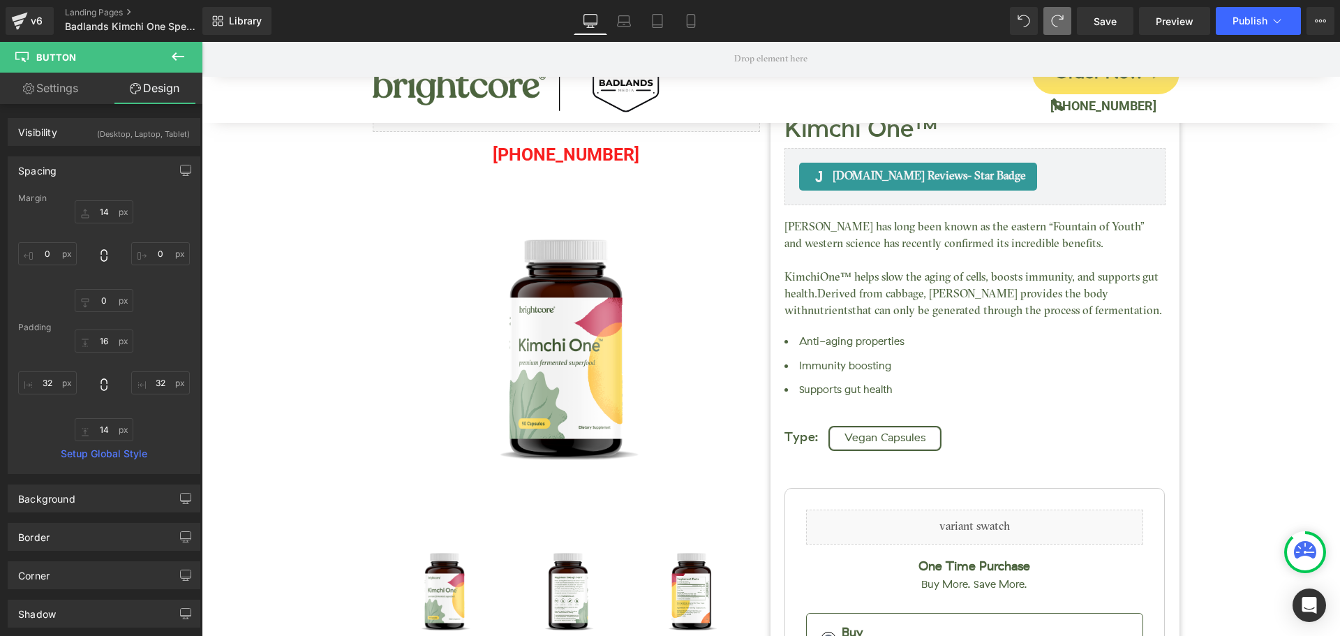
type input "32"
click at [1103, 79] on span "Button" at bounding box center [1105, 73] width 31 height 17
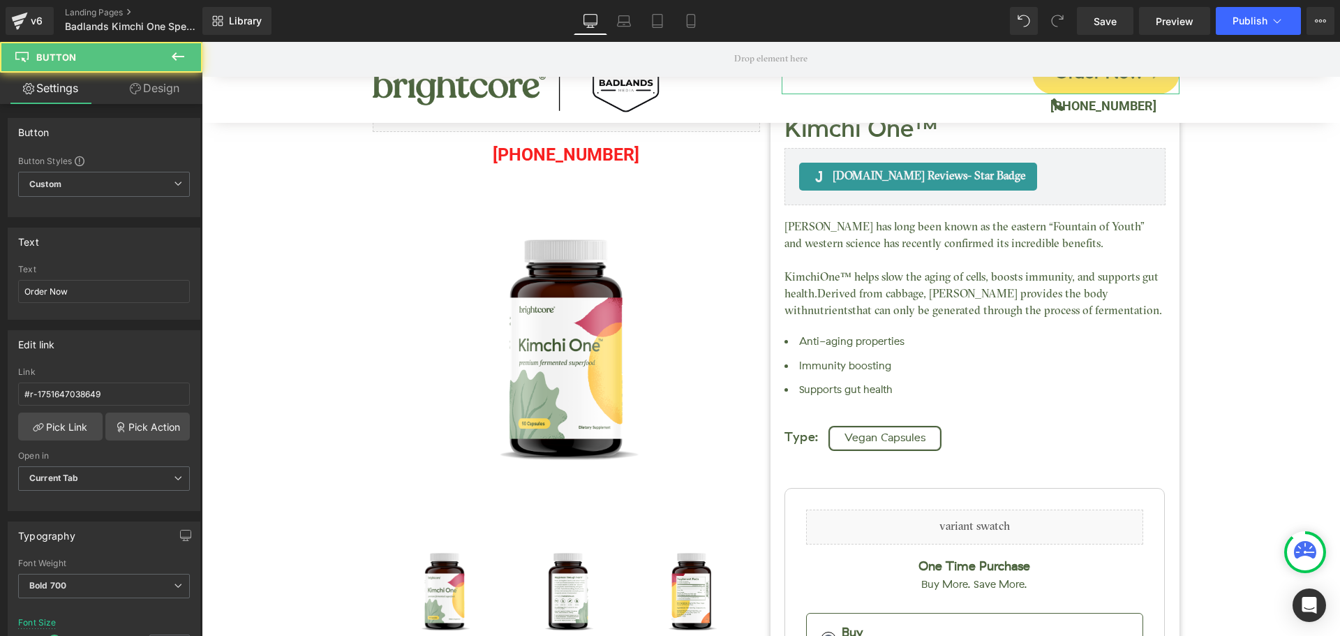
click at [179, 95] on link "Design" at bounding box center [154, 88] width 101 height 31
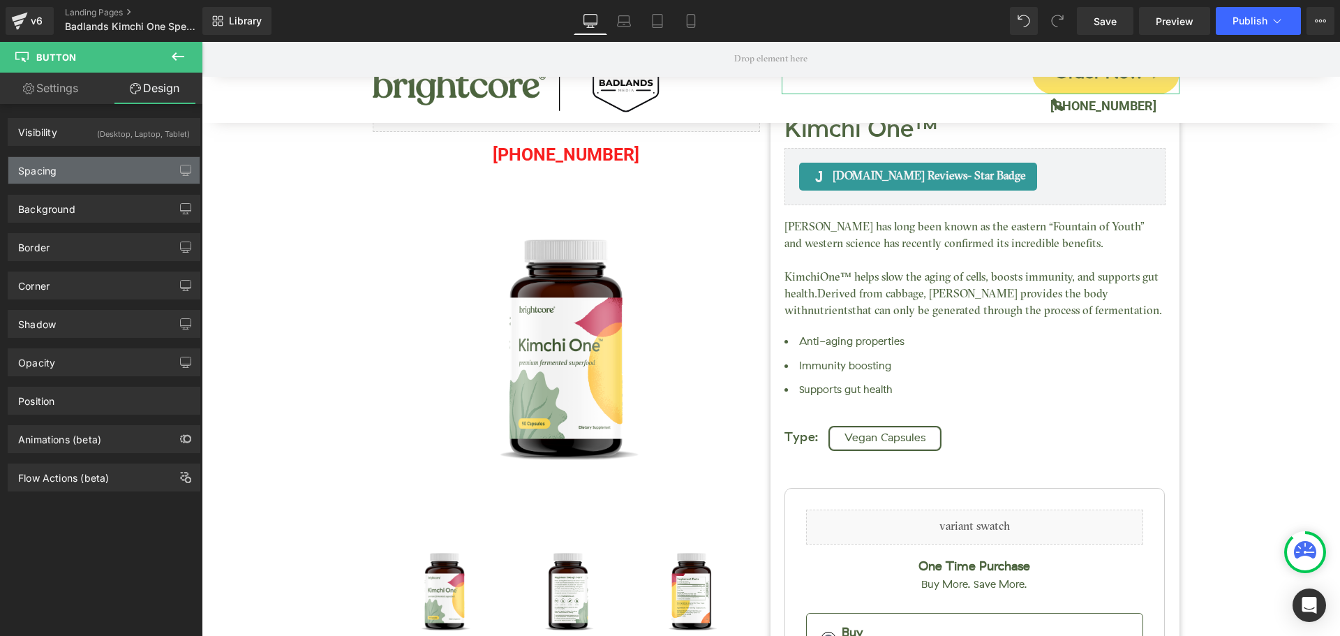
click at [109, 168] on div "Spacing" at bounding box center [103, 170] width 191 height 27
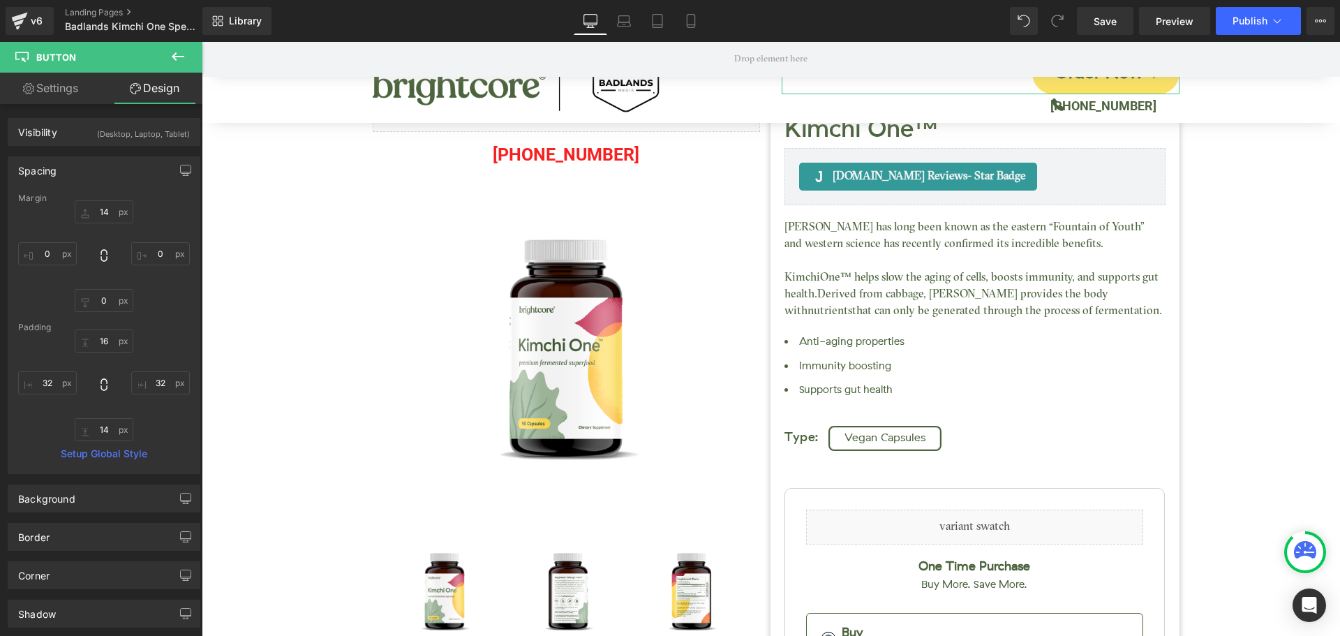
click at [167, 320] on div "Margin 14px 14 0px 0 0px 0 0px 0 Padding 16px 16 32px 32 14px 14 32px 32 Setup …" at bounding box center [103, 333] width 191 height 280
click at [1106, 27] on span "Save" at bounding box center [1105, 21] width 23 height 15
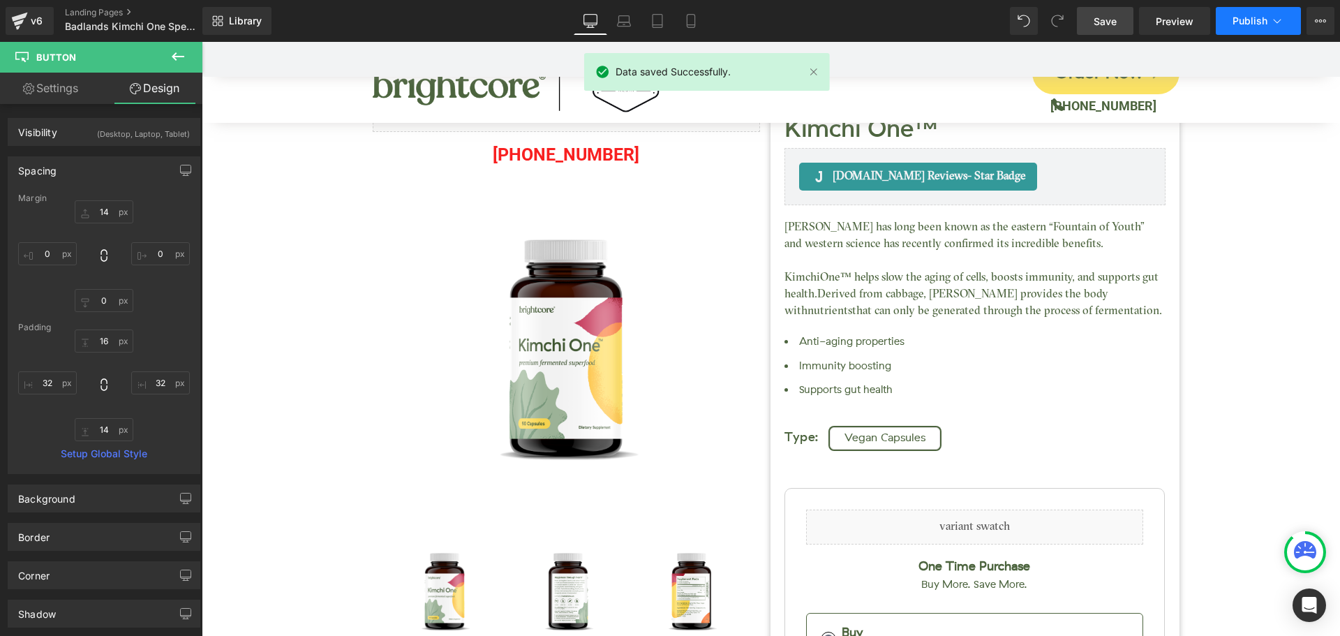
click at [1237, 18] on span "Publish" at bounding box center [1250, 20] width 35 height 11
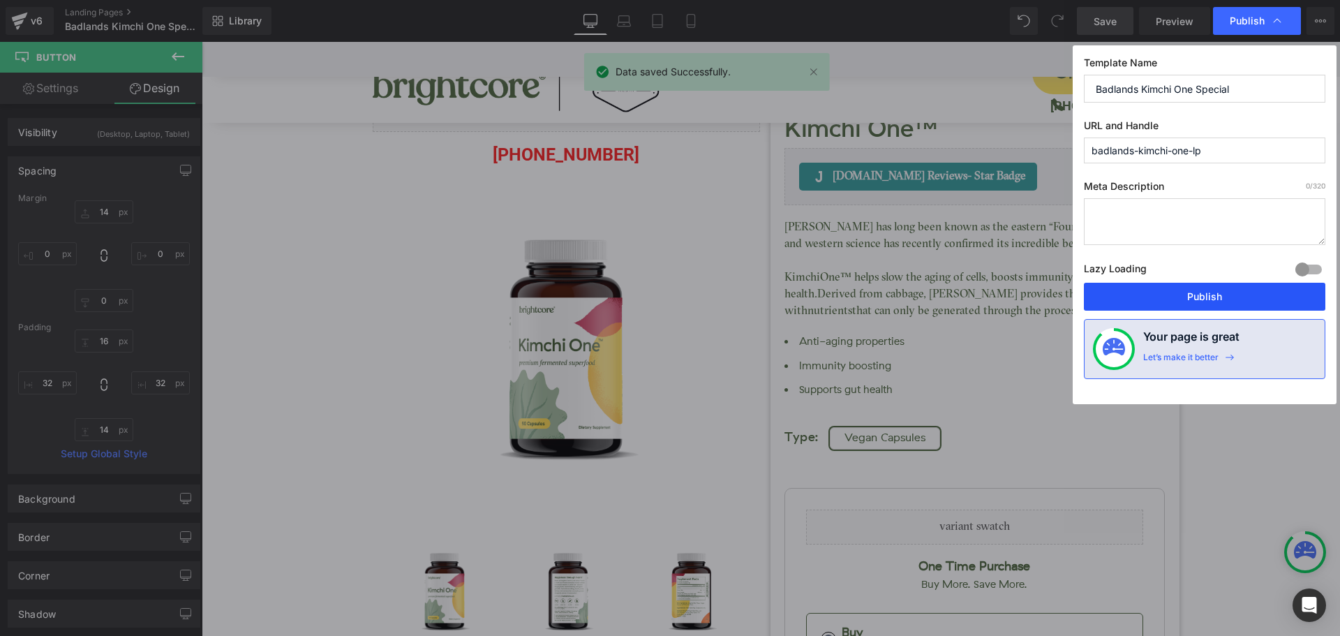
drag, startPoint x: 1214, startPoint y: 296, endPoint x: 1011, endPoint y: 248, distance: 208.1
click at [1214, 296] on button "Publish" at bounding box center [1205, 297] width 242 height 28
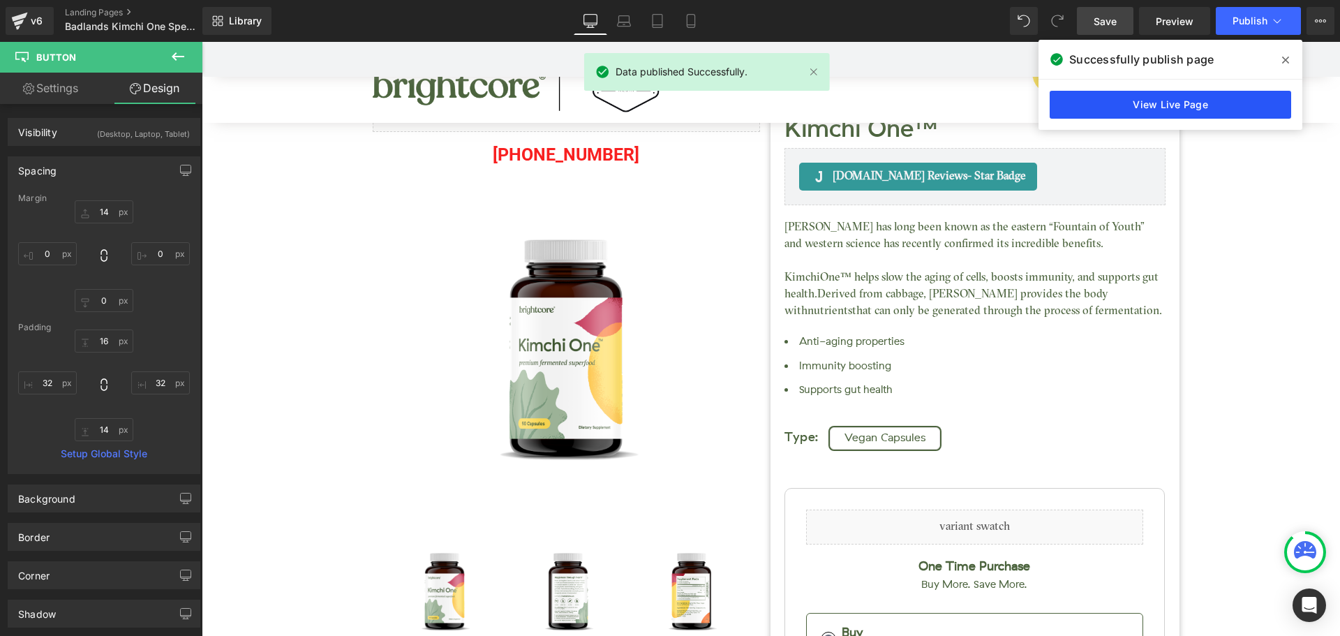
click at [1165, 109] on link "View Live Page" at bounding box center [1171, 105] width 242 height 28
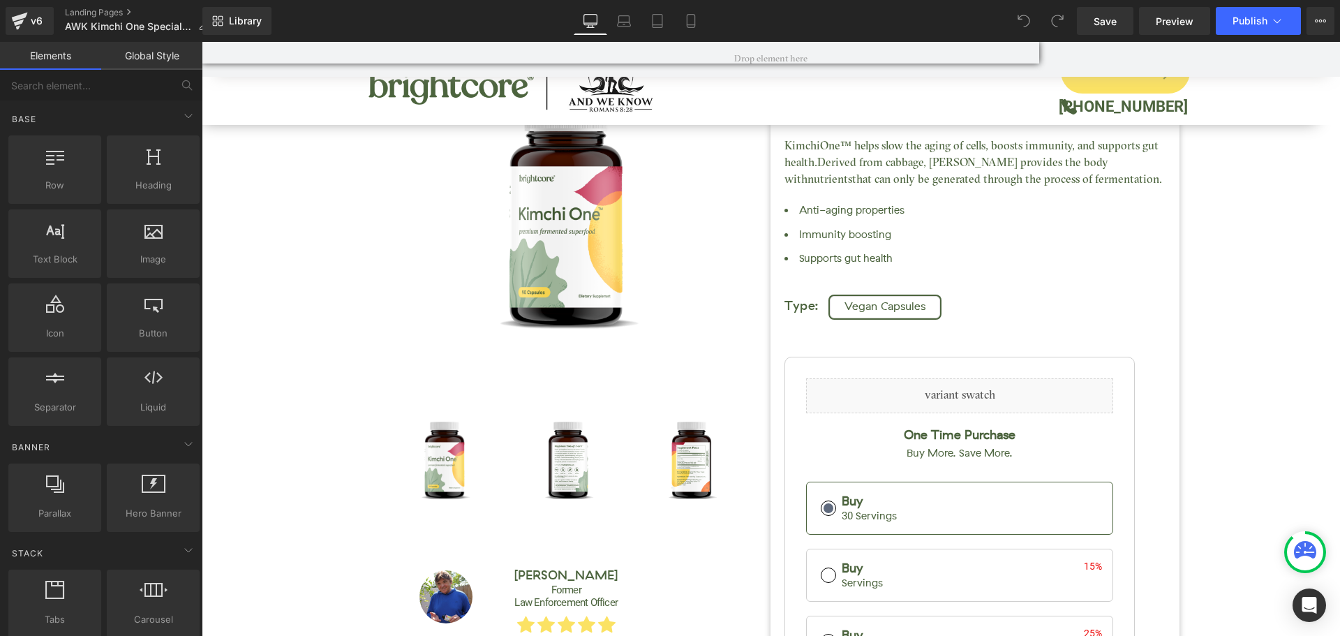
scroll to position [209, 0]
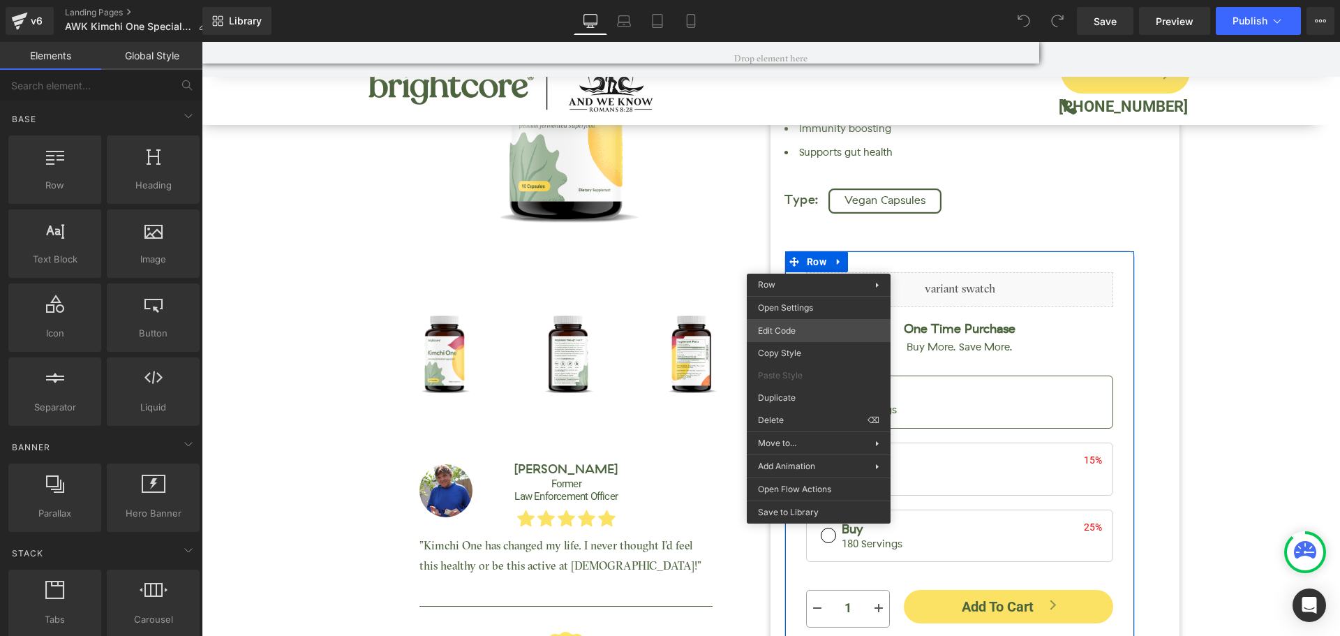
click at [784, 0] on div "You are previewing how the will restyle your page. You can not edit Elements in…" at bounding box center [670, 0] width 1340 height 0
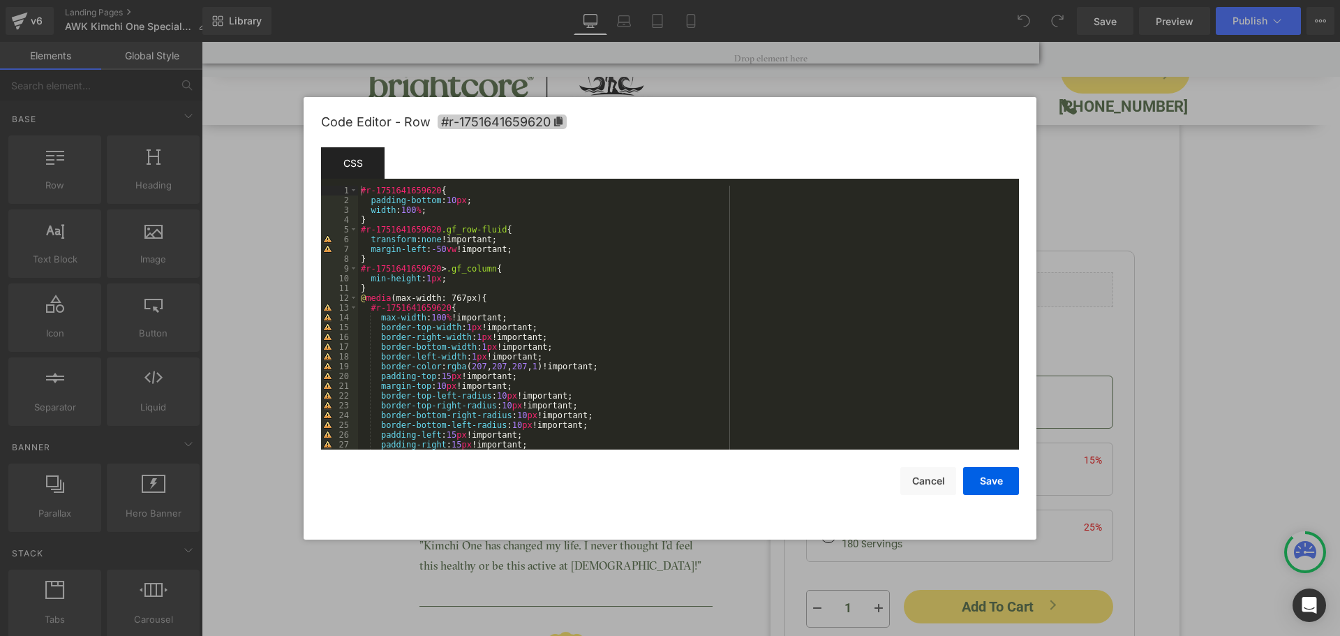
click at [505, 120] on span "#r-1751641659620" at bounding box center [502, 121] width 129 height 15
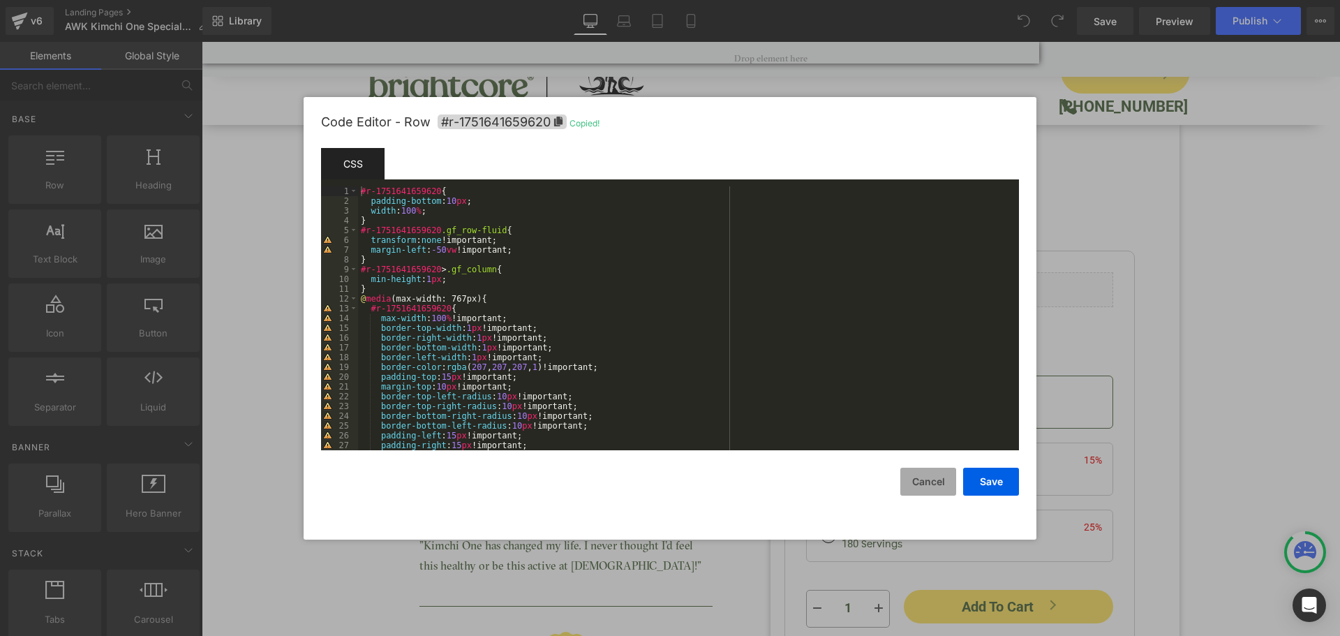
drag, startPoint x: 933, startPoint y: 484, endPoint x: 928, endPoint y: 471, distance: 13.9
click at [933, 482] on button "Cancel" at bounding box center [928, 482] width 56 height 28
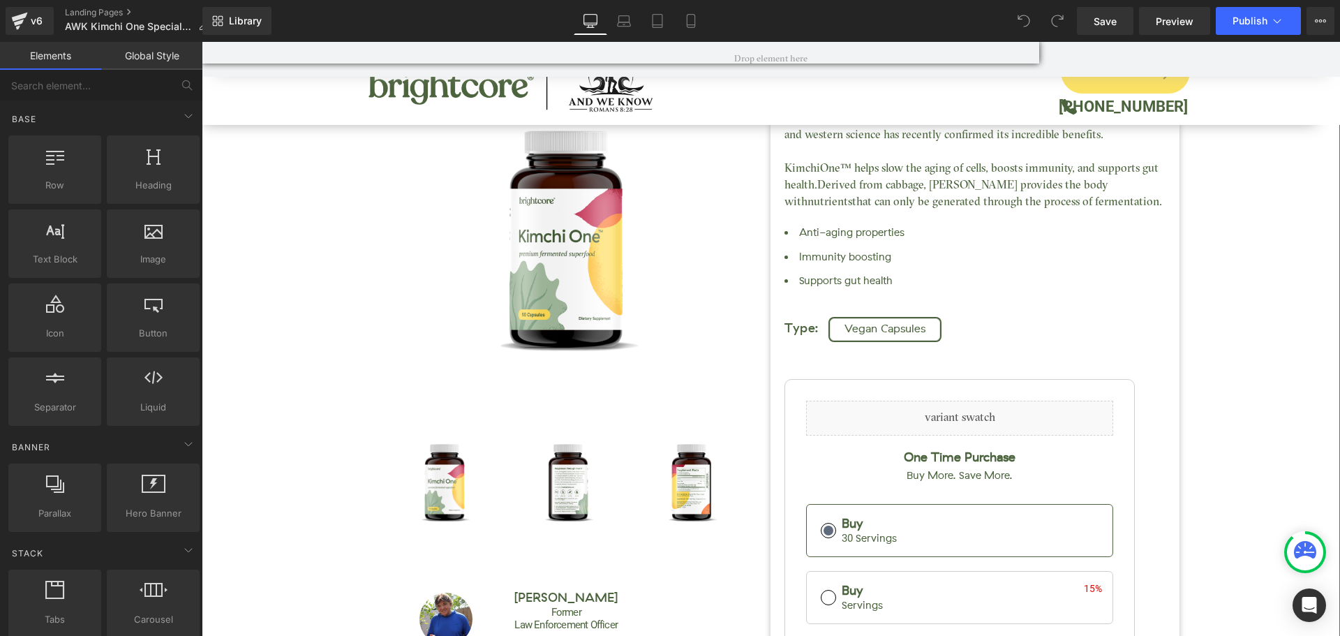
scroll to position [0, 0]
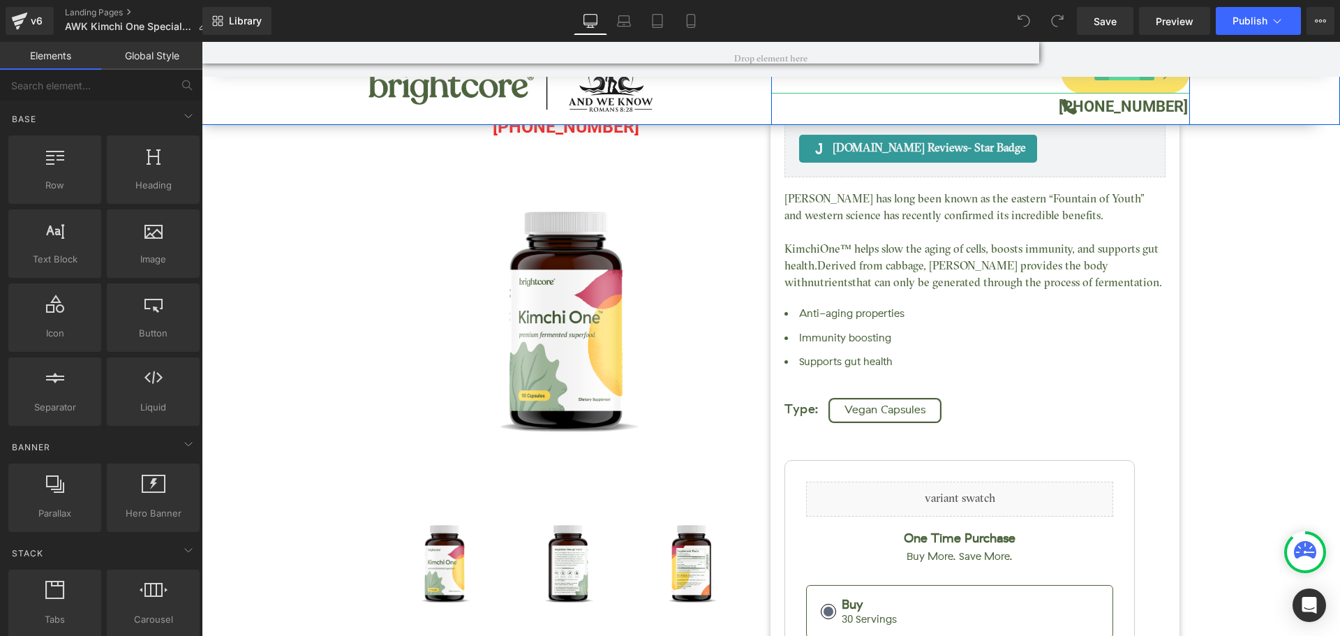
click at [1123, 79] on span "Button" at bounding box center [1124, 72] width 31 height 17
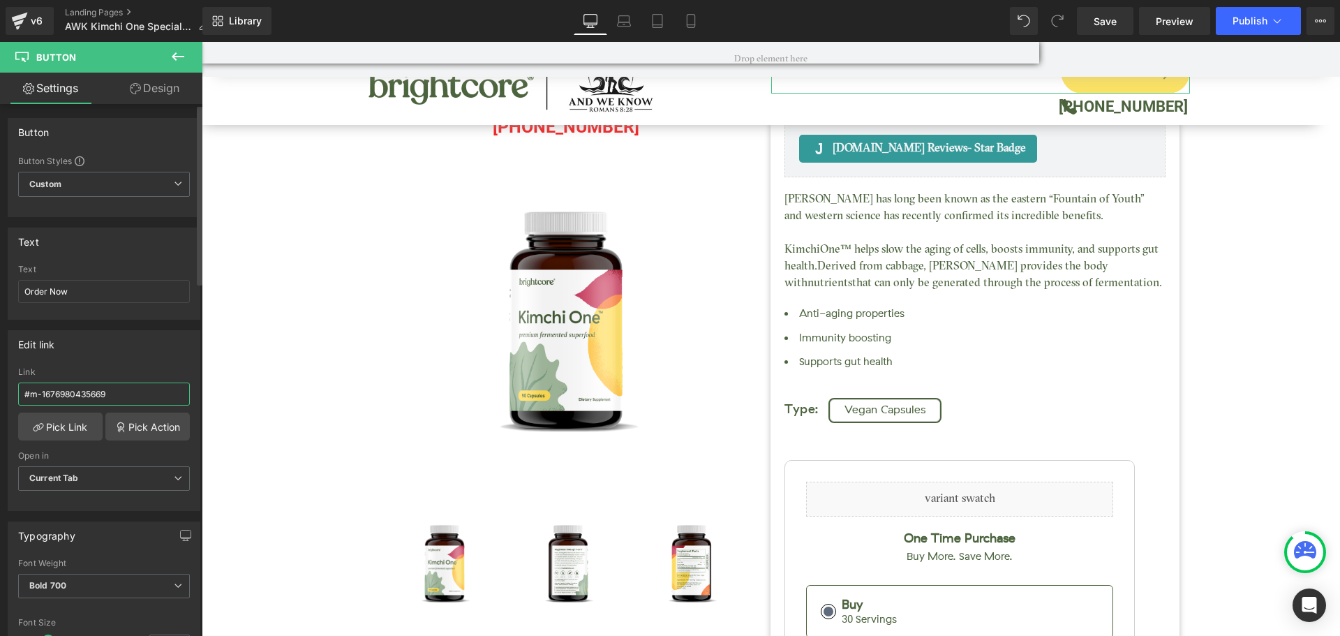
click at [115, 394] on input "#m-1676980435669" at bounding box center [104, 394] width 172 height 23
paste input "r-1751641659620"
type input "#r-1751641659620"
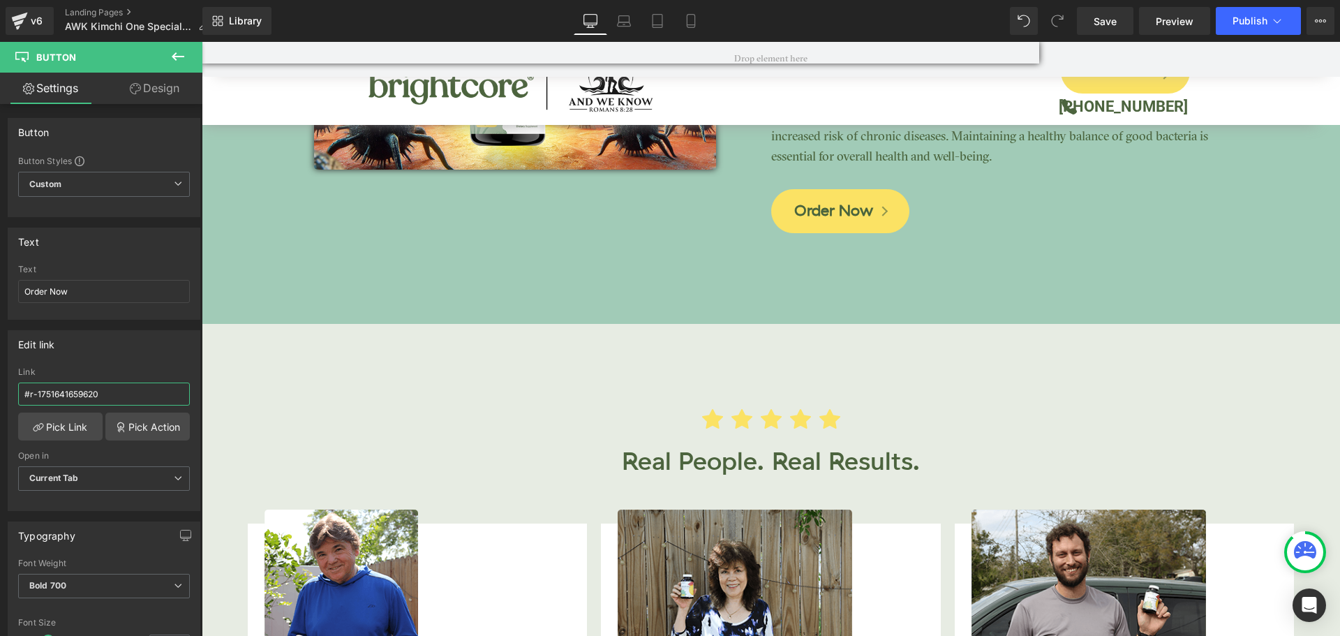
scroll to position [3211, 0]
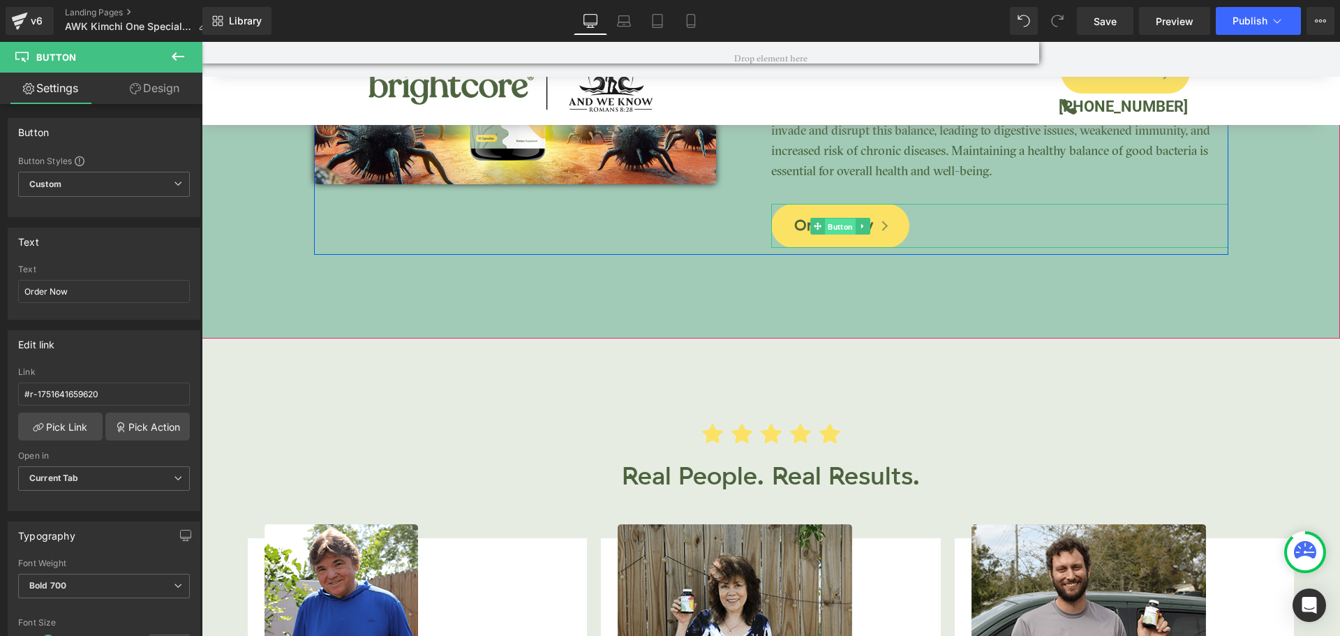
click at [831, 230] on span "Button" at bounding box center [840, 226] width 31 height 17
click at [75, 392] on input "#m-1676980435669" at bounding box center [104, 394] width 172 height 23
paste input "r-1751641659620"
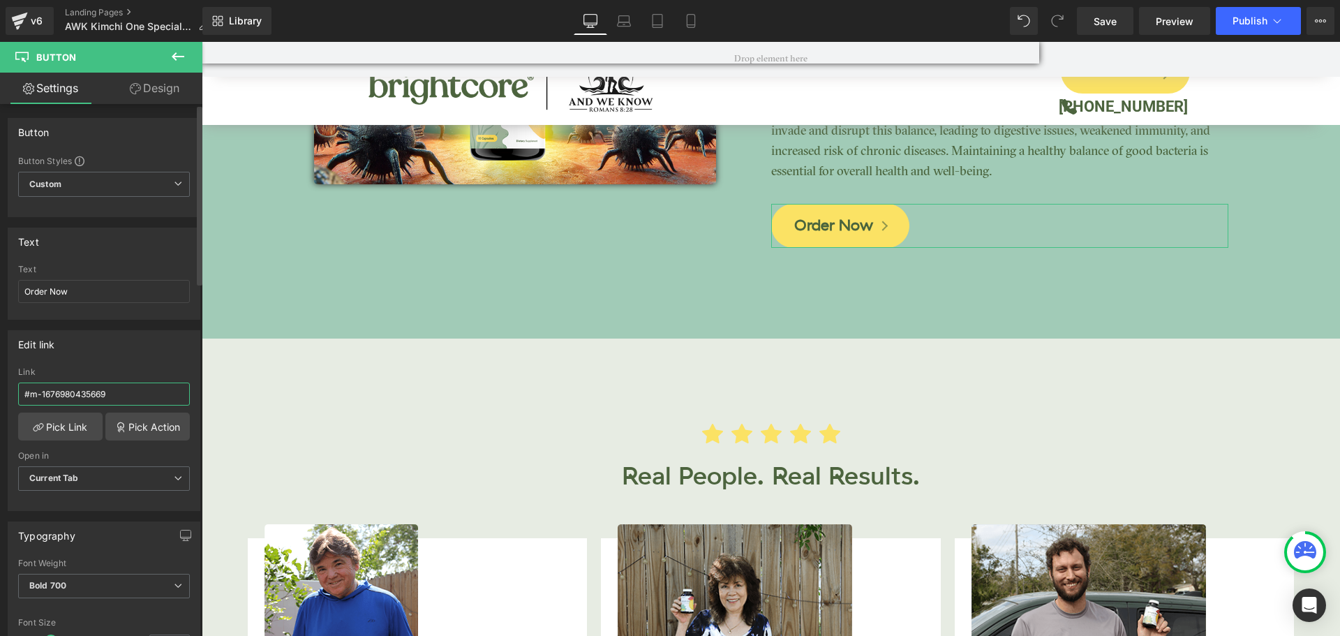
type input "#r-1751641659620"
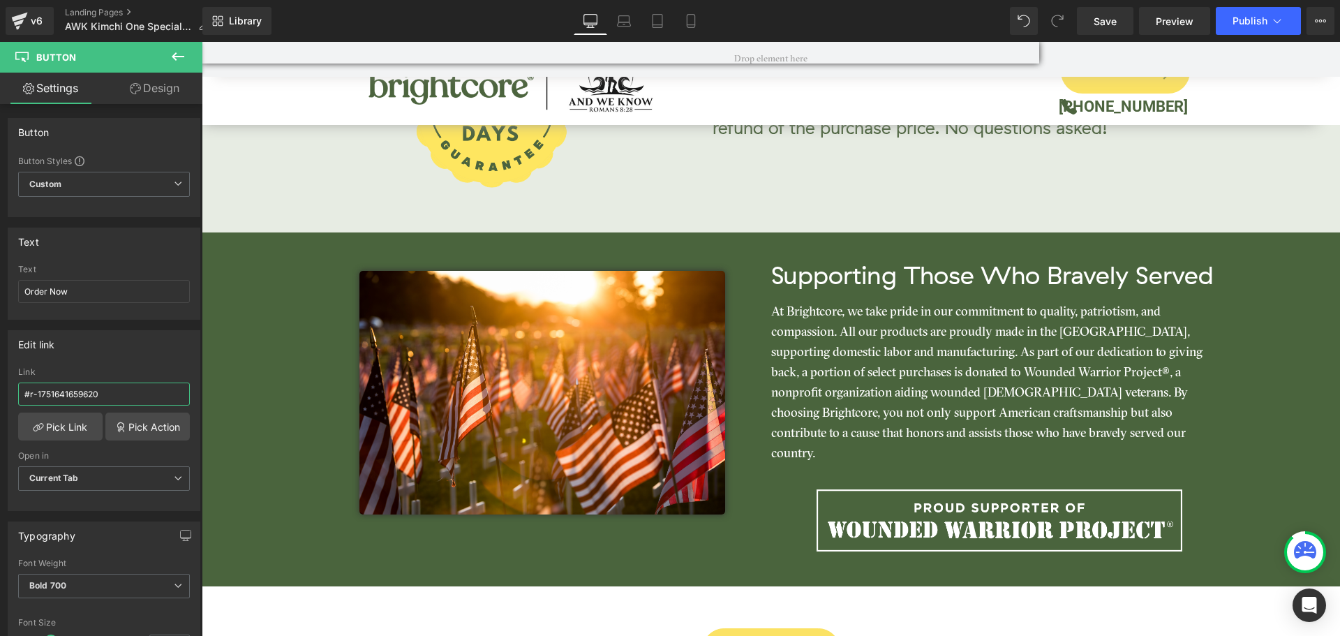
scroll to position [4816, 0]
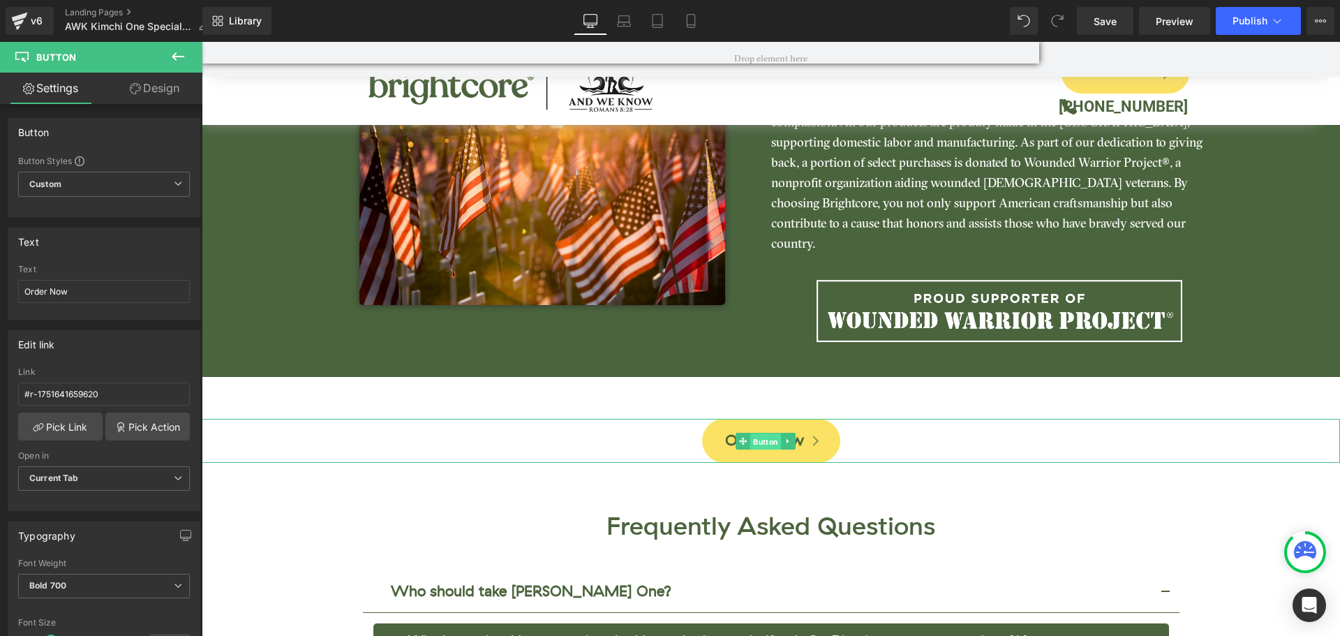
click at [764, 433] on span "Button" at bounding box center [765, 441] width 31 height 17
click at [101, 392] on input "#r-1751641659620" at bounding box center [104, 394] width 172 height 23
click at [101, 391] on input "#r-1751641659620" at bounding box center [104, 394] width 172 height 23
paste input "text"
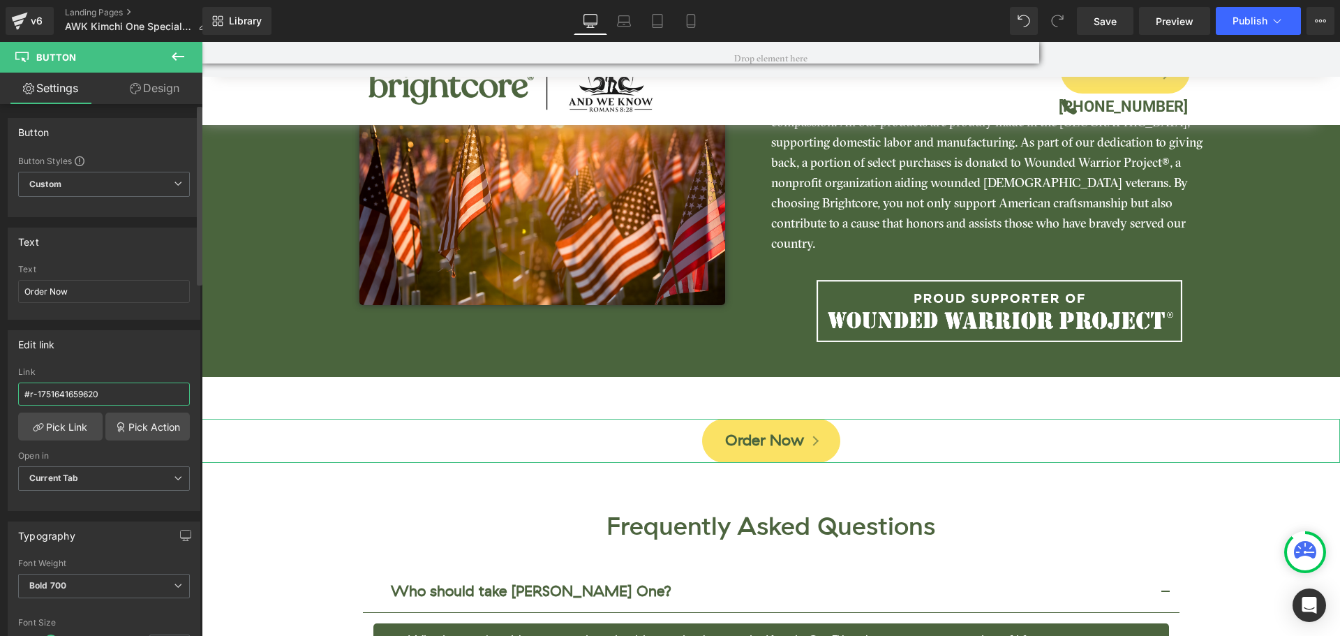
click at [131, 383] on input "#r-1751641659620" at bounding box center [104, 394] width 172 height 23
paste input "#r-1751641659620"
type input "#r-1751641659620"
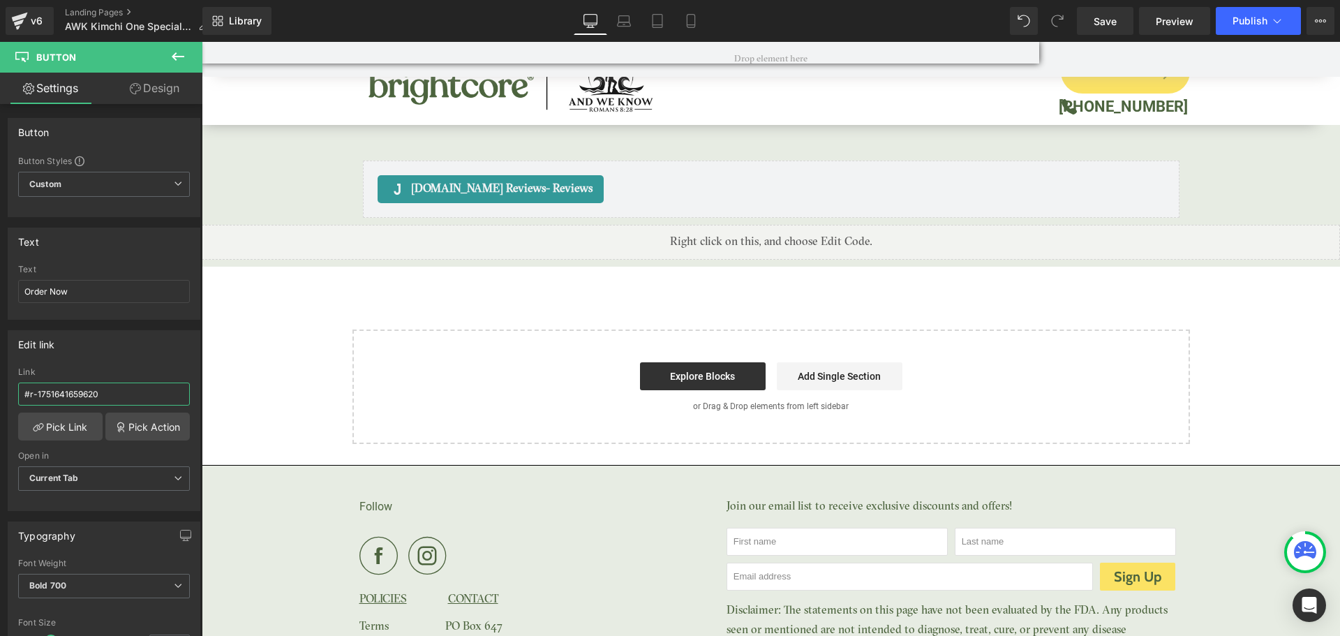
scroll to position [5819, 0]
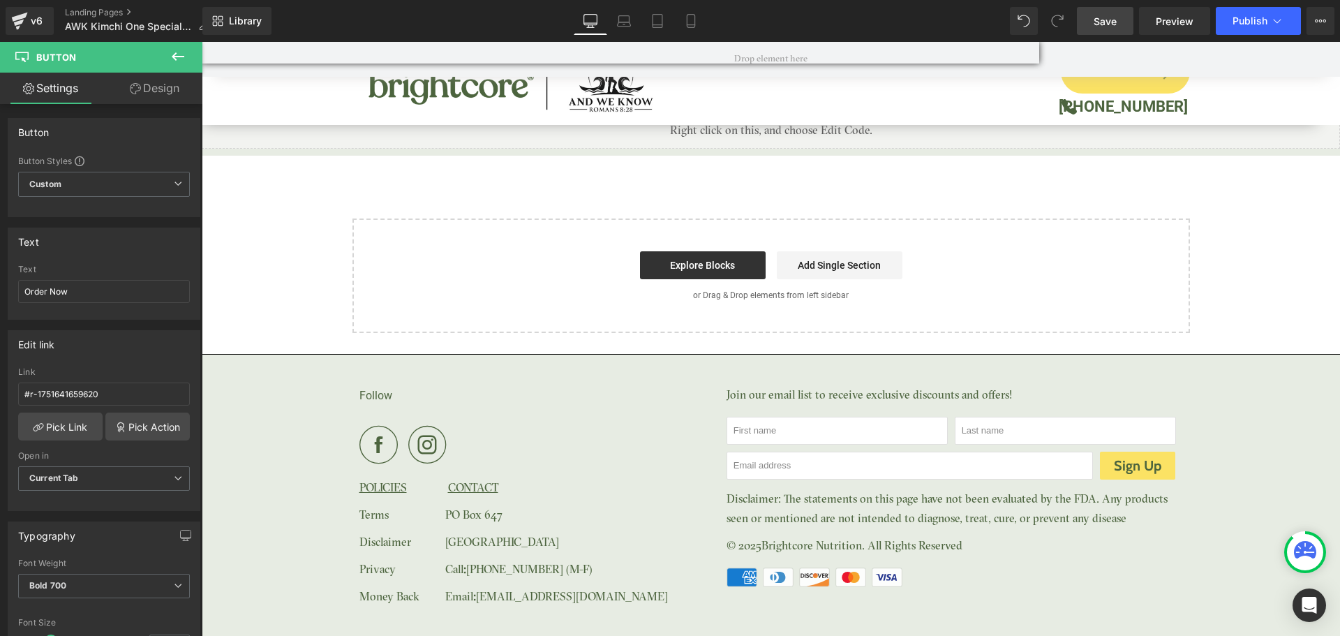
click at [1108, 22] on span "Save" at bounding box center [1105, 21] width 23 height 15
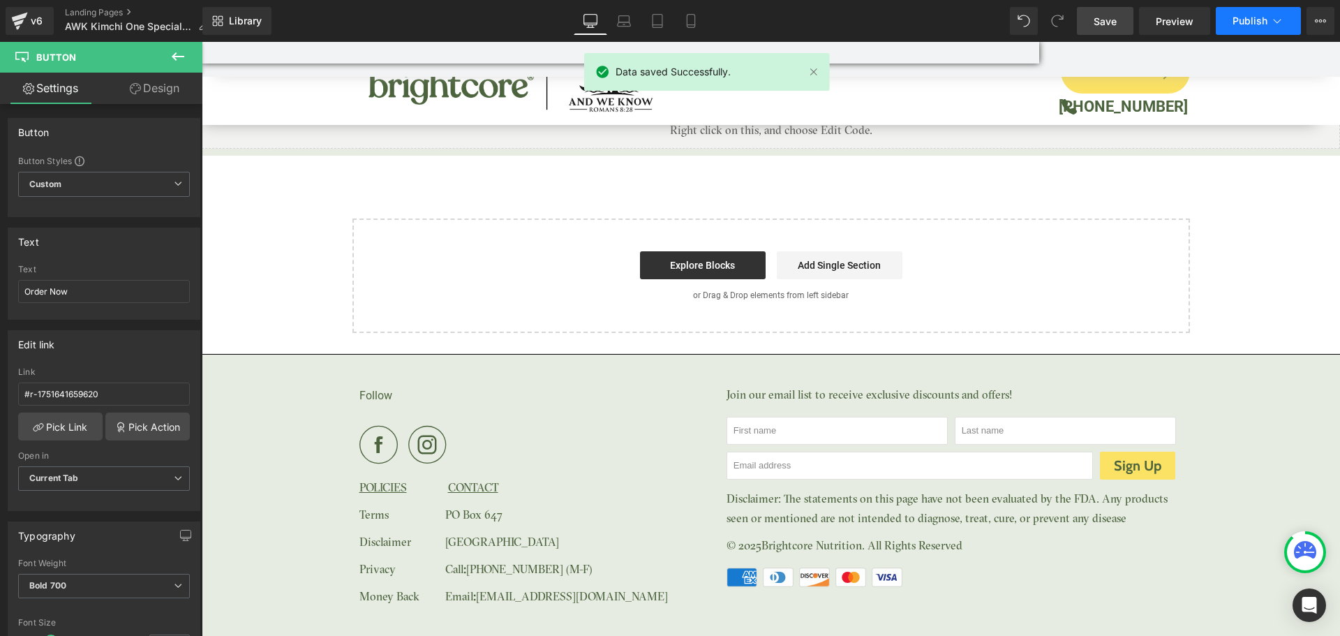
click at [1248, 25] on span "Publish" at bounding box center [1250, 20] width 35 height 11
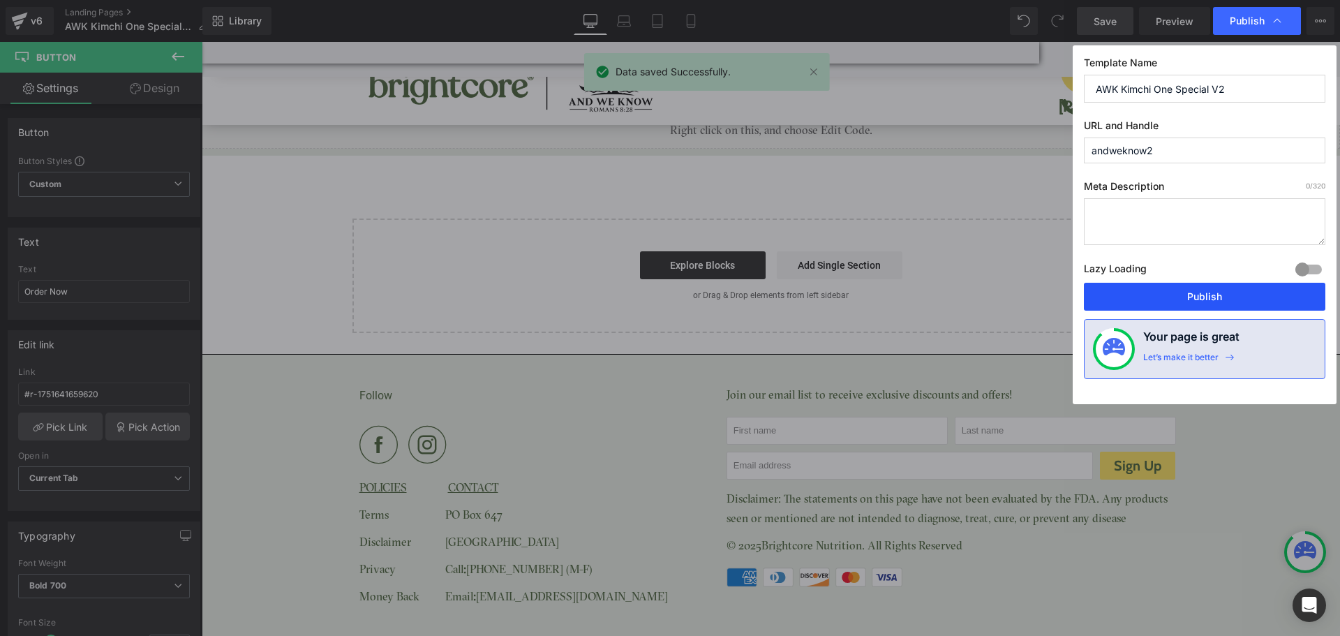
click at [1166, 299] on button "Publish" at bounding box center [1205, 297] width 242 height 28
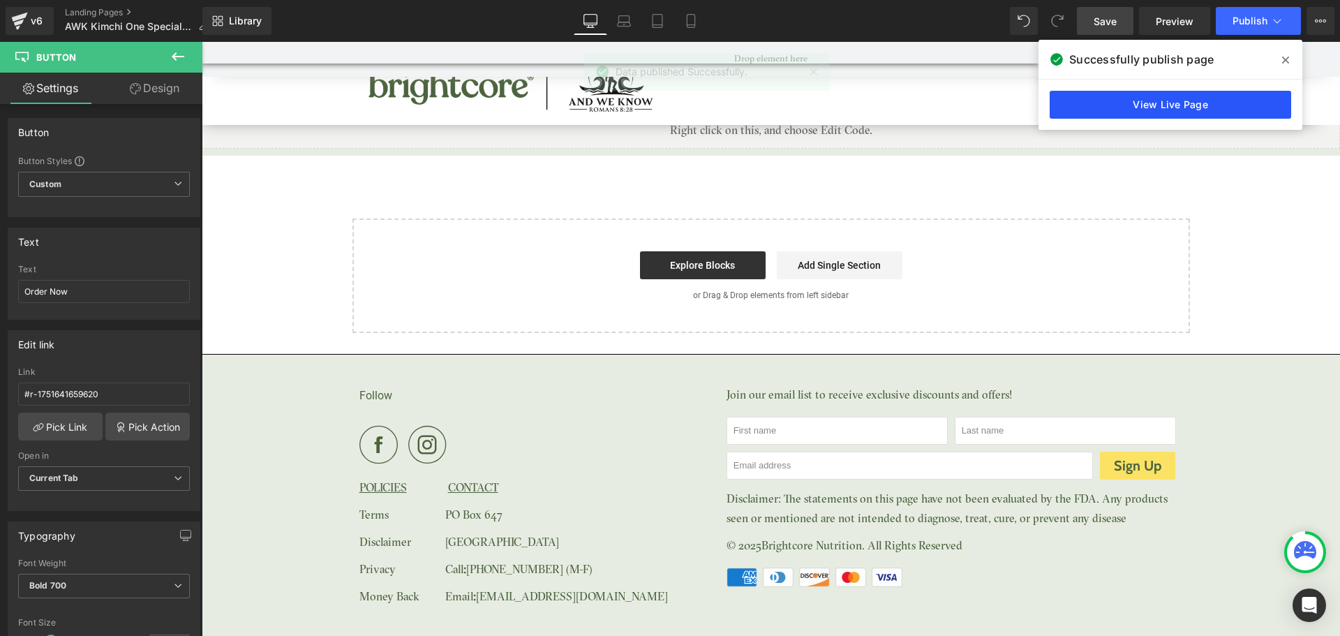
click at [1245, 107] on link "View Live Page" at bounding box center [1171, 105] width 242 height 28
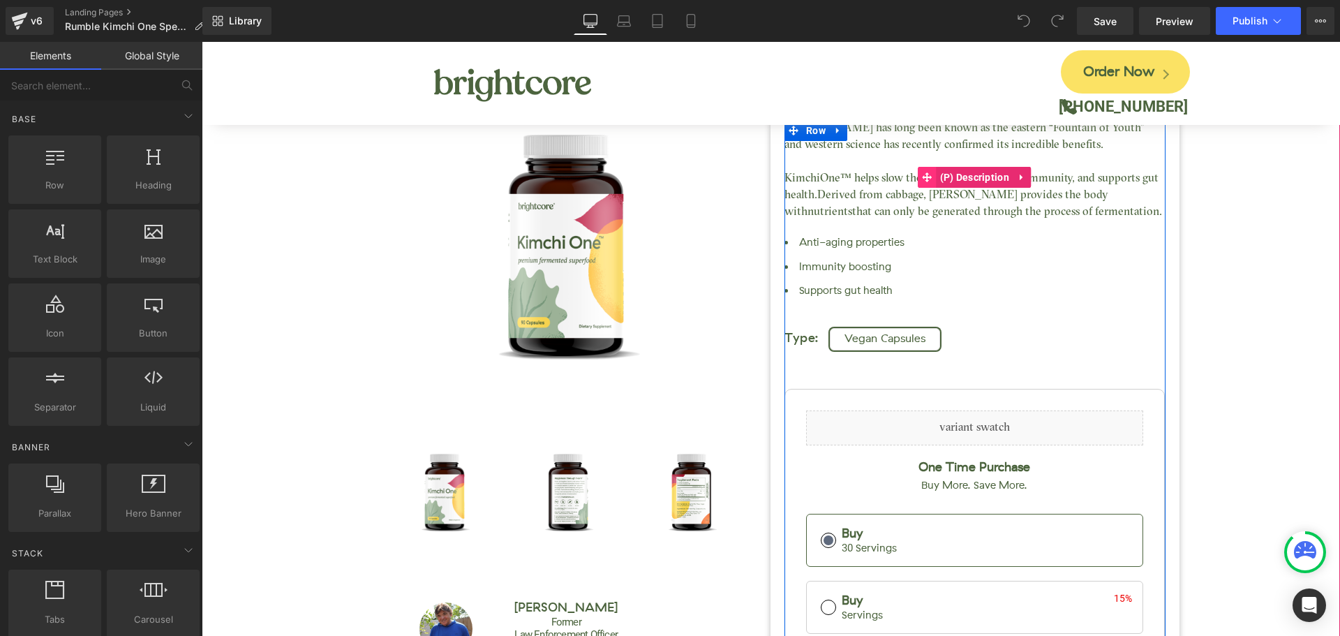
scroll to position [140, 0]
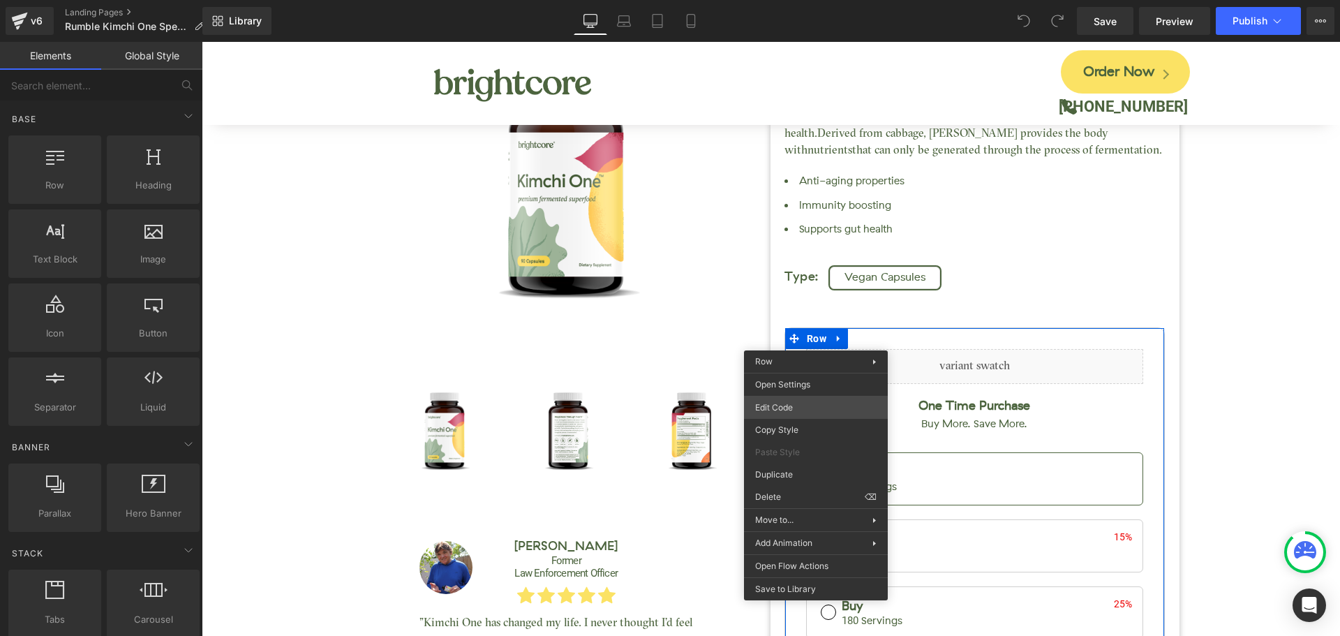
click at [794, 0] on div "You are previewing how the will restyle your page. You can not edit Elements in…" at bounding box center [670, 0] width 1340 height 0
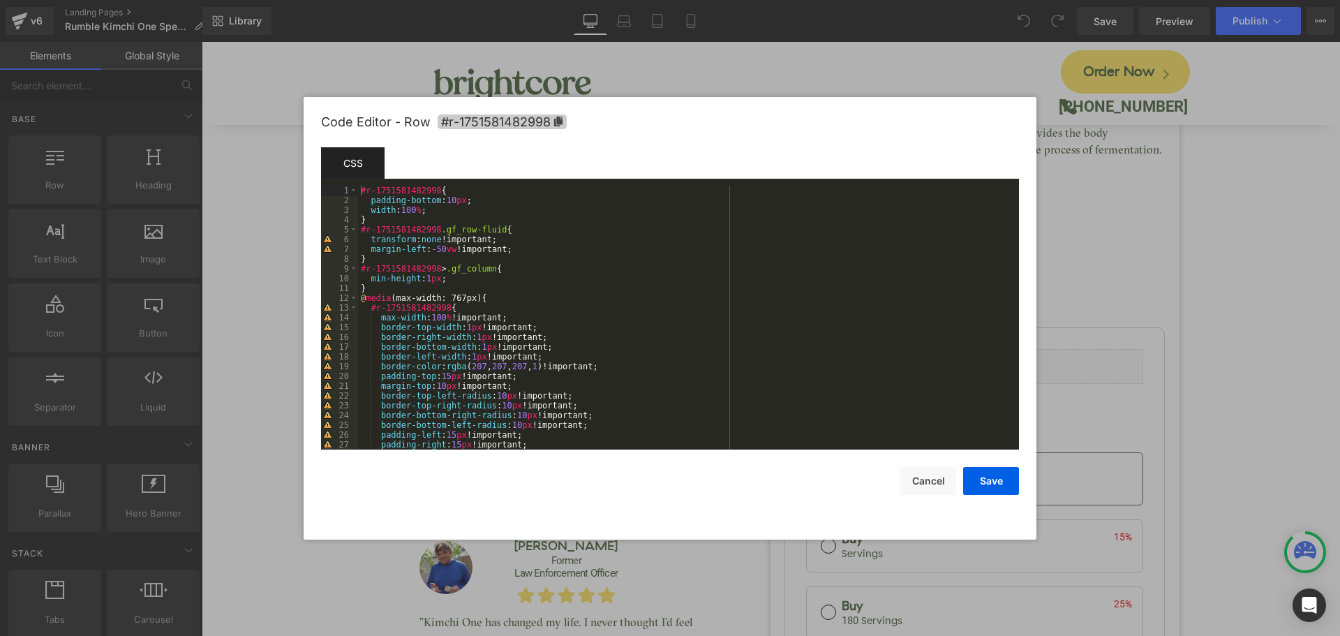
click at [490, 118] on span "#r-1751581482998" at bounding box center [502, 121] width 129 height 15
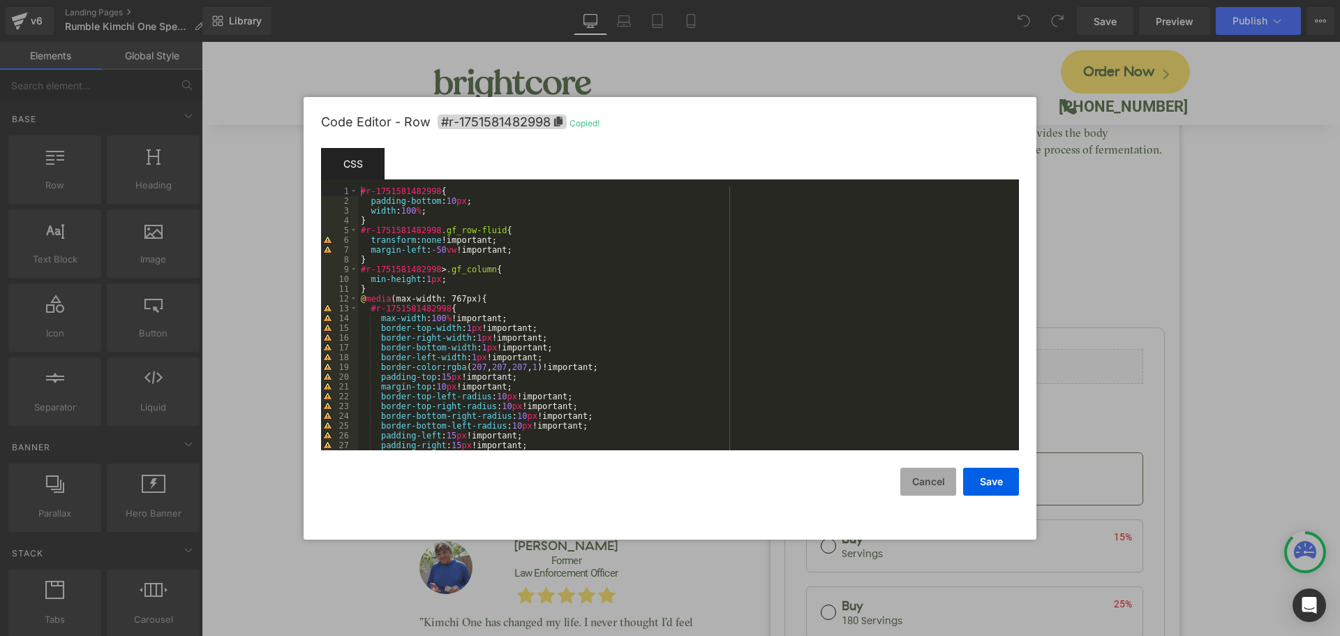
click at [919, 477] on button "Cancel" at bounding box center [928, 482] width 56 height 28
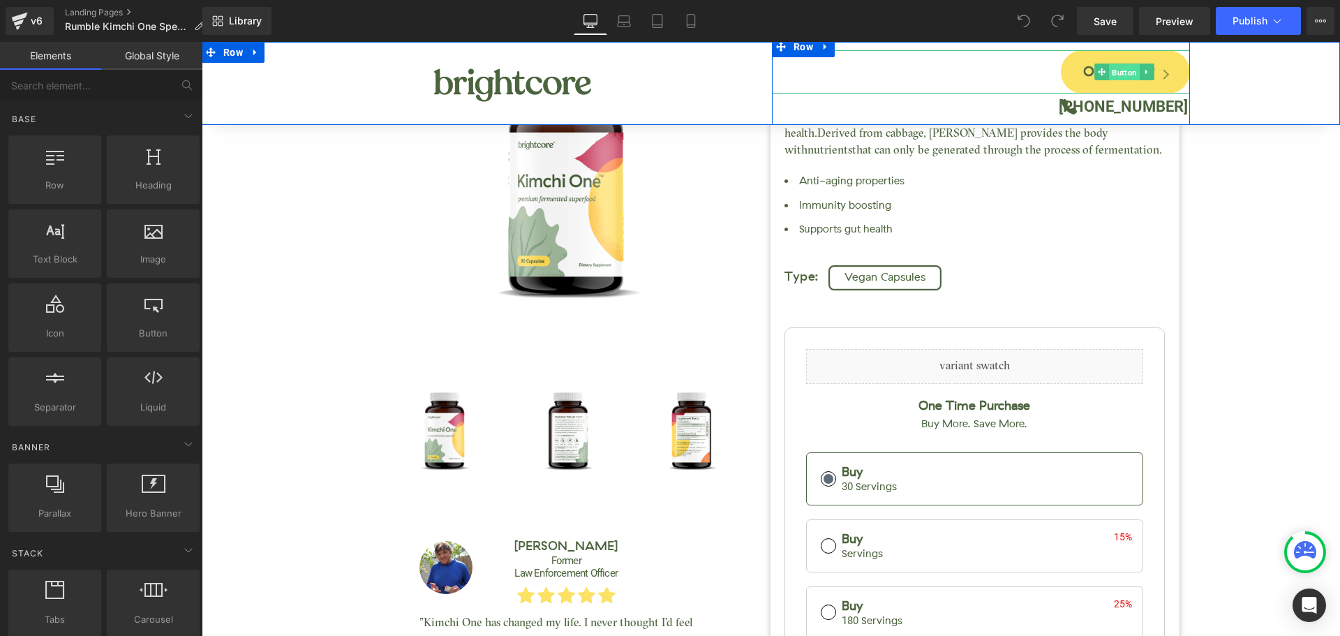
click at [1120, 73] on span "Button" at bounding box center [1124, 72] width 31 height 17
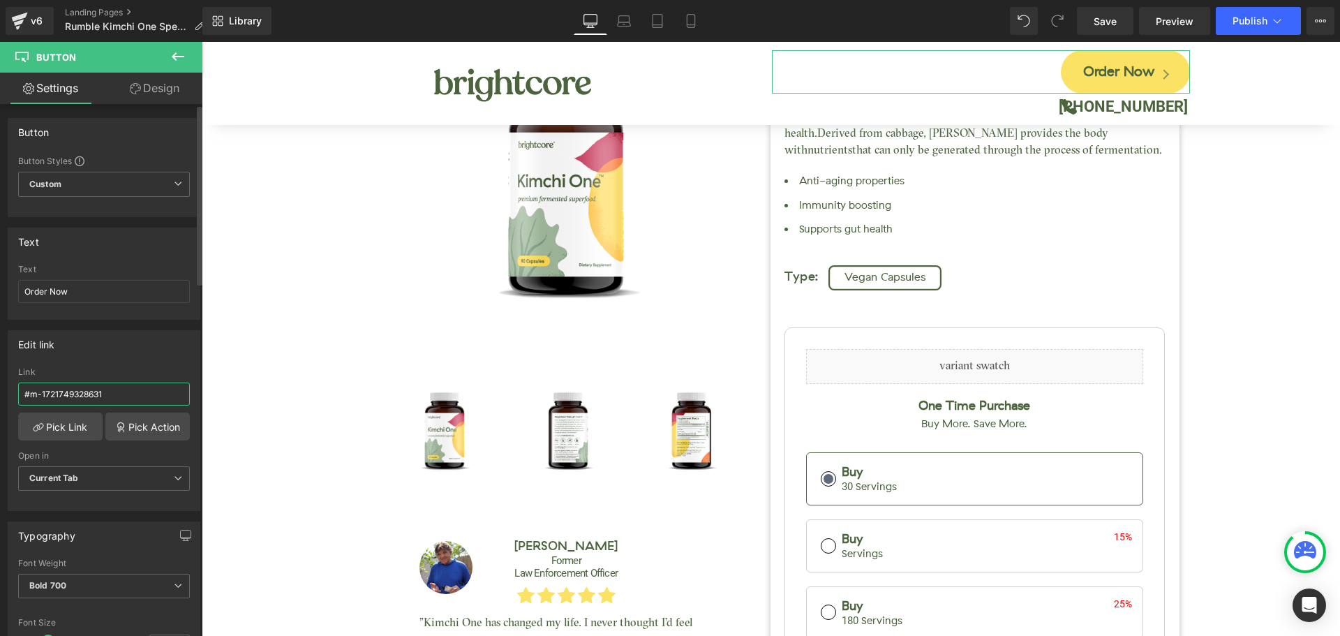
click at [90, 393] on input "#m-1721749328631" at bounding box center [104, 394] width 172 height 23
paste input "r-1751581482998"
type input "#r-1751581482998"
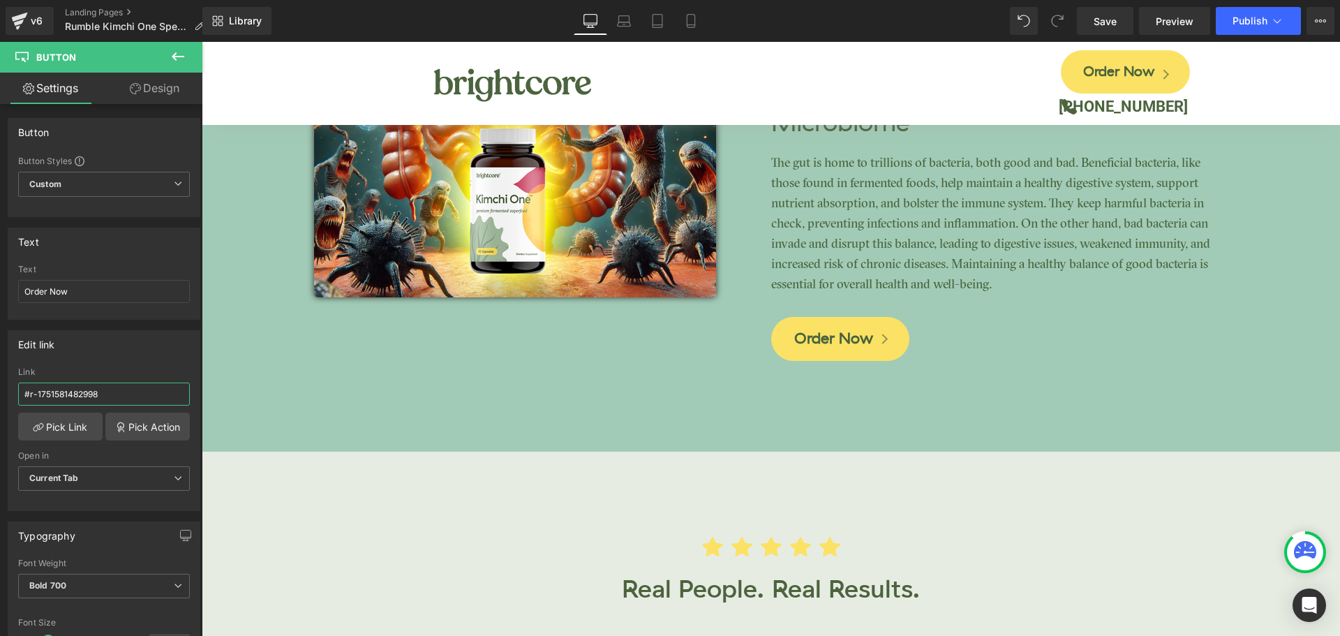
scroll to position [3141, 0]
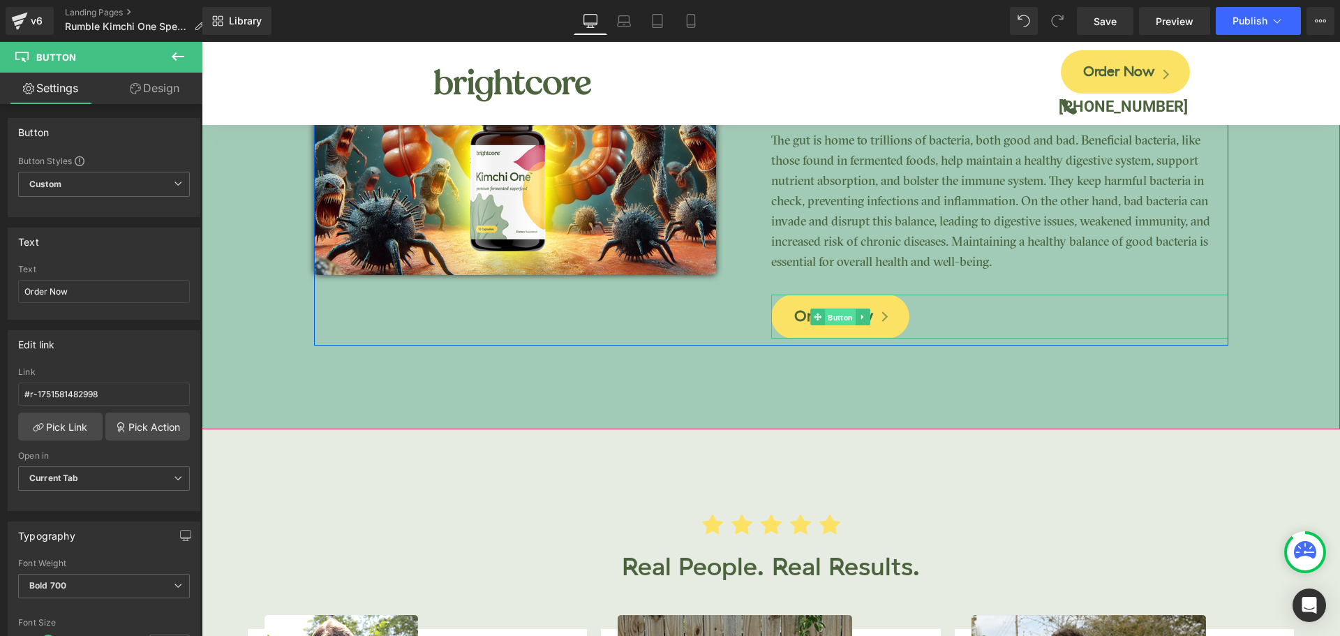
click at [831, 318] on span "Button" at bounding box center [840, 317] width 31 height 17
click at [73, 397] on input "#m-1721749328631" at bounding box center [104, 394] width 172 height 23
paste input "r-1751581482998"
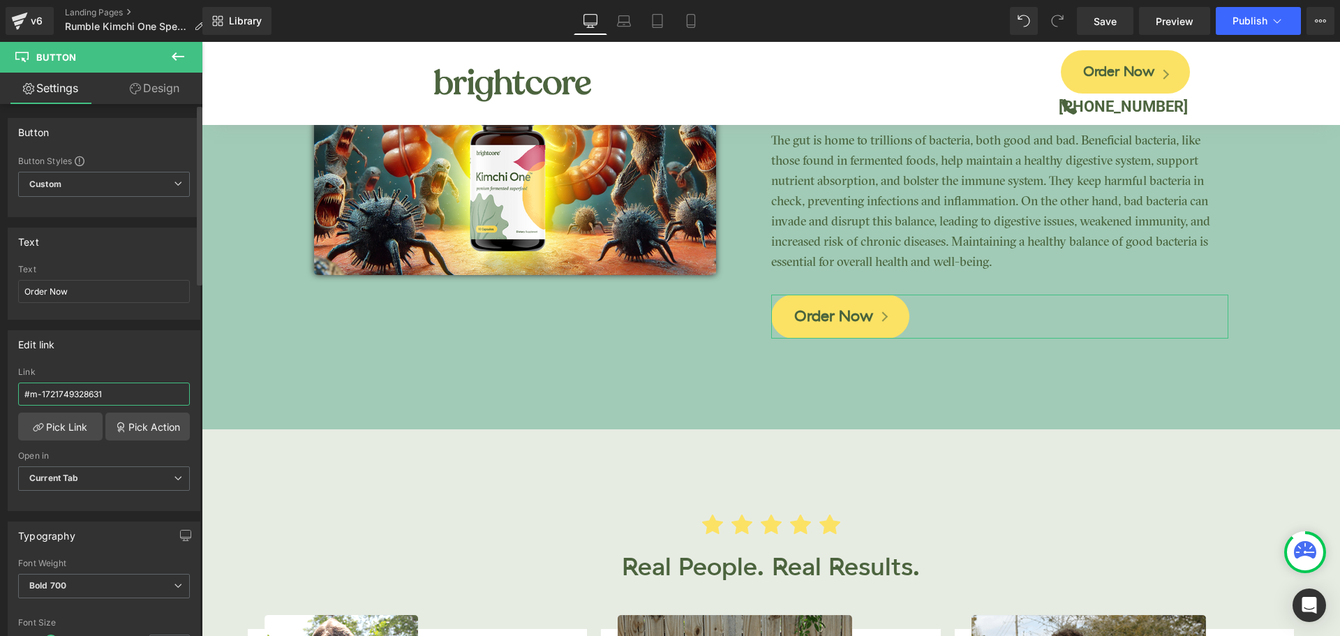
type input "#r-1751581482998"
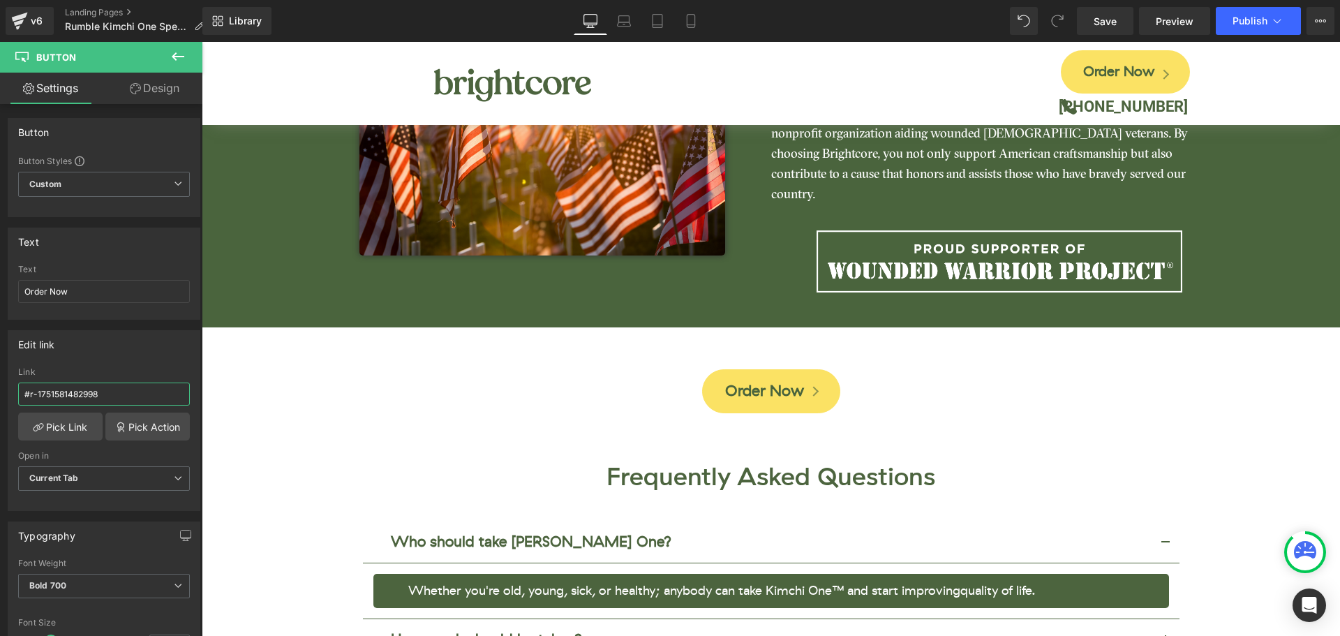
scroll to position [4956, 0]
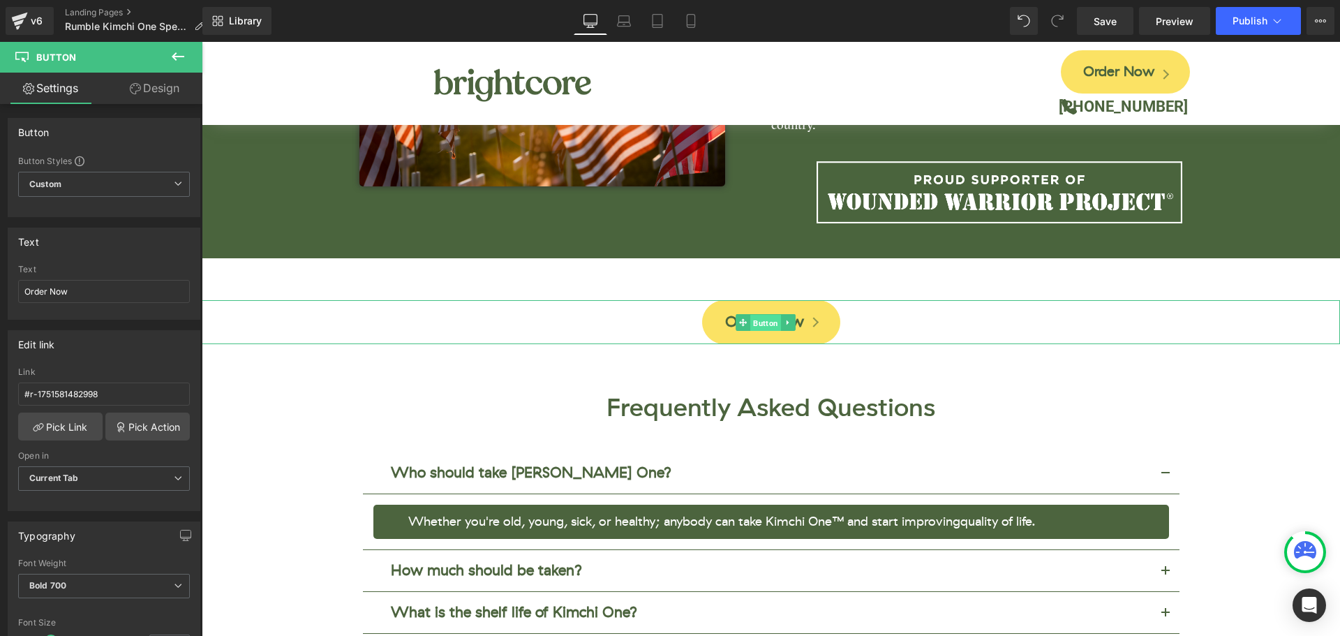
click at [760, 314] on span "Button" at bounding box center [765, 322] width 31 height 17
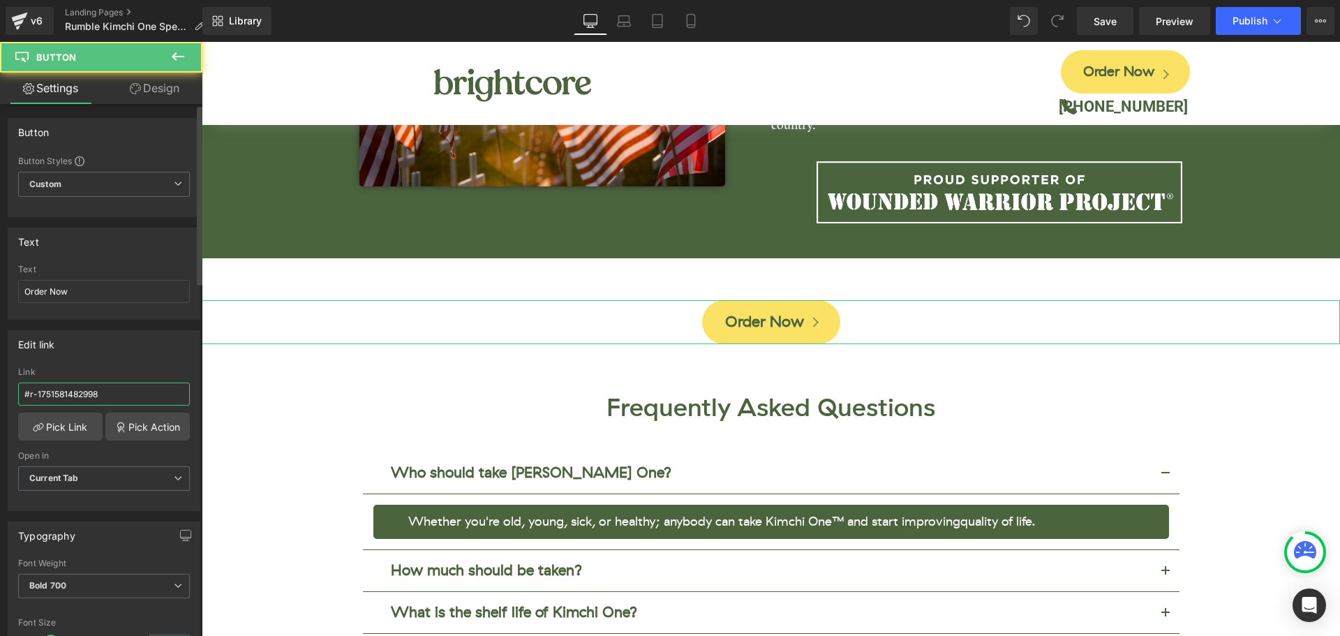
click at [63, 392] on input "#r-1751581482998" at bounding box center [104, 394] width 172 height 23
click at [64, 392] on input "#r-1751581482998" at bounding box center [104, 394] width 172 height 23
drag, startPoint x: 132, startPoint y: 365, endPoint x: 101, endPoint y: 283, distance: 87.5
click at [132, 365] on div "Edit link #r-1751581482998 Link #r-1751581482998 Pick Link Pick Action Current …" at bounding box center [104, 420] width 193 height 181
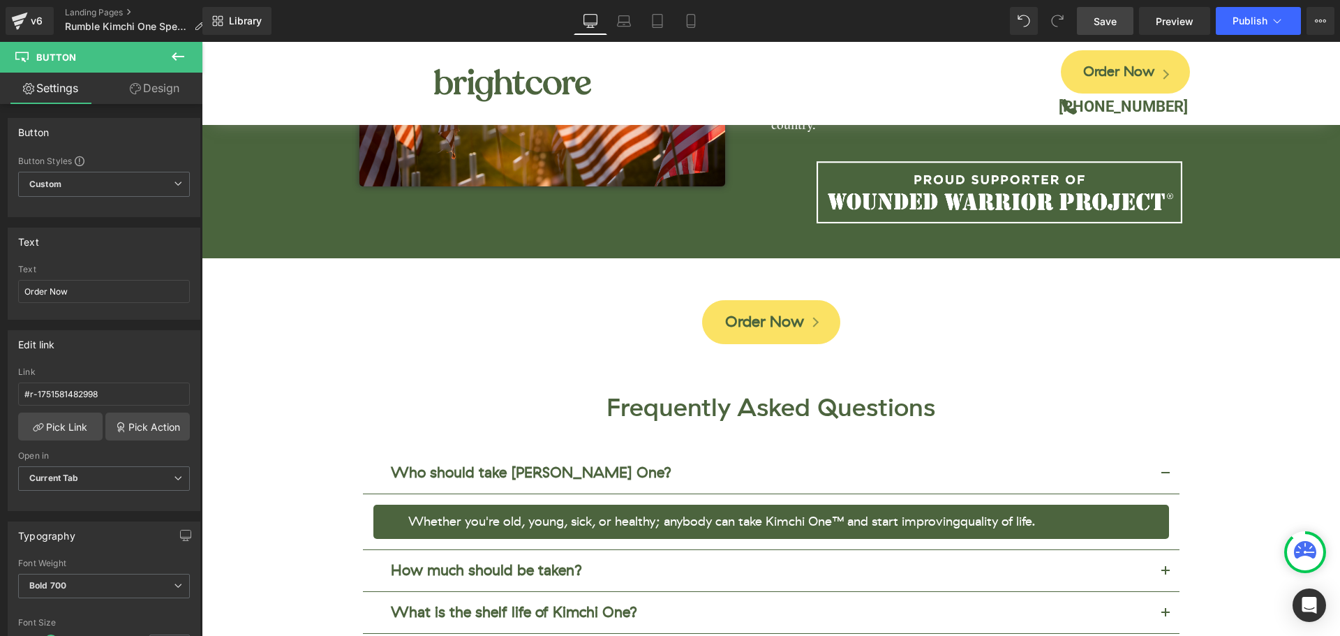
click at [1095, 27] on span "Save" at bounding box center [1105, 21] width 23 height 15
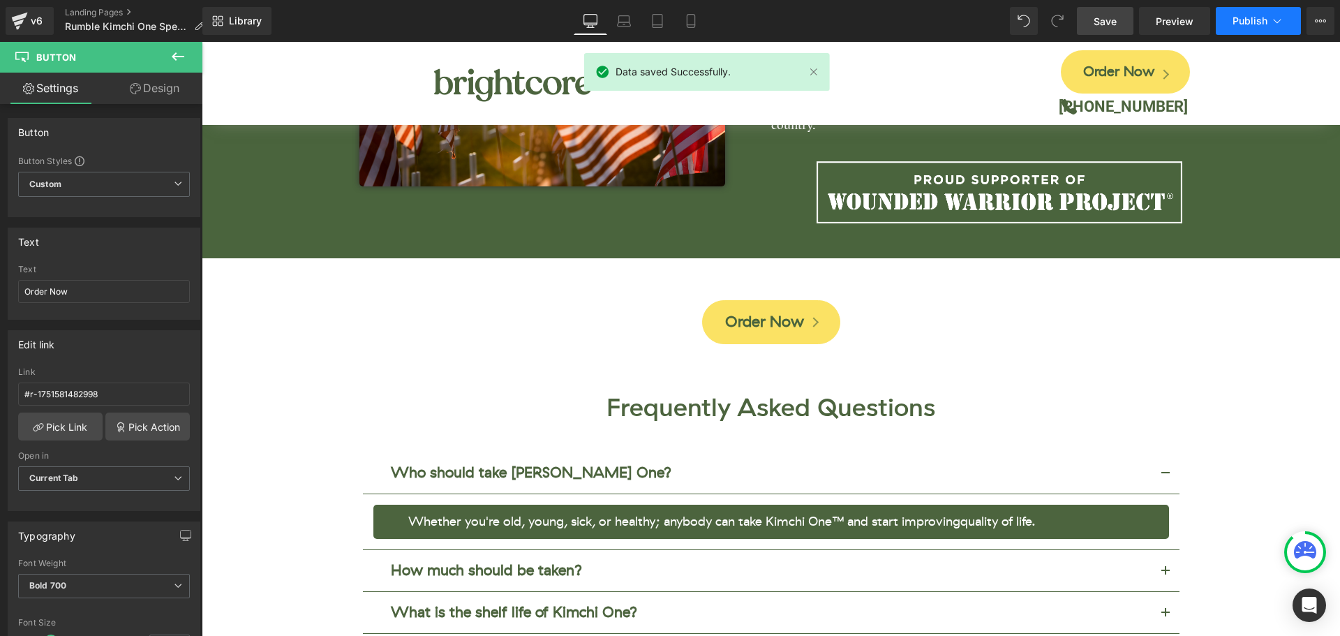
click at [1253, 21] on span "Publish" at bounding box center [1250, 20] width 35 height 11
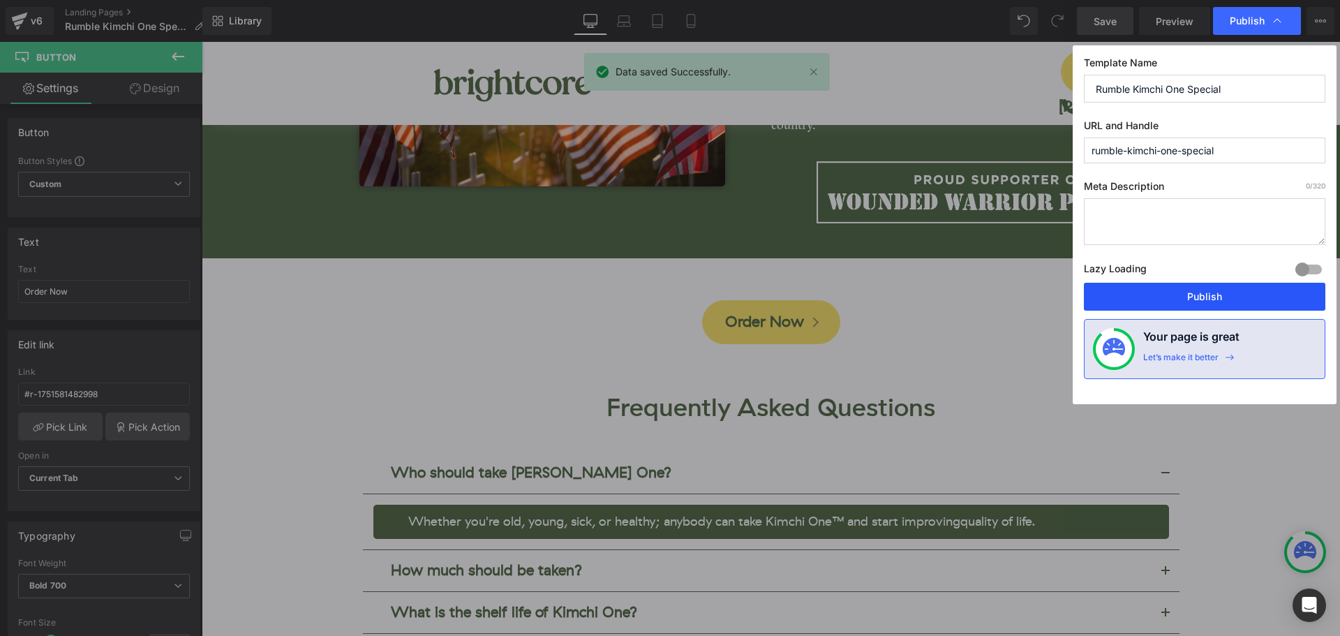
click at [1224, 304] on button "Publish" at bounding box center [1205, 297] width 242 height 28
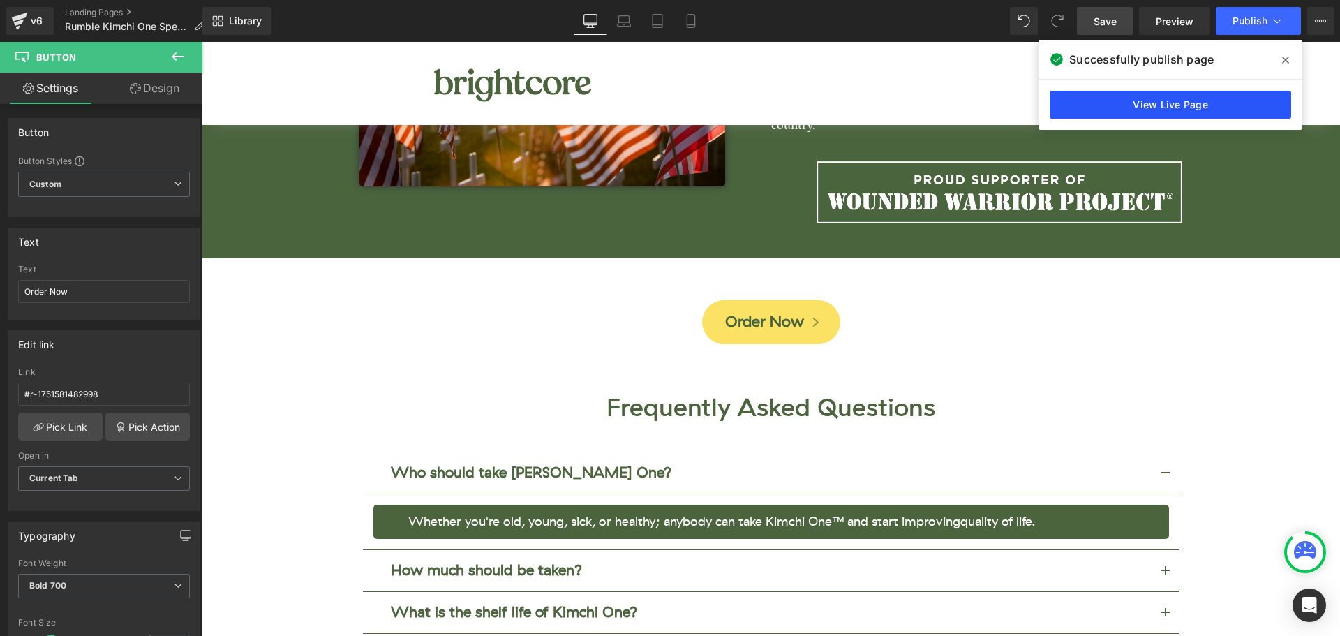
click at [1253, 98] on link "View Live Page" at bounding box center [1171, 105] width 242 height 28
